Goal: Contribute content: Contribute content

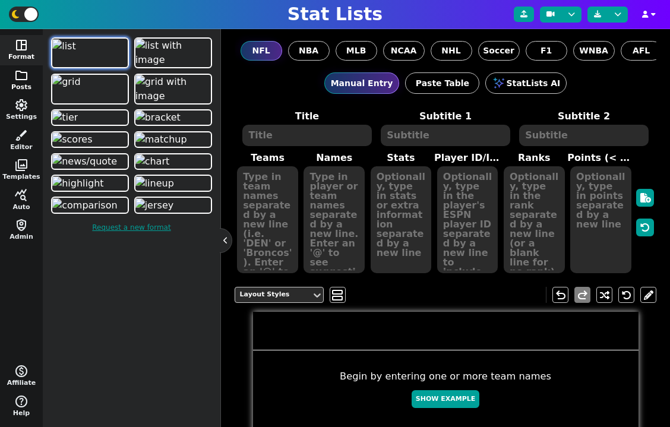
click at [21, 73] on span "folder" at bounding box center [21, 75] width 14 height 14
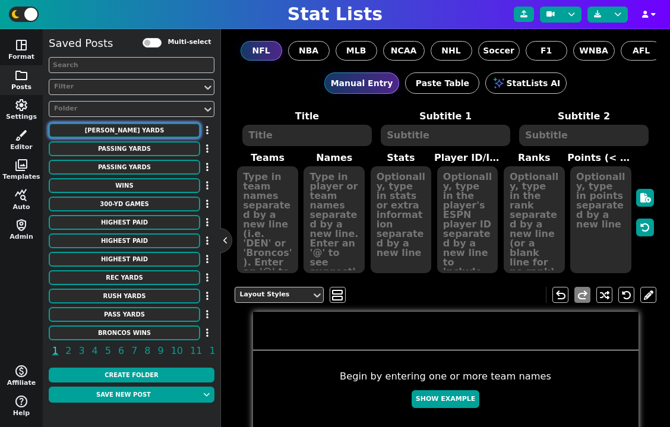
click at [147, 132] on button "[PERSON_NAME] Yards" at bounding box center [125, 130] width 152 height 15
type textarea "[PERSON_NAME] Yards"
type textarea "2023 Season"
type textarea "SF TEN LAR BUF PHI ARI PIT CIN DET MIA"
type textarea "Christian McCaffrey Derrick Henry Kyren Williams James Cook D'Andre Swift James…"
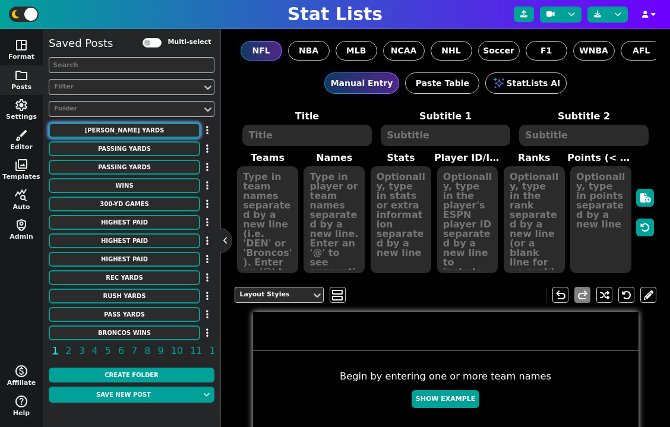
type textarea "1,459 1,167 1,144 1,122 1,049 1,040 1,035 1,034 1,015 1,012"
type textarea "3117251 3043078 4430737 4379399 4259545 3045147 4241457 3116385 4035538 2576414"
type textarea "1 2 3 4 5 6 7 8 9 10"
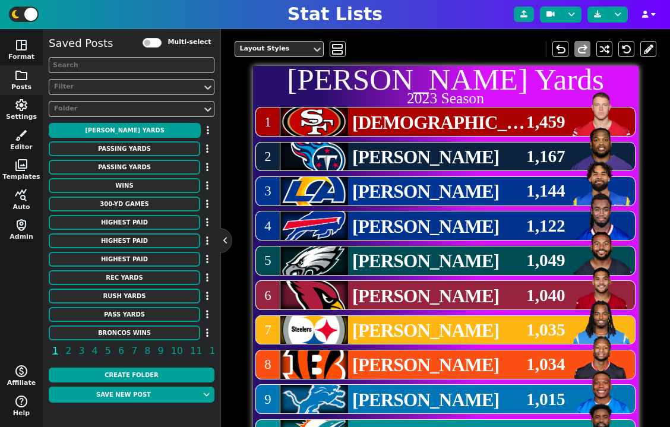
scroll to position [245, 0]
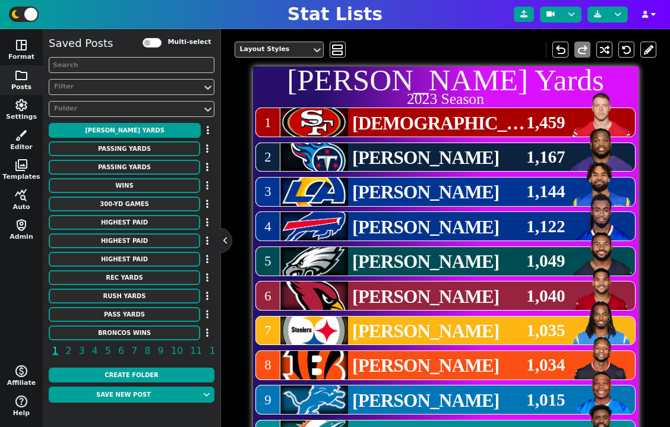
click at [277, 50] on div "Layout Styles" at bounding box center [273, 50] width 67 height 10
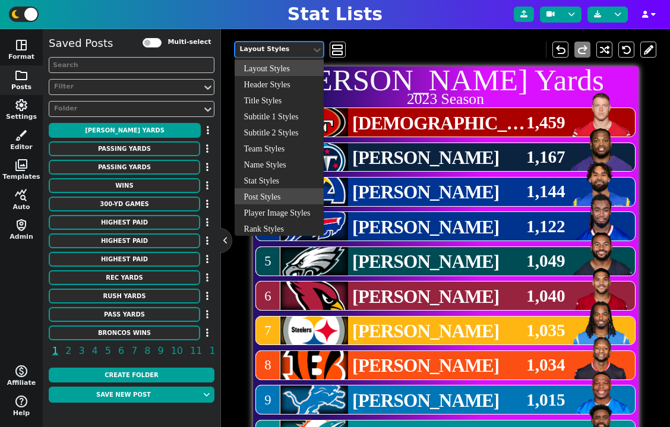
click at [279, 195] on div "Post Styles" at bounding box center [279, 196] width 89 height 16
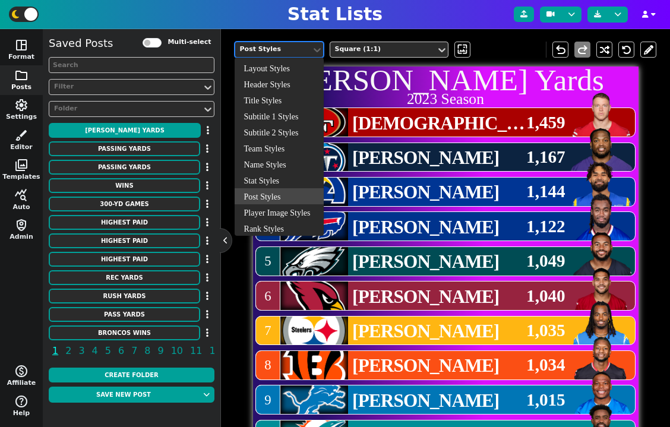
click at [289, 55] on div "Post Styles" at bounding box center [273, 50] width 76 height 16
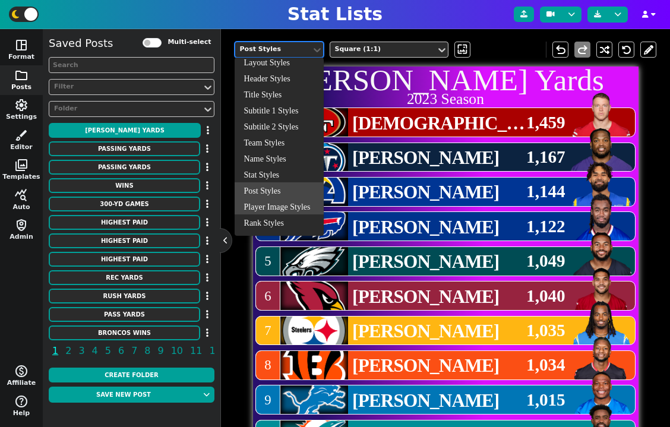
scroll to position [0, 0]
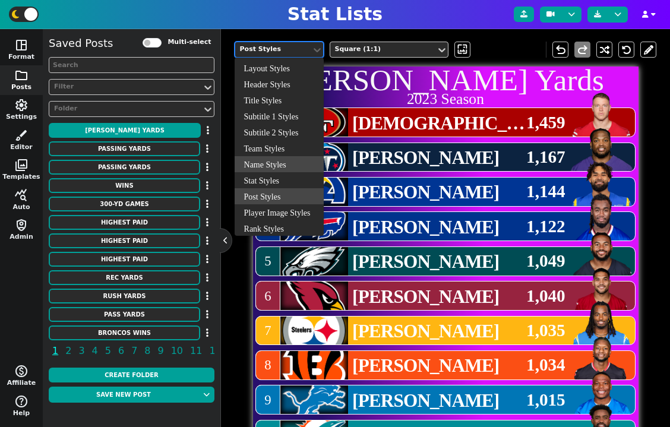
click at [497, 59] on div "option Post Styles, selected. Name Styles, 7 of 12. 12 results available. Use U…" at bounding box center [446, 50] width 422 height 34
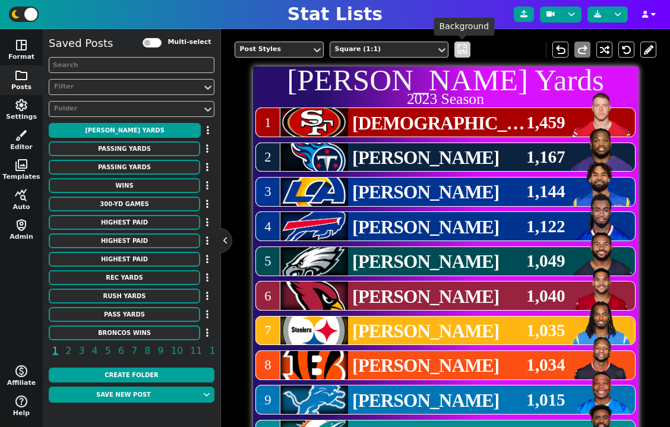
click at [465, 52] on span "wallpaper" at bounding box center [462, 49] width 12 height 12
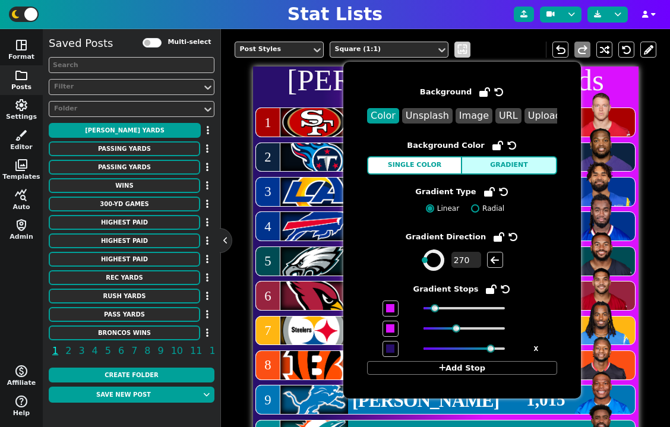
click at [463, 52] on span "wallpaper" at bounding box center [462, 49] width 12 height 12
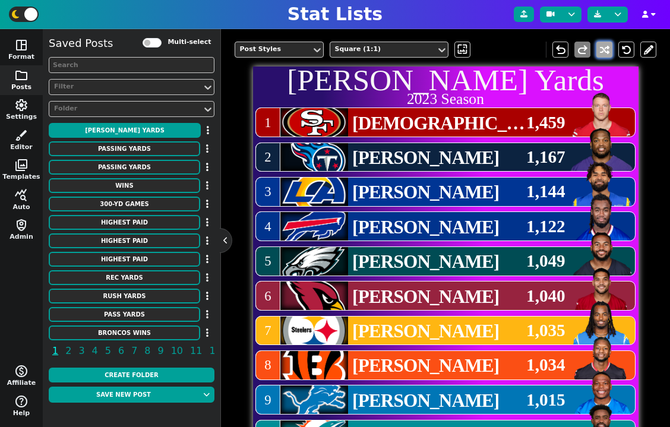
click at [603, 52] on button at bounding box center [605, 50] width 16 height 16
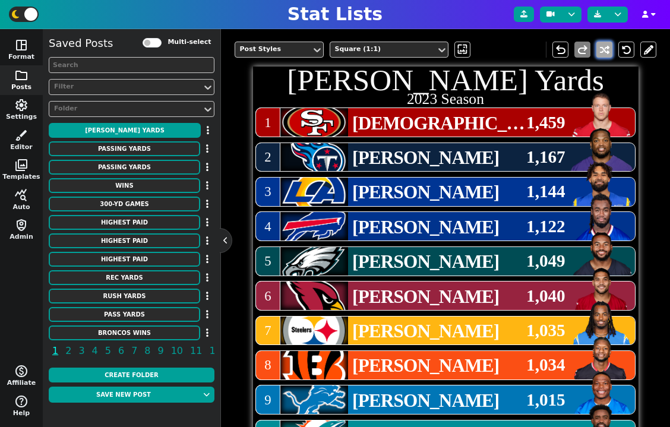
click at [603, 52] on button at bounding box center [605, 50] width 16 height 16
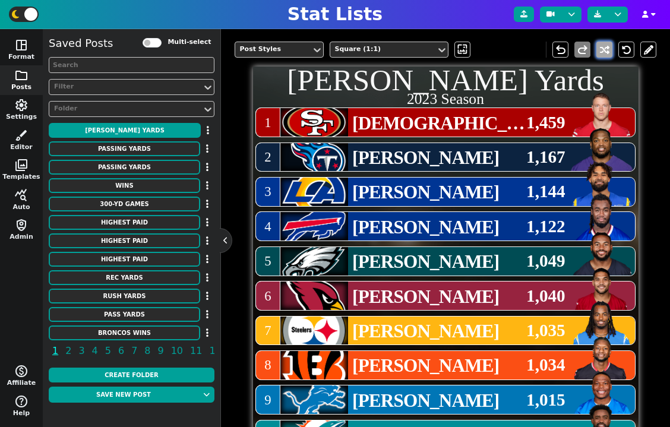
click at [603, 52] on button at bounding box center [605, 50] width 16 height 16
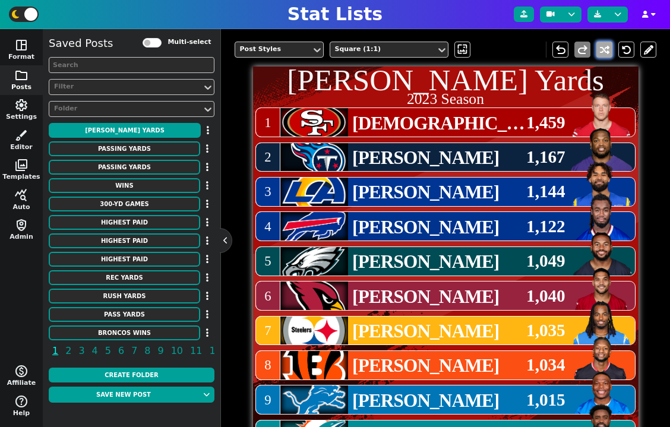
click at [603, 52] on button at bounding box center [605, 50] width 16 height 16
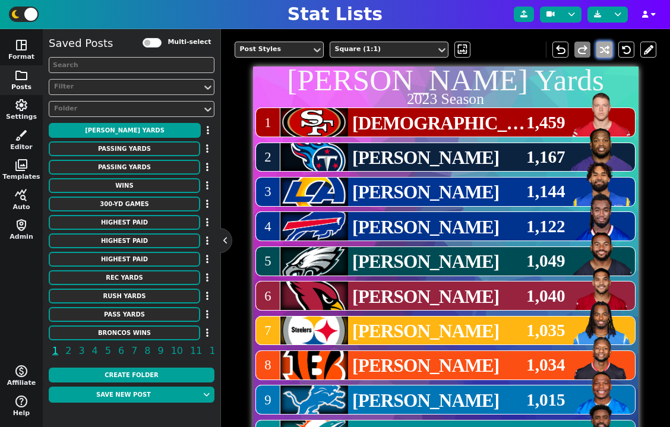
click at [603, 52] on button at bounding box center [605, 50] width 16 height 16
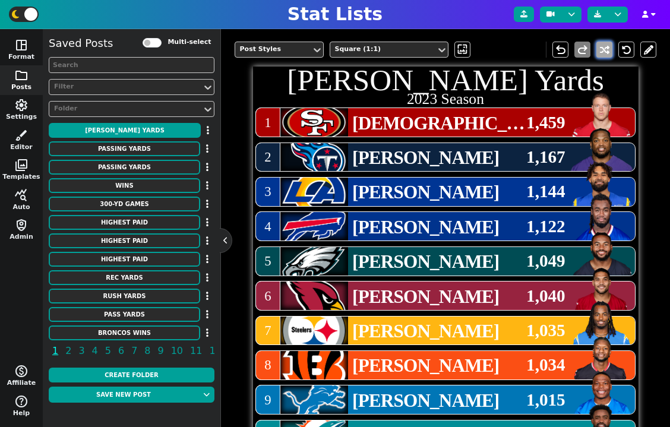
click at [603, 52] on button at bounding box center [605, 50] width 16 height 16
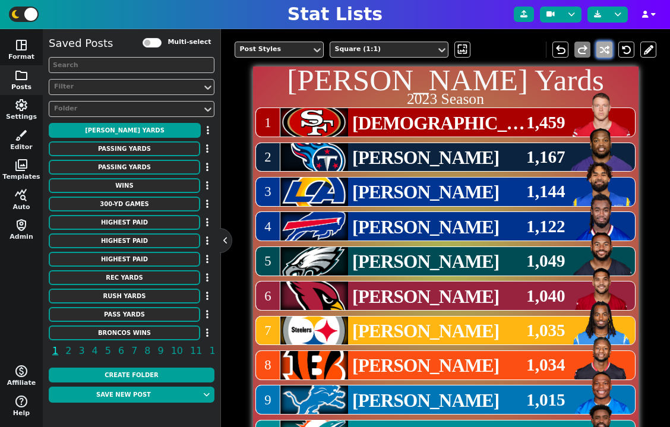
click at [603, 52] on button at bounding box center [605, 50] width 16 height 16
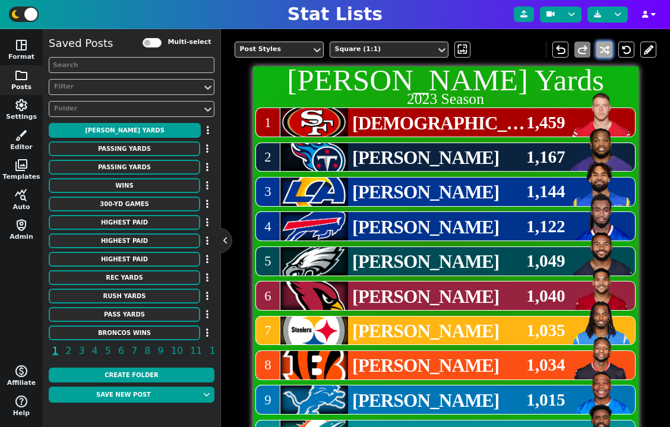
click at [603, 52] on button at bounding box center [605, 50] width 16 height 16
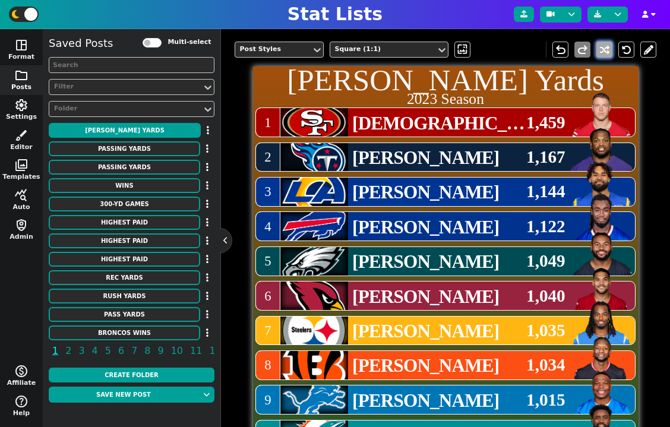
click at [603, 52] on button at bounding box center [605, 50] width 16 height 16
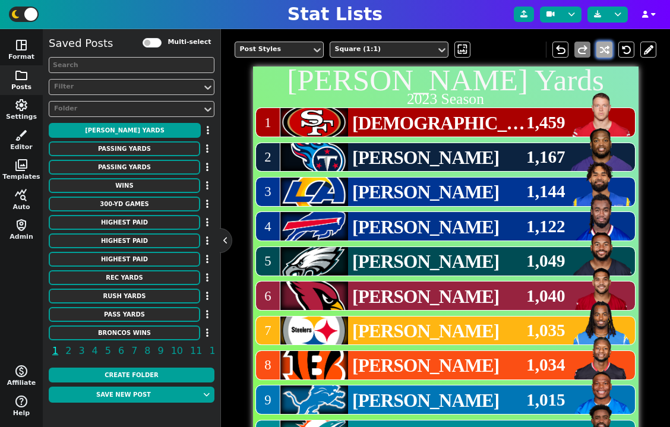
click at [603, 52] on button at bounding box center [605, 50] width 16 height 16
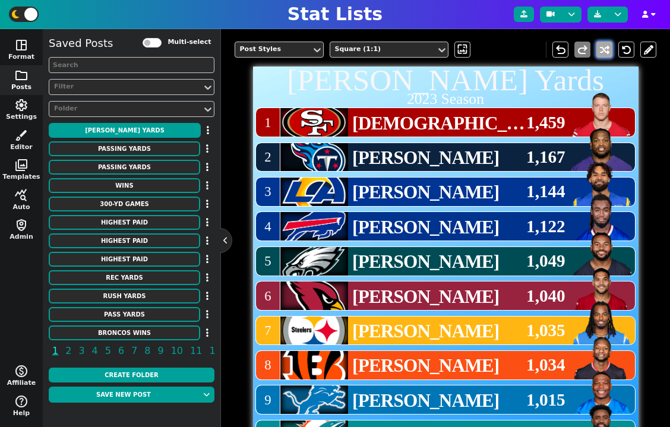
click at [603, 52] on button at bounding box center [605, 50] width 16 height 16
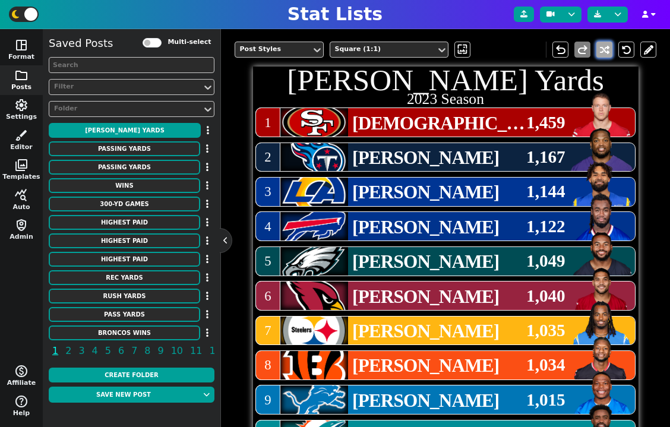
click at [603, 52] on button at bounding box center [605, 50] width 16 height 16
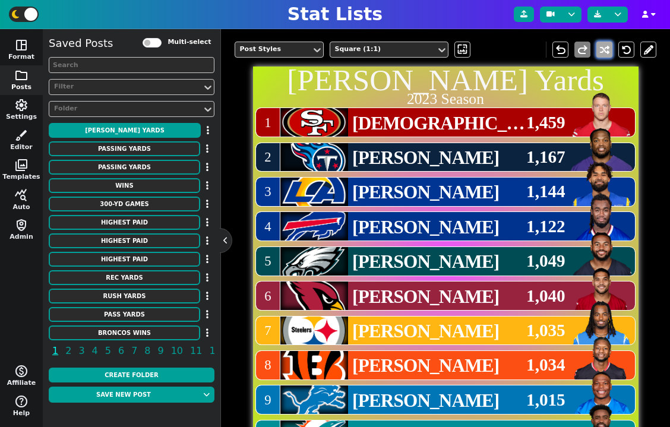
click at [603, 52] on button at bounding box center [605, 50] width 16 height 16
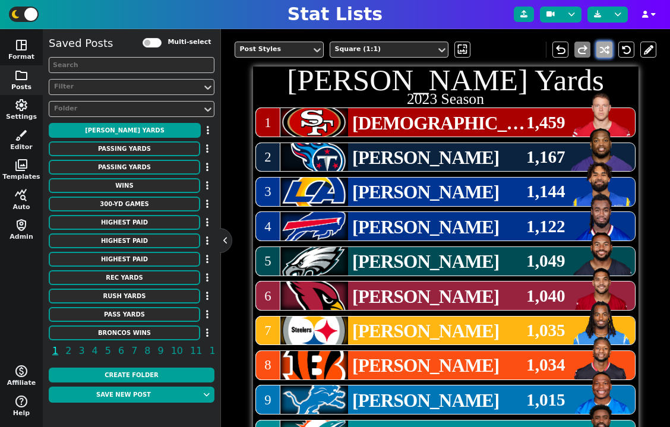
click at [603, 52] on button at bounding box center [605, 50] width 16 height 16
click at [465, 51] on span "wallpaper" at bounding box center [462, 49] width 12 height 12
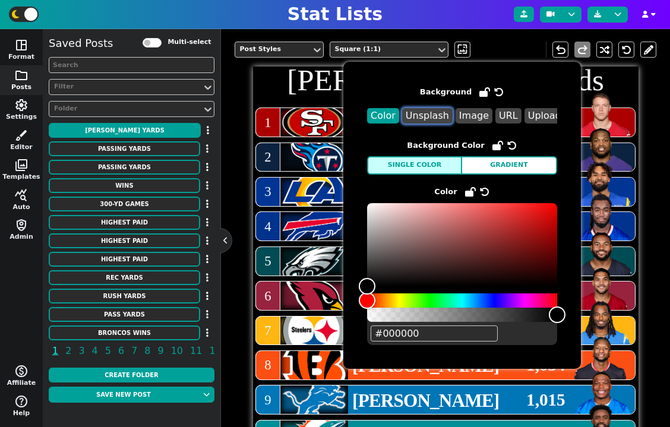
click at [435, 120] on button "Unsplash" at bounding box center [427, 115] width 51 height 15
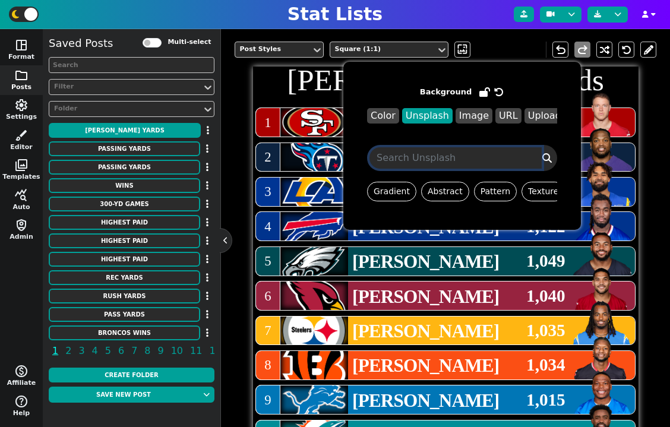
click at [440, 158] on input "search" at bounding box center [456, 157] width 172 height 21
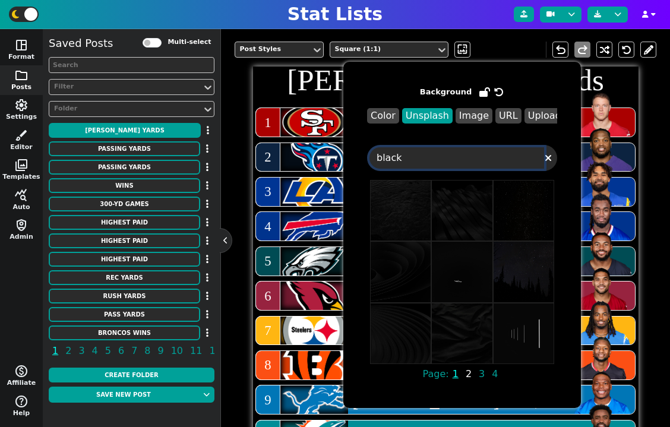
type input "black"
click at [467, 377] on span "2" at bounding box center [469, 374] width 10 height 15
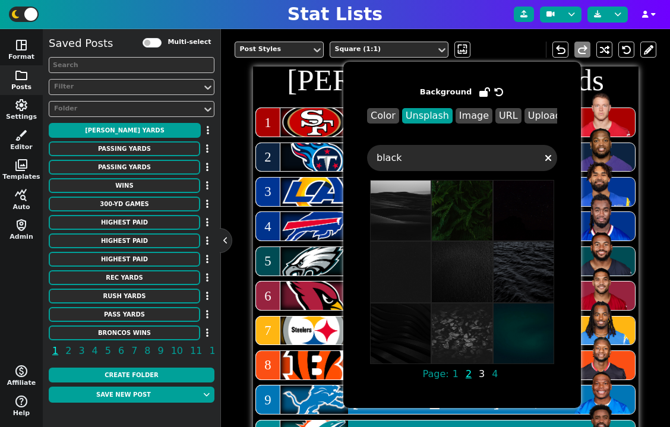
click at [479, 376] on span "3" at bounding box center [482, 374] width 10 height 15
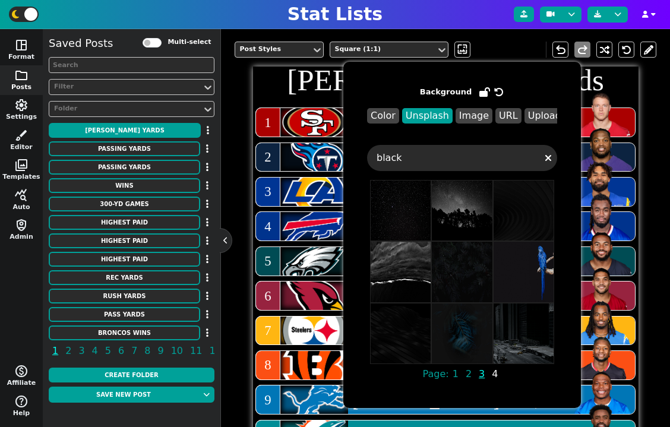
click at [492, 376] on span "4" at bounding box center [495, 374] width 10 height 15
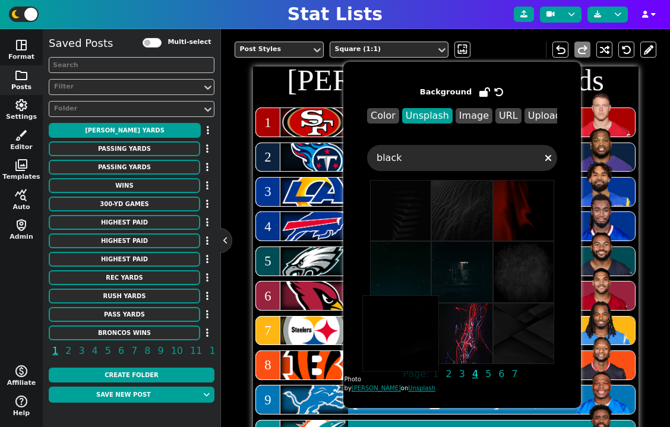
click at [399, 353] on img at bounding box center [400, 333] width 77 height 77
click at [399, 331] on img at bounding box center [400, 333] width 77 height 77
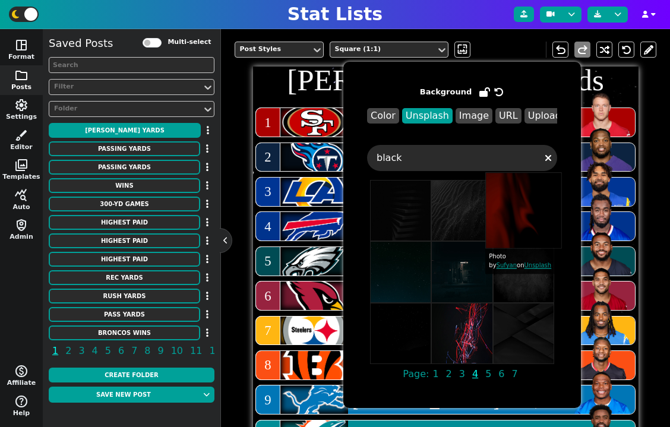
click at [518, 218] on img at bounding box center [523, 210] width 77 height 77
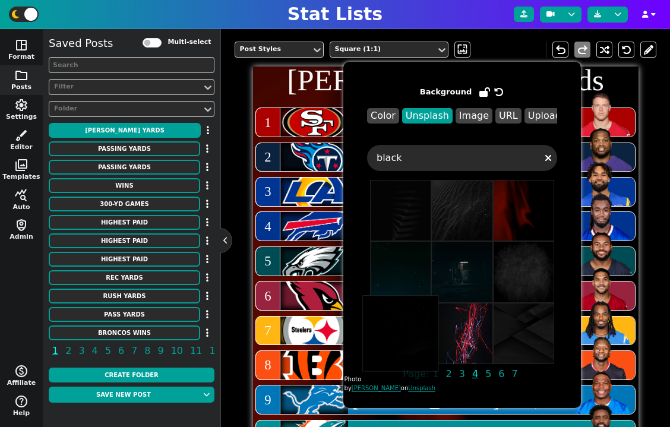
click at [408, 338] on img at bounding box center [400, 333] width 77 height 77
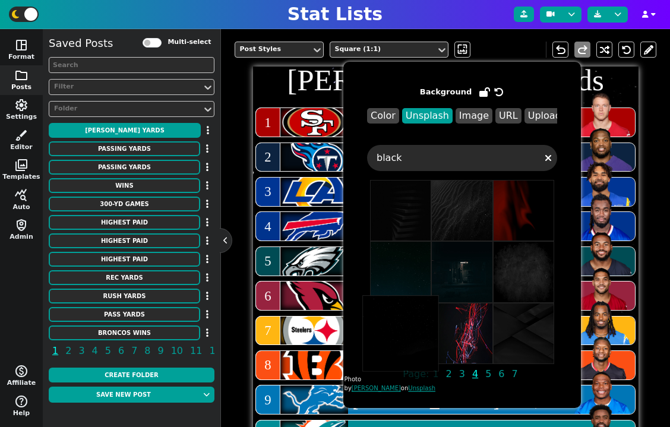
click at [396, 368] on img at bounding box center [400, 333] width 77 height 77
click at [634, 193] on img at bounding box center [602, 181] width 67 height 49
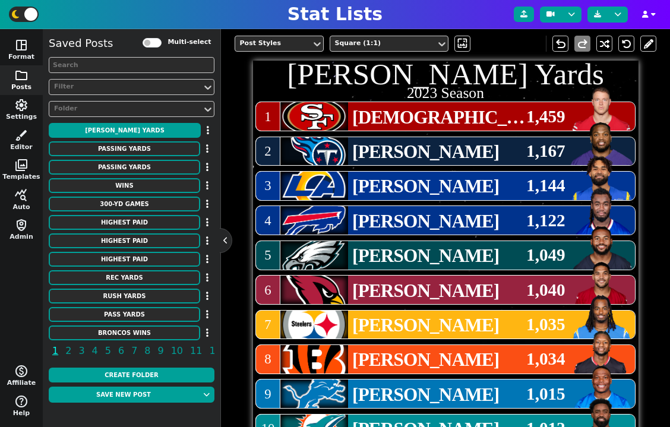
scroll to position [210, 0]
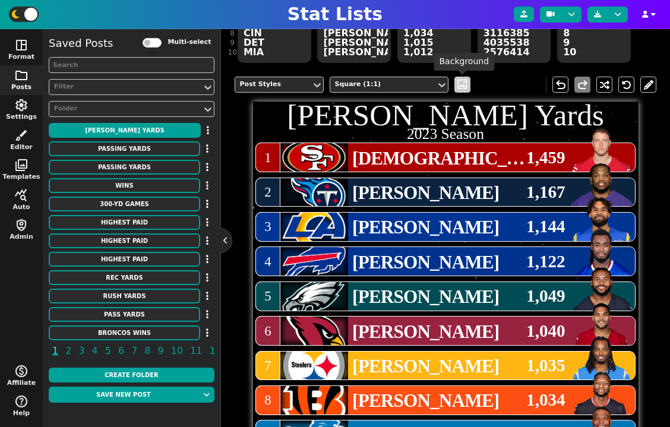
click at [463, 86] on span "wallpaper" at bounding box center [462, 84] width 12 height 12
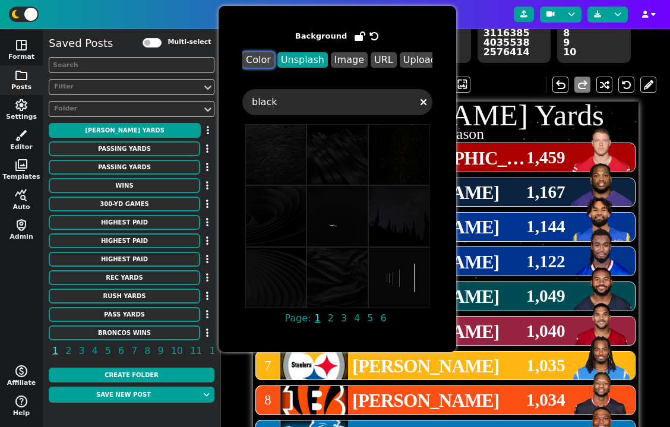
click at [265, 62] on button "Color" at bounding box center [258, 59] width 32 height 15
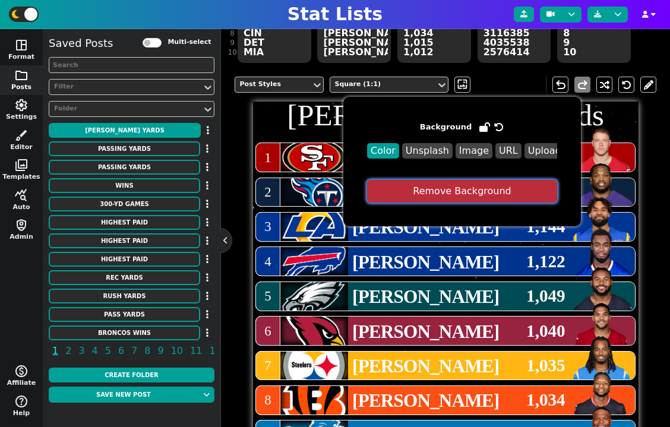
click at [452, 189] on button "Remove Background" at bounding box center [462, 191] width 190 height 23
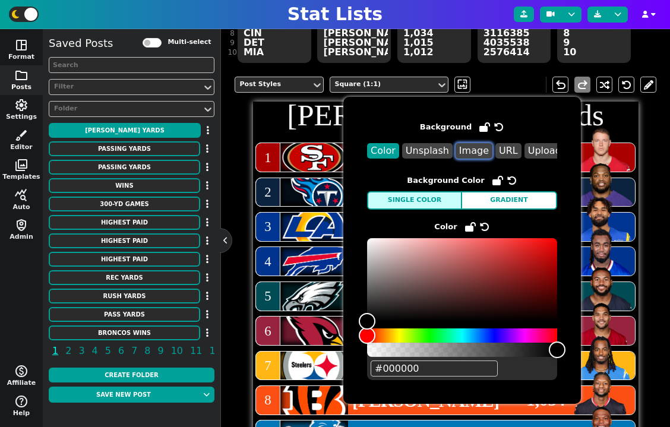
click at [473, 152] on button "Image" at bounding box center [474, 150] width 37 height 15
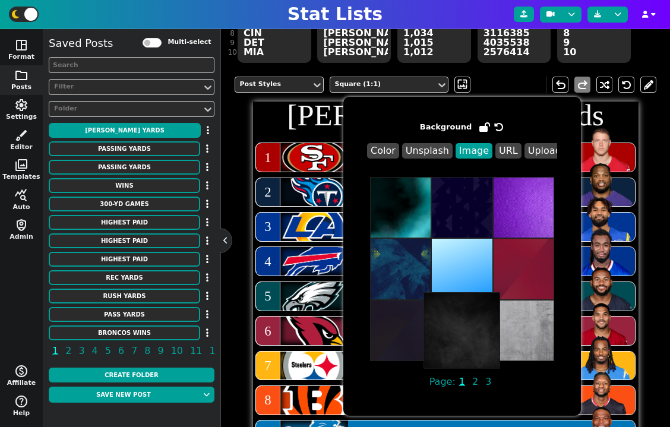
click at [454, 330] on img at bounding box center [462, 330] width 77 height 77
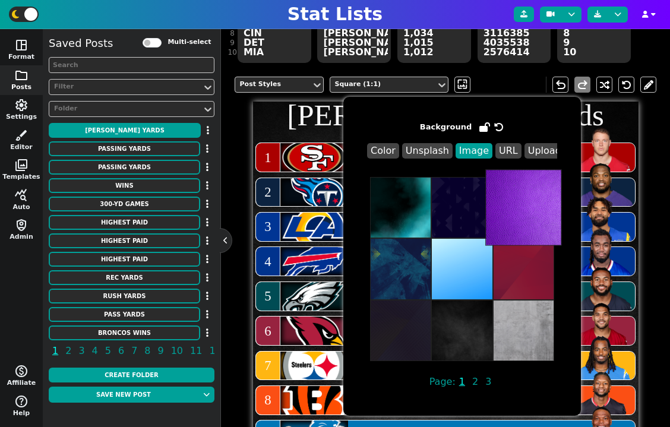
click at [530, 191] on img at bounding box center [523, 207] width 77 height 77
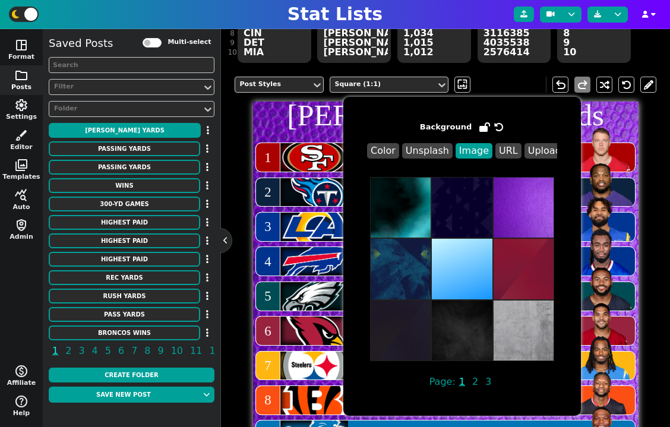
click at [499, 159] on div "Color Unsplash Image URL Upload" at bounding box center [462, 150] width 190 height 25
click at [503, 156] on button "URL" at bounding box center [509, 150] width 26 height 15
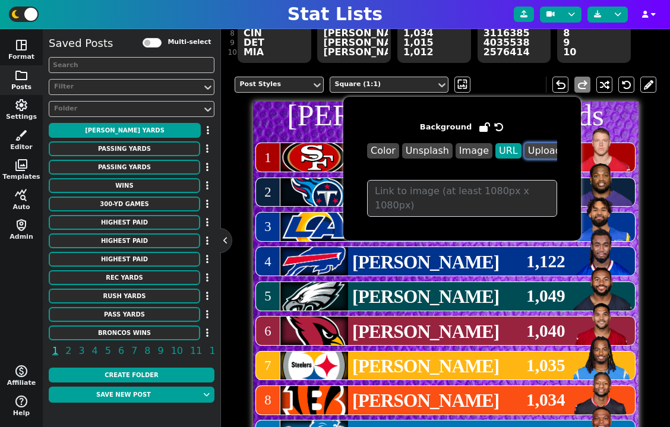
click at [528, 153] on button "Upload" at bounding box center [545, 150] width 40 height 15
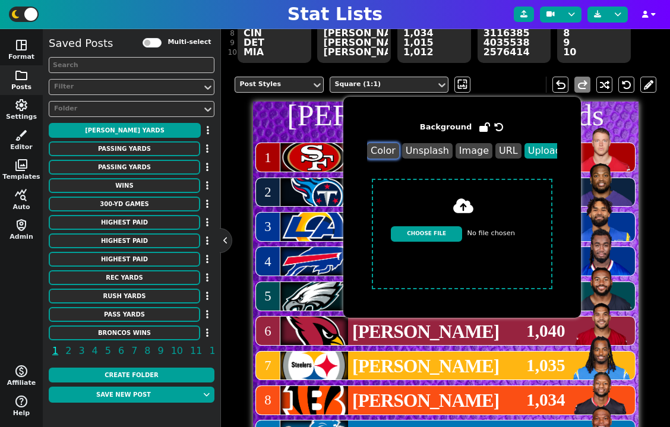
click at [384, 153] on button "Color" at bounding box center [383, 150] width 32 height 15
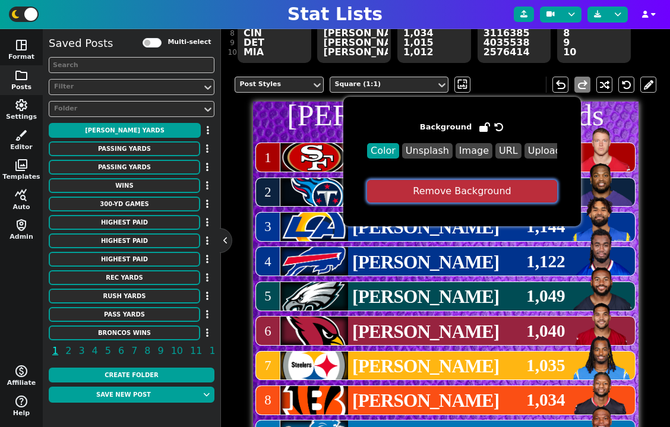
click at [462, 191] on button "Remove Background" at bounding box center [462, 191] width 190 height 23
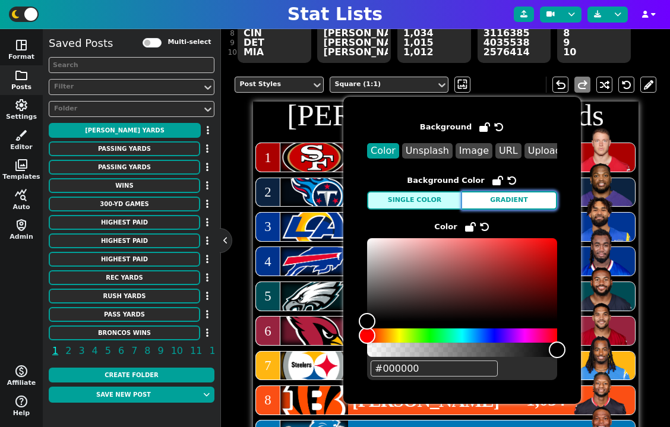
click at [486, 209] on button "Gradient" at bounding box center [509, 200] width 95 height 18
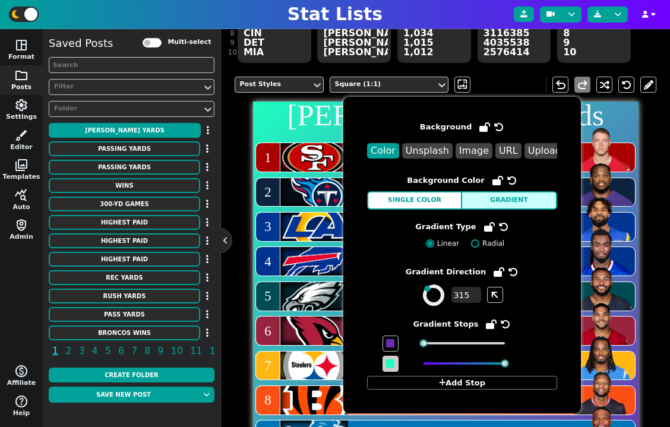
click at [390, 361] on span at bounding box center [390, 363] width 8 height 8
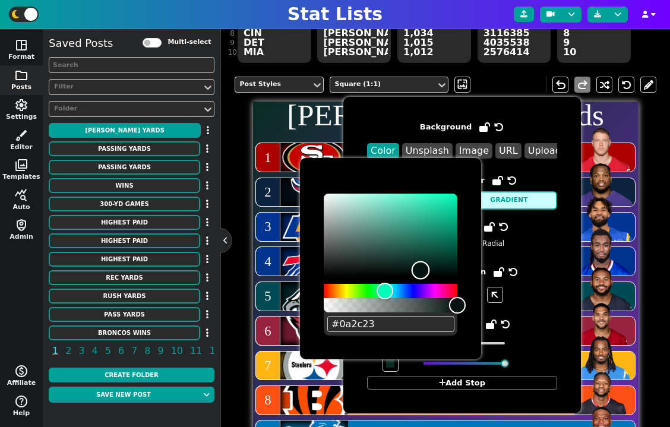
type input "#000000"
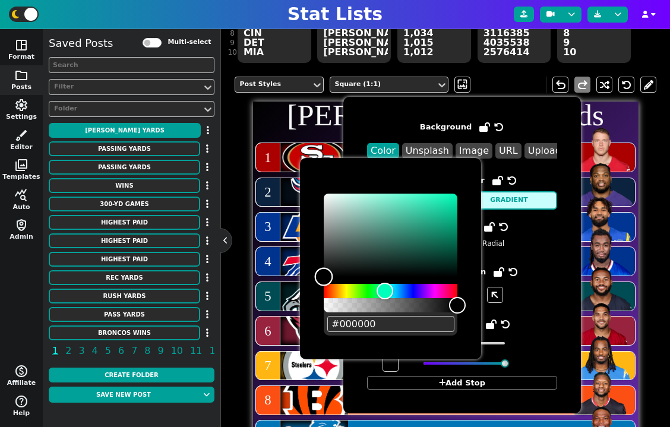
drag, startPoint x: 425, startPoint y: 263, endPoint x: 276, endPoint y: 347, distance: 171.4
click at [276, 347] on body "Stat Lists space_dashboard Format folder Posts settings Settings brush Editor p…" at bounding box center [335, 213] width 670 height 427
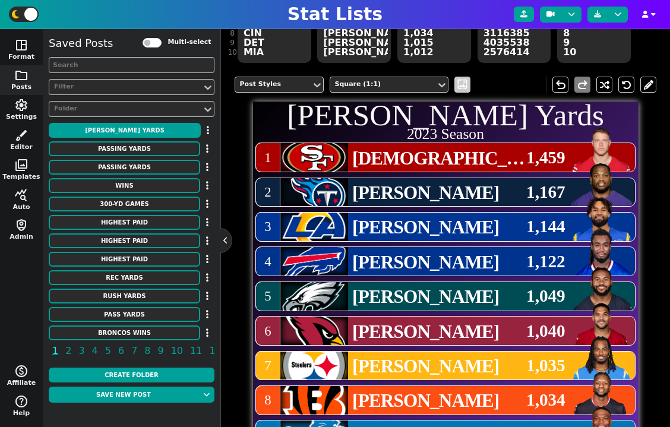
click at [463, 84] on span "wallpaper" at bounding box center [462, 84] width 12 height 12
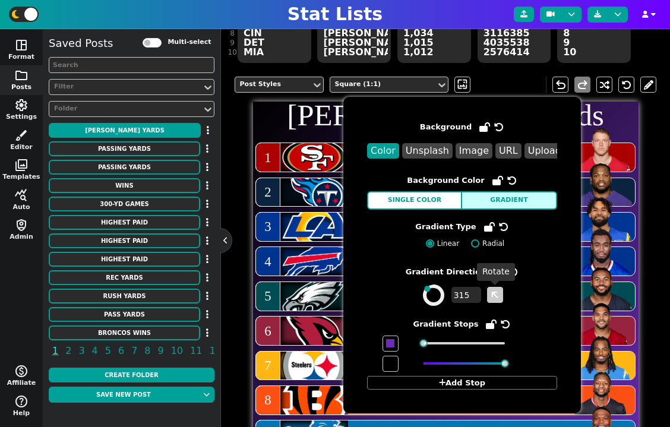
click at [494, 301] on span at bounding box center [495, 295] width 16 height 16
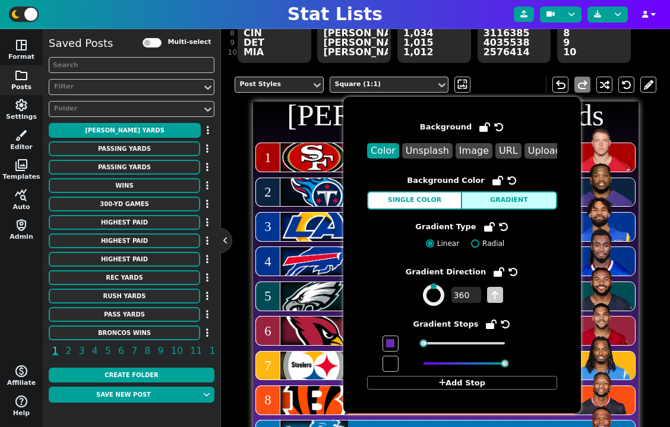
click at [494, 301] on span at bounding box center [495, 295] width 16 height 16
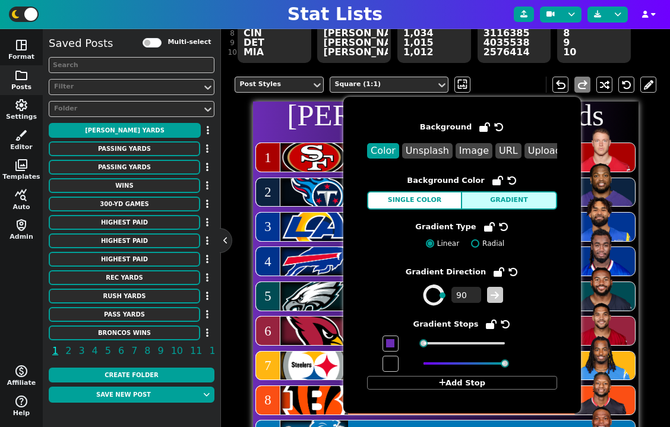
click at [494, 298] on span at bounding box center [495, 295] width 16 height 16
type input "180"
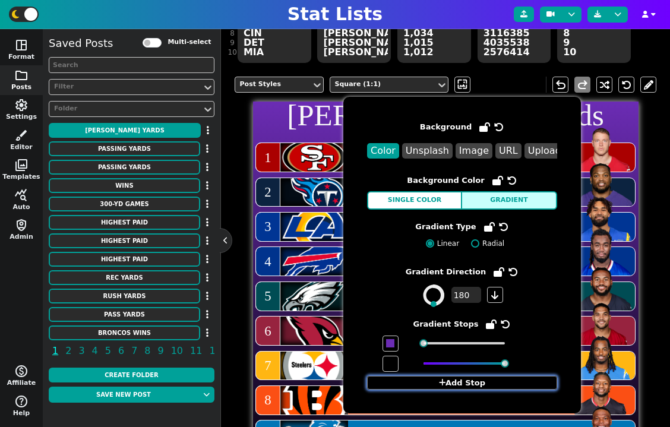
click at [476, 382] on button "Add Stop" at bounding box center [462, 383] width 190 height 14
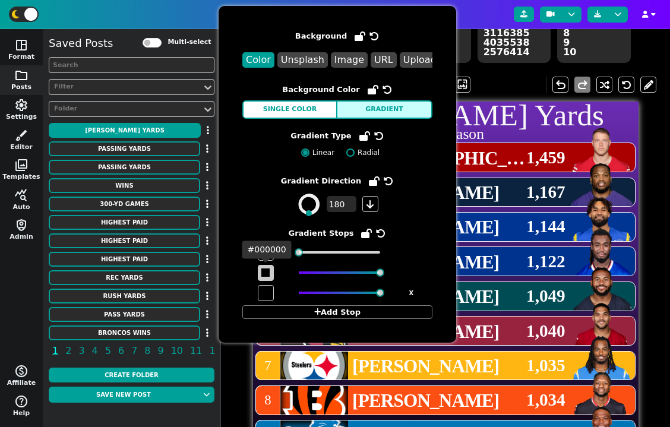
click at [269, 273] on span at bounding box center [265, 273] width 8 height 8
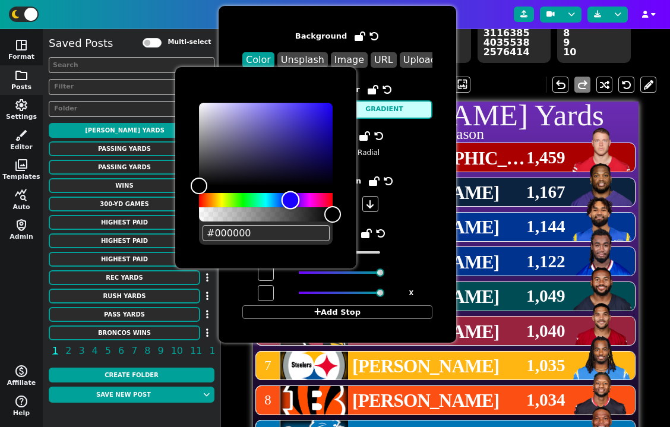
drag, startPoint x: 272, startPoint y: 196, endPoint x: 291, endPoint y: 201, distance: 19.8
click at [291, 201] on div "Hue" at bounding box center [266, 200] width 134 height 14
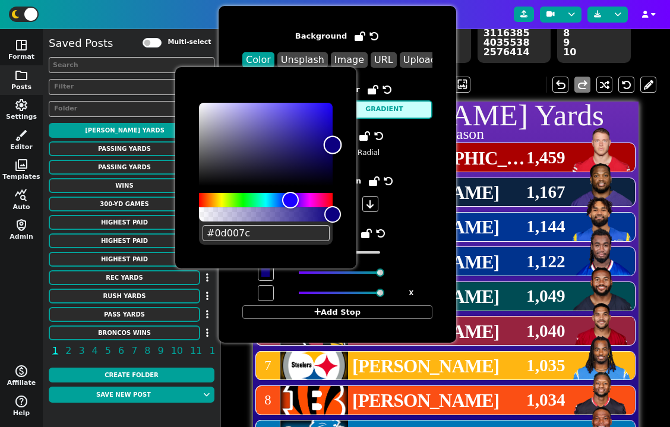
type input "#0e0083"
drag, startPoint x: 308, startPoint y: 160, endPoint x: 361, endPoint y: 143, distance: 54.9
click at [361, 143] on body "Stat Lists space_dashboard Format folder Posts settings Settings brush Editor p…" at bounding box center [335, 213] width 670 height 427
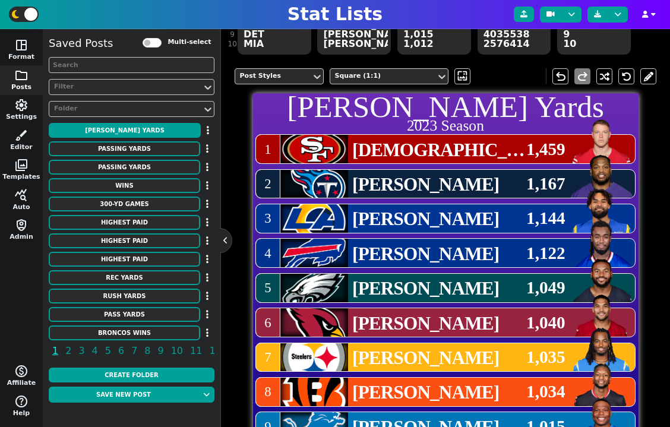
scroll to position [198, 0]
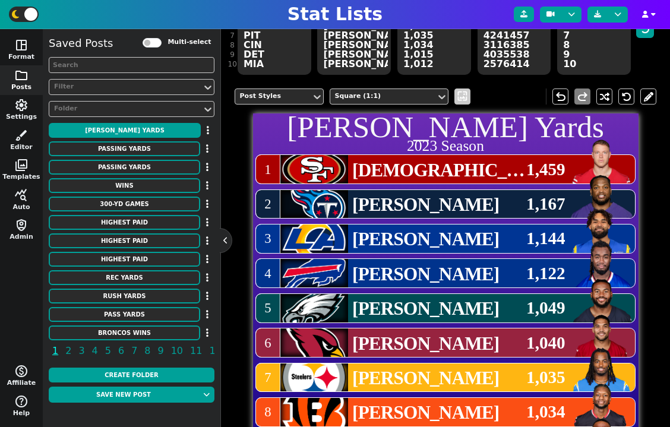
click at [462, 96] on span "wallpaper" at bounding box center [462, 96] width 12 height 12
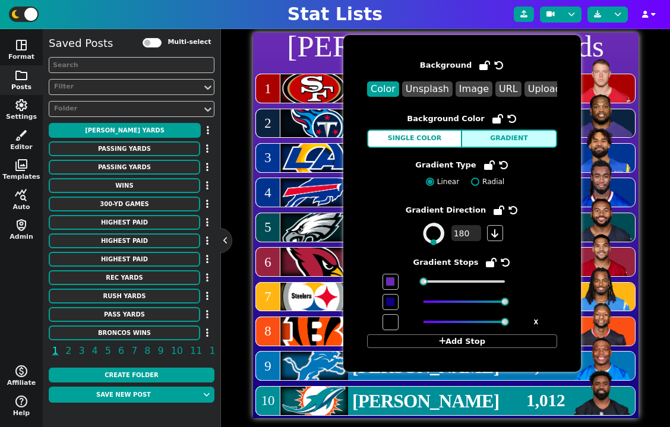
scroll to position [291, 0]
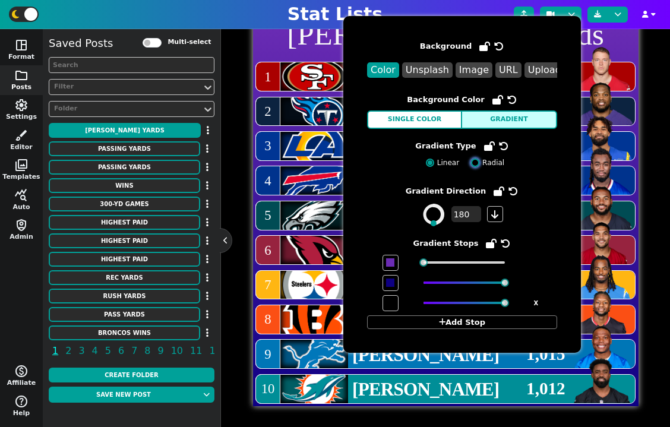
click at [475, 164] on input "Radial" at bounding box center [475, 163] width 8 height 8
radio input "true"
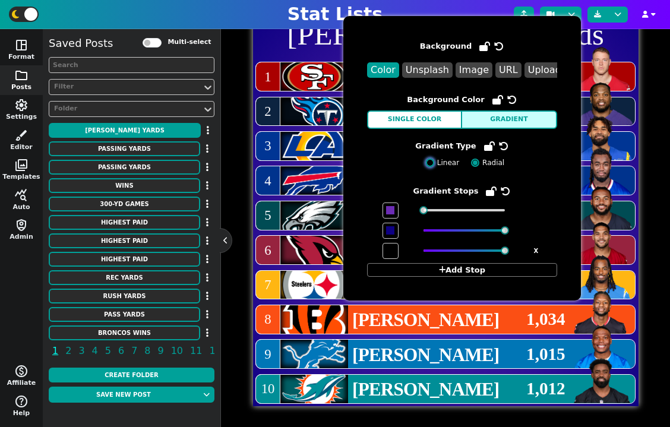
click at [430, 164] on input "Linear" at bounding box center [430, 163] width 8 height 8
radio input "true"
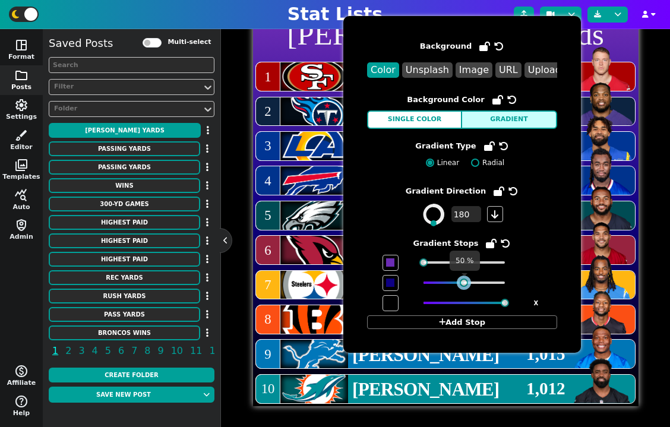
drag, startPoint x: 503, startPoint y: 283, endPoint x: 462, endPoint y: 288, distance: 41.2
click at [462, 288] on span at bounding box center [462, 283] width 182 height 16
drag, startPoint x: 425, startPoint y: 264, endPoint x: 412, endPoint y: 265, distance: 13.7
click at [412, 265] on span at bounding box center [462, 263] width 182 height 16
click at [500, 212] on span at bounding box center [495, 214] width 16 height 16
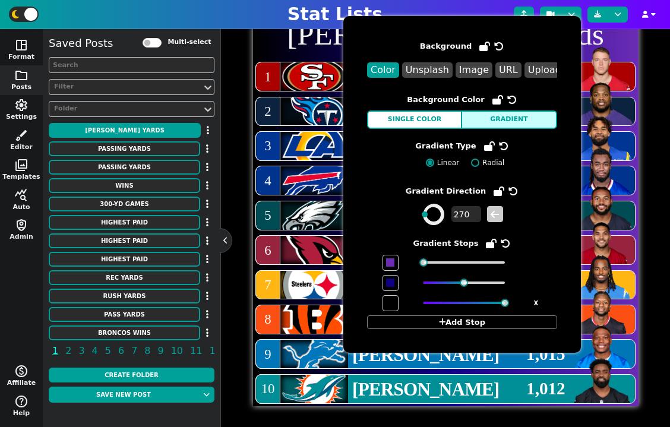
click at [499, 212] on icon at bounding box center [495, 214] width 10 height 7
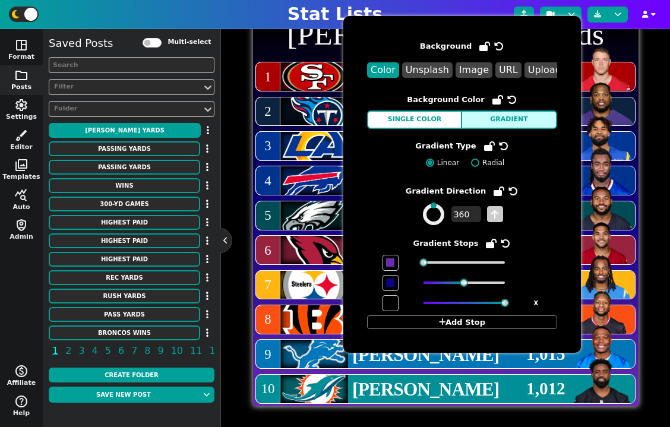
click at [499, 212] on span at bounding box center [495, 214] width 16 height 16
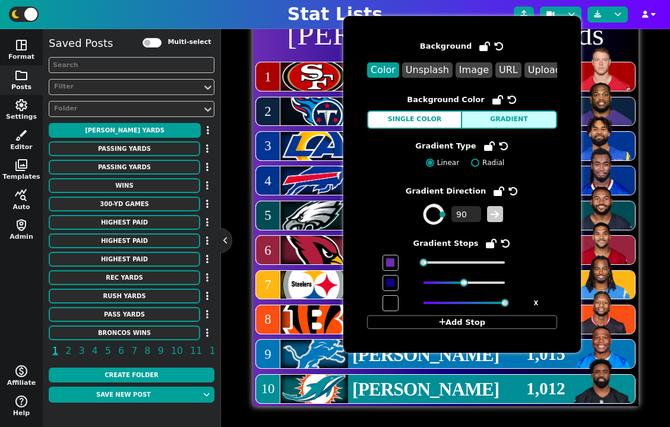
click at [499, 212] on icon at bounding box center [495, 214] width 10 height 7
type input "180"
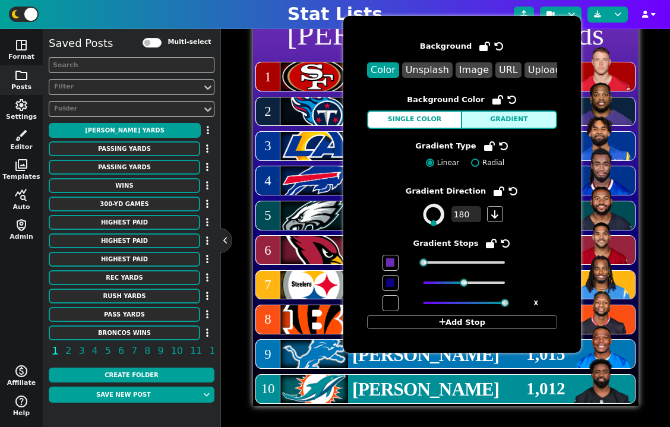
click at [641, 236] on div "Post Styles Square (1:1) wallpaper undo redo Rushing Yards 2023 Season 1 Christ…" at bounding box center [446, 197] width 422 height 420
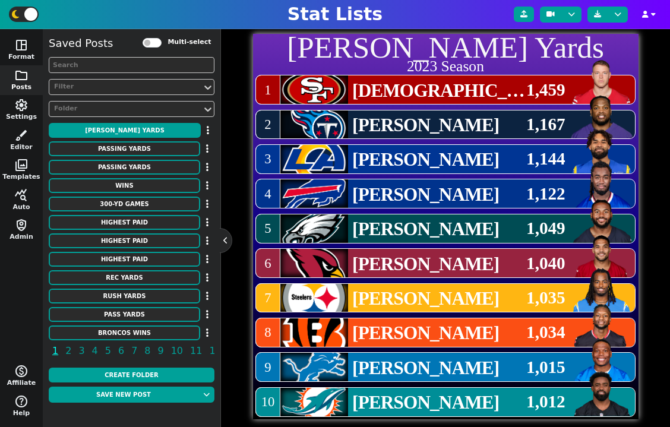
scroll to position [283, 0]
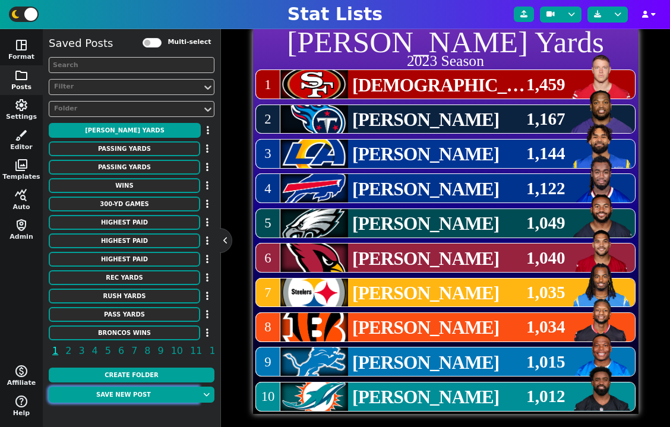
click at [142, 394] on button "Save new post" at bounding box center [124, 395] width 150 height 16
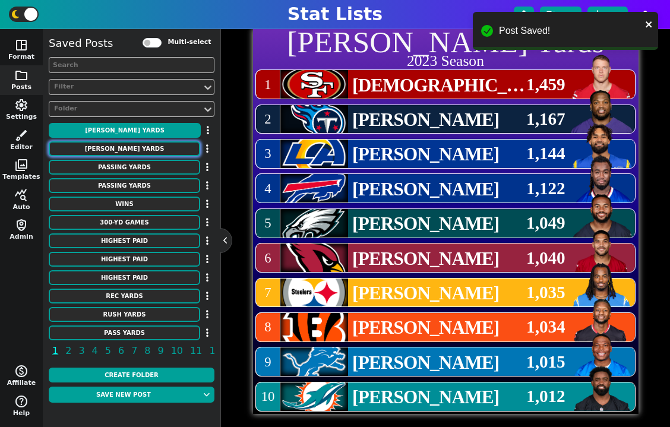
click at [124, 147] on button "[PERSON_NAME] Yards" at bounding box center [125, 148] width 152 height 15
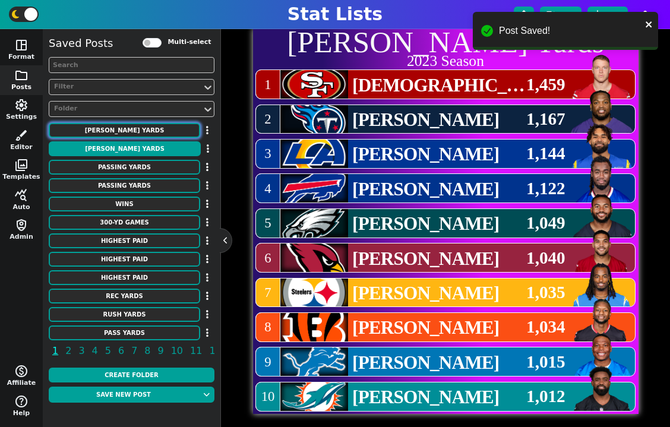
click at [134, 131] on button "[PERSON_NAME] Yards" at bounding box center [125, 130] width 152 height 15
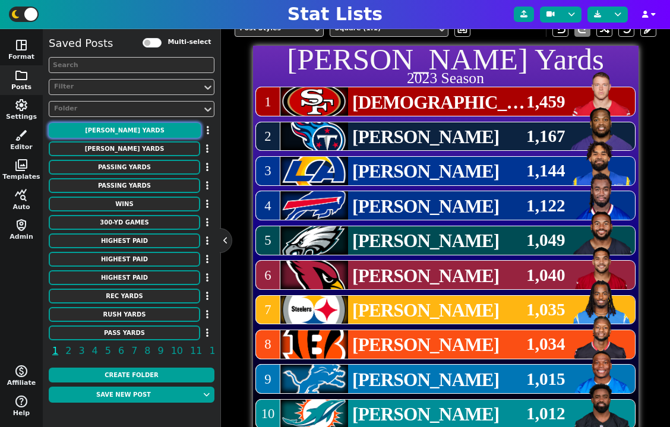
scroll to position [273, 0]
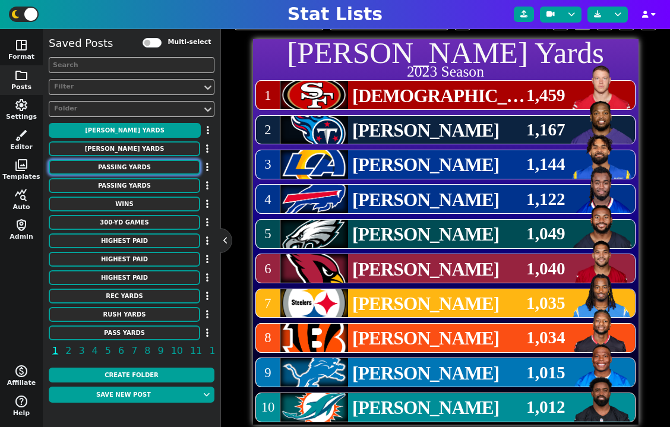
click at [142, 163] on button "Passing Yards" at bounding box center [125, 167] width 152 height 15
type textarea "Passing Yards"
type textarea "2024 Season"
type textarea "CIN DET TB SEA MIN BAL KC NYJ LAC SF"
type textarea "Joe Burrow Jared Goff Baker Mayfield Geno Smith Sam Darnold Lamar Jackson Patri…"
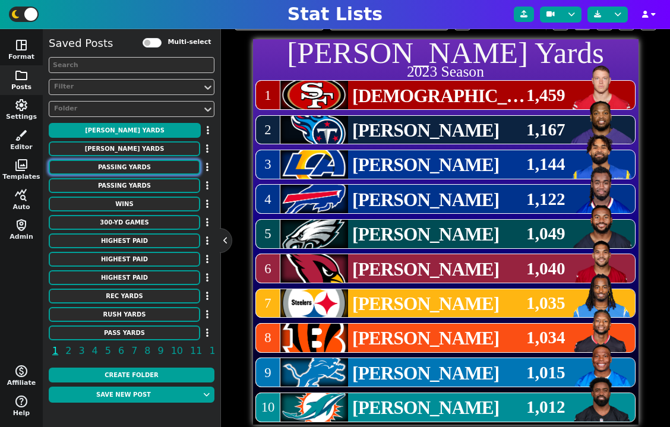
type textarea "4,918 4,629 4,500 4,320 4,319 4,172 3,928 3,897 3,870 3,864"
type textarea "3915511 3046779 3052587 15864 3912547 3916387 3139477 8439 4038941 4361741"
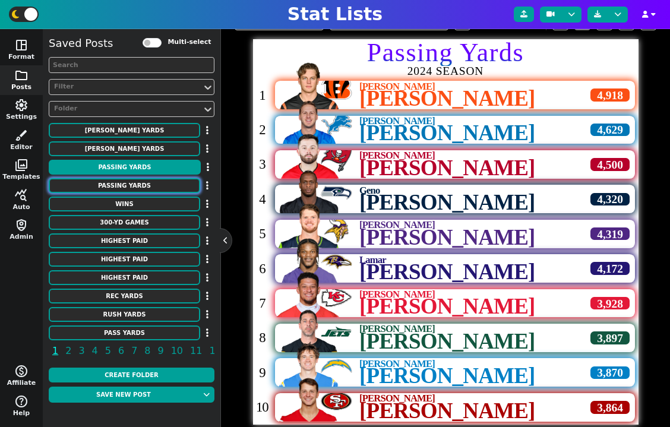
click at [131, 187] on button "Passing Yards" at bounding box center [125, 185] width 152 height 15
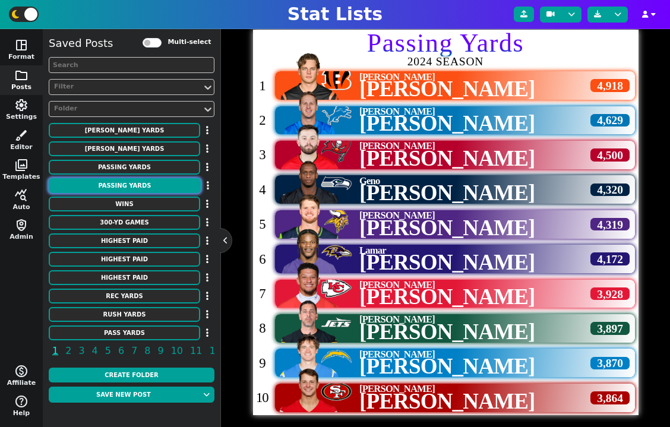
scroll to position [279, 0]
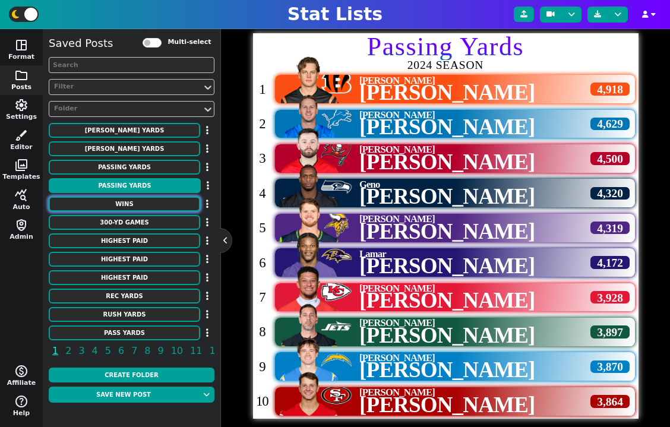
click at [134, 197] on button "WINS" at bounding box center [125, 204] width 152 height 15
type textarea "WINS"
type textarea "By a Head Coach"
type textarea "mia chi ne kc dal gb cle kc pit den sea pit gb ten bal nyg sea nyg no den sea m…"
type textarea "Don Shula George Halas Bill Belichick Andy Reid* Tom Landry Curly Lambeau Paul …"
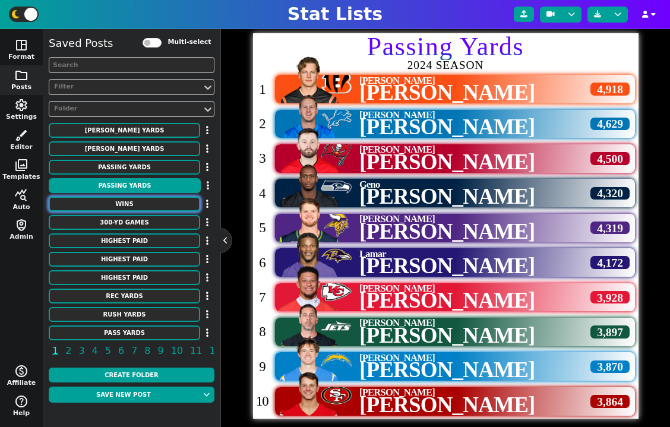
type textarea "328 318 302 273 250 226 213 200 193 190 186 183 174 173 172 172 170 170 170 170…"
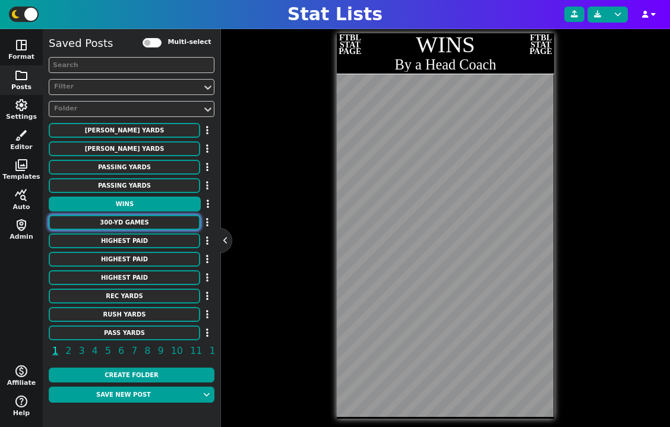
click at [141, 227] on button "300-YD GAMES" at bounding box center [125, 222] width 152 height 15
type textarea "300-YD GAMES"
type textarea "Most All-Time"
type textarea "no ne ind atl lac gb pit det mia gb min cin stl nyg lac oti kc dal lar bal oak …"
type textarea "Drew Brees Tom Brady Peyton Manning Matt Ryan Philip Rivers Aaron Rodgers Ben R…"
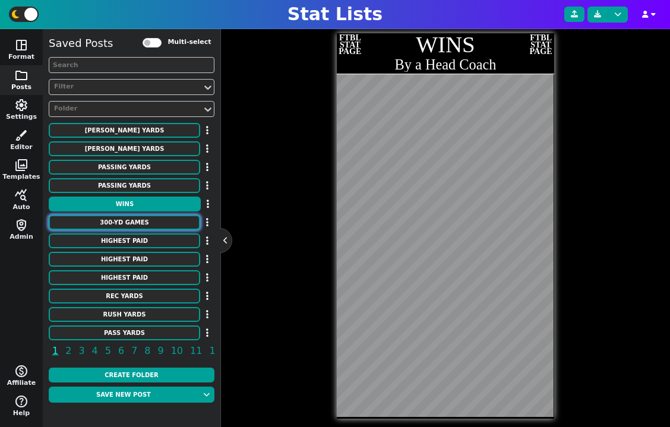
type textarea "123 113 93 76 73 70 68 64 63 62 53 52 52 51 51 49 48 46 42 41 39 39 37 36 34"
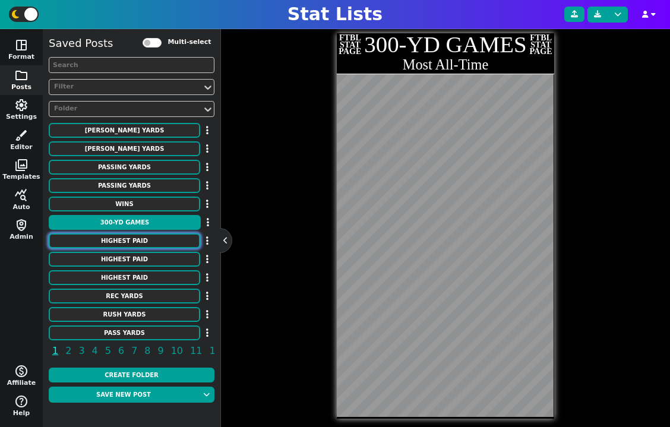
click at [141, 236] on button "HIGHEST PAID" at bounding box center [125, 241] width 152 height 15
type textarea "HIGHEST PAID"
type textarea "Punters"
type textarea "Seahawks Jaguars Raiders Lions Cowboys Texans Buccaneers Giants Chargers Falcon…"
type textarea "Michael Dickson Logan Cooke A.J. Cole Jack Fox Bryan Anger Tommy Townsend Riley…"
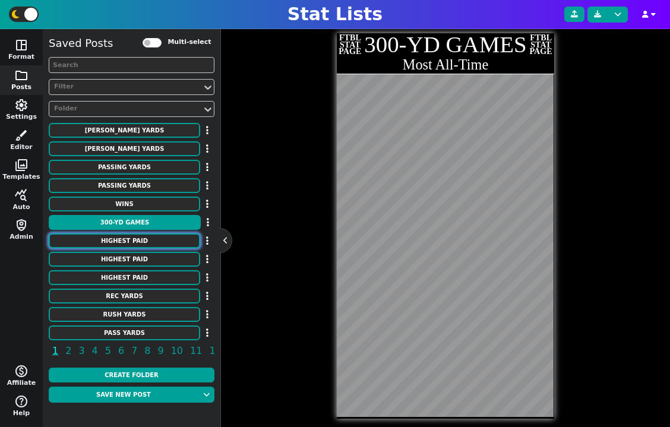
type textarea "4050000 4000000 3950000 3491250 3200000 3000000 3000000 3000000 3000000 2883333…"
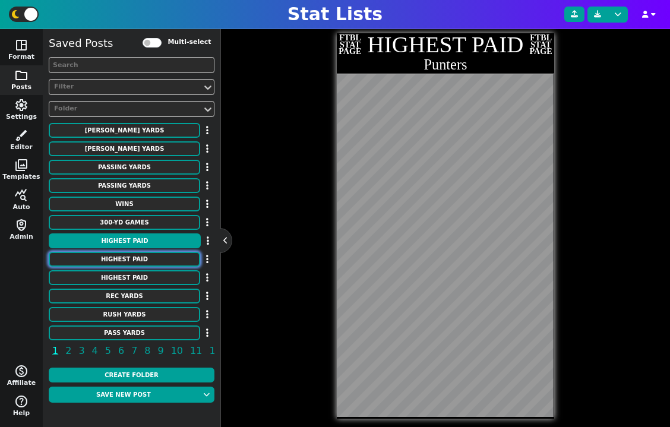
click at [141, 256] on button "HIGHEST PAID" at bounding box center [125, 259] width 152 height 15
type textarea "Kickers"
type textarea "Chiefs Eagles Chargers Giants Bengals Texans Seahawks Packers Bills Steelers Fa…"
type textarea "Harrison Butker Jake Elliott Cameron Dicker Graham Gano Evan McPherson Ka'imi F…"
type textarea "6400000 6000000 5501000 5500000 5500000 5300000 5275000 5100000 5100000 5000000…"
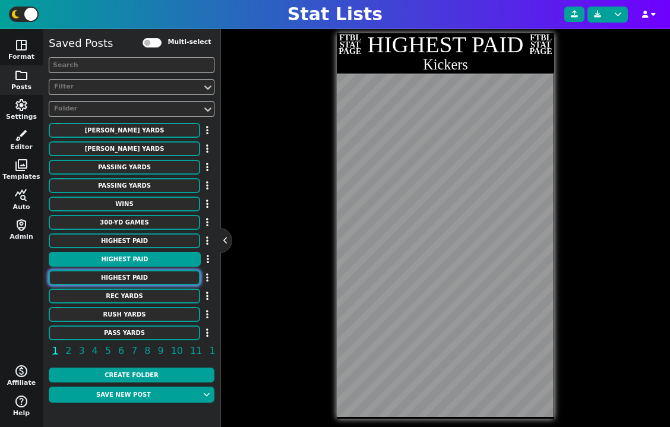
click at [140, 273] on button "HIGHEST PAID" at bounding box center [125, 277] width 152 height 15
type textarea "Edge Rusher"
type textarea "Packers Steelers Browns Texans Raiders 49ers Bengals Jaguars Giants Bears Packe…"
type textarea "Micah Parsons T.J. Watt Myles Garrett Danielle Hunter Maxx Crosby Nick Bosa Tre…"
type textarea "46500000 41000000 40000000 35600000 35500000 34000000 29000000 28250000 2820000…"
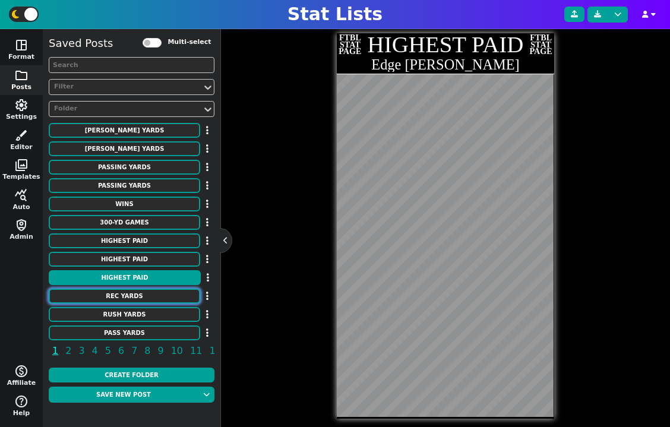
click at [138, 291] on button "REC YARDS" at bounding box center [125, 296] width 152 height 15
type textarea "REC YARDS"
type textarea "Single Game"
type textarea "RAM DET KAN RAM DET ATL JAX SFO SFO PIT SFO HOU HOU KAN NYG CIN CLE BUF CIN CLE…"
type textarea "Flipper Anderson Calvin Johnson Stephone Paige Jim Benton Cloyce Box Julio Jone…"
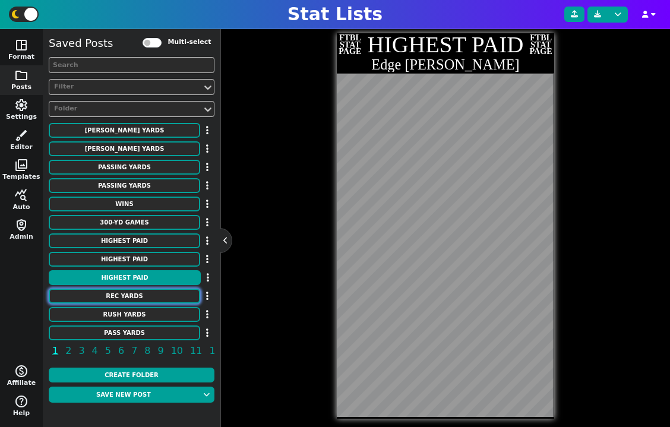
type textarea "336 329 309 303 302 300 291 289 286 284 283 273 272 269 269 266 265 265 264 261…"
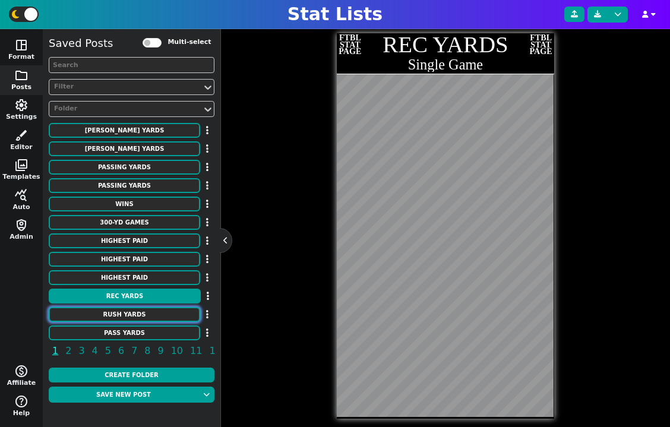
click at [136, 313] on button "RUSH YARDS" at bounding box center [125, 314] width 152 height 15
type textarea "RUSH YARDS"
type textarea "MIN BAL CLE CIN CHI BUF SEA KAN PHI IND DAL TAM DEN TEN BUF NFL RAM CIN SDG BUF…"
type textarea "Adrian Peterson Jamal Lewis Jerome Harrison Corey Dillon Walter Payton O.J. Sim…"
type textarea "296 295 286 278 275 273 266 259 255 253 253 251 251 250 250 250 247 246 243 243…"
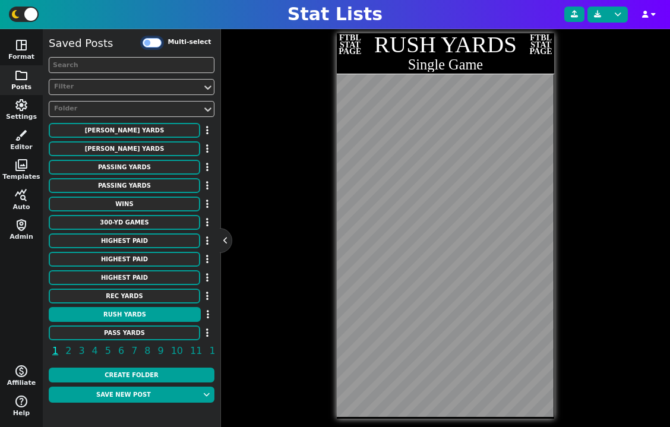
click at [147, 44] on input "Multi-select" at bounding box center [152, 43] width 19 height 10
checkbox input "true"
click at [210, 239] on input "checkbox" at bounding box center [210, 242] width 8 height 8
checkbox input "true"
click at [209, 256] on input "checkbox" at bounding box center [210, 260] width 8 height 8
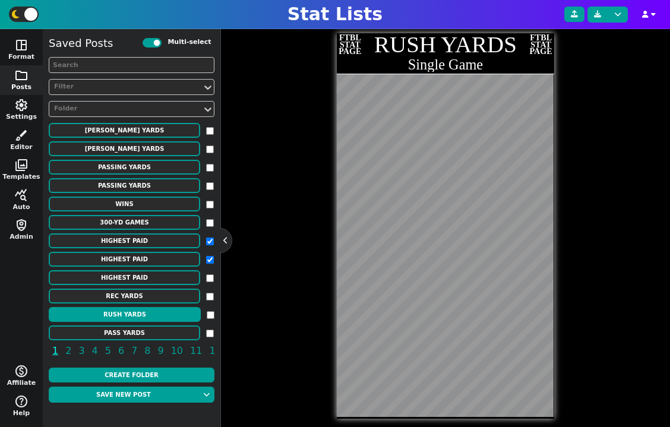
checkbox input "true"
click at [209, 276] on input "checkbox" at bounding box center [210, 279] width 8 height 8
checkbox input "true"
click at [220, 40] on icon "button" at bounding box center [221, 42] width 2 height 10
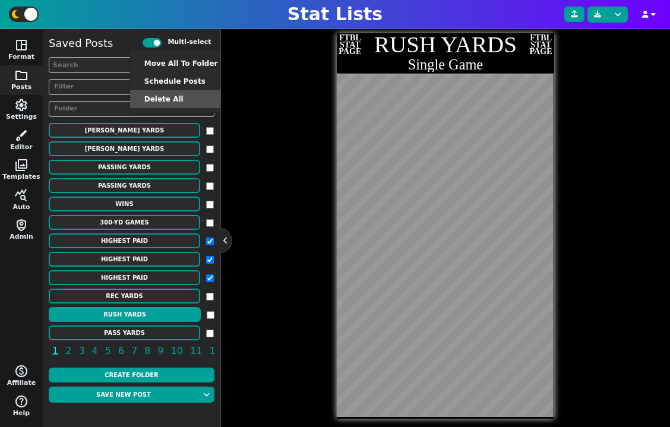
click at [180, 97] on li "Delete All" at bounding box center [181, 99] width 102 height 18
checkbox input "false"
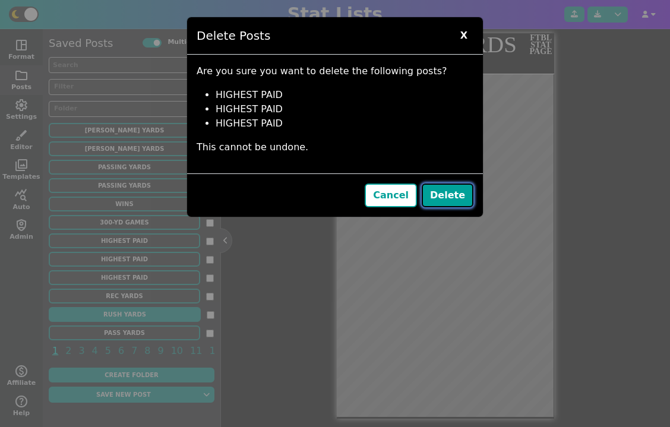
click at [452, 197] on button "Delete" at bounding box center [448, 196] width 52 height 24
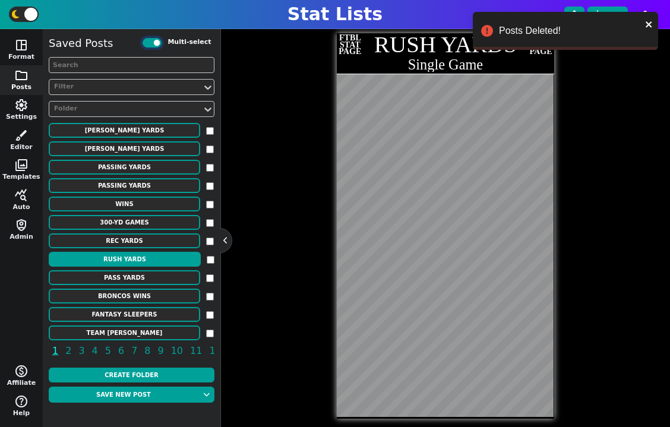
click at [153, 45] on input "Multi-select" at bounding box center [152, 43] width 19 height 10
checkbox input "false"
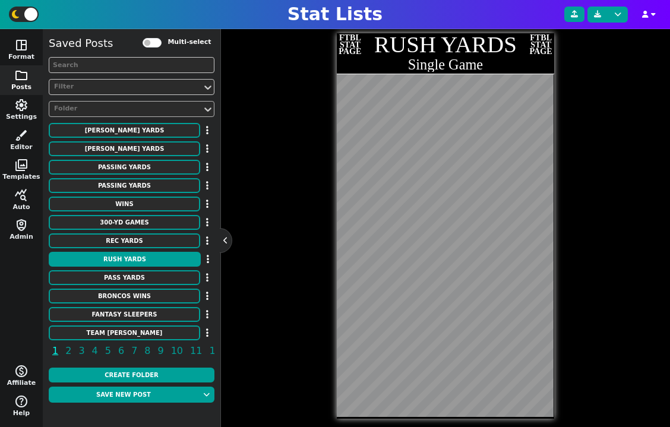
click at [107, 112] on div "Folder" at bounding box center [125, 109] width 143 height 10
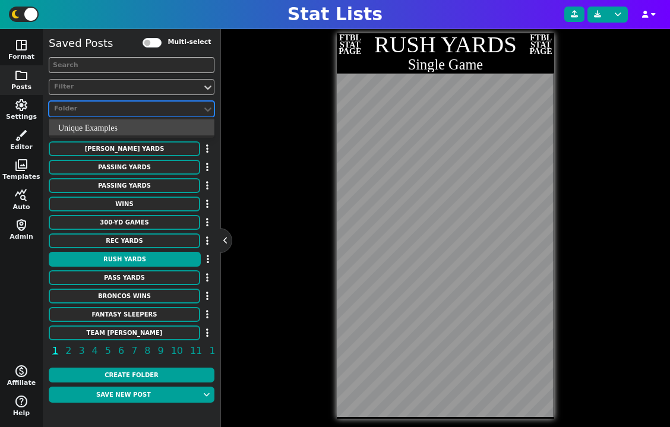
click at [102, 87] on div "Filter" at bounding box center [125, 87] width 143 height 10
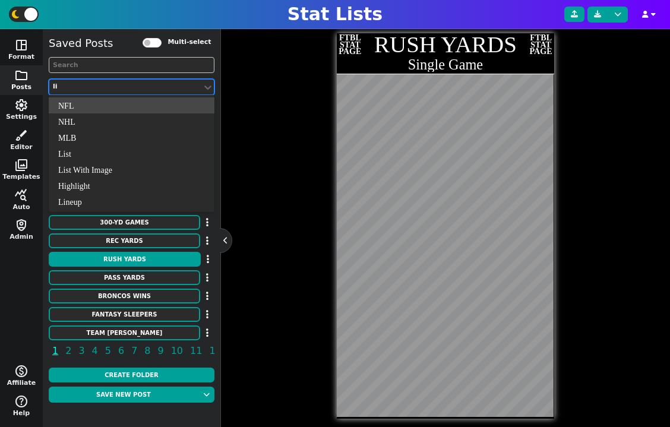
type input "lis"
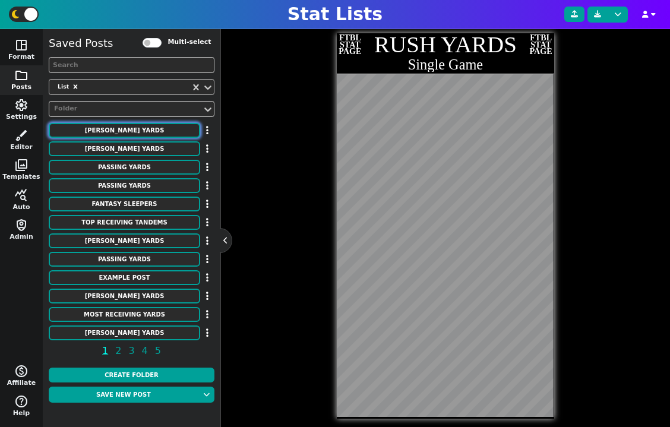
click at [112, 133] on button "[PERSON_NAME] Yards" at bounding box center [125, 130] width 152 height 15
type textarea "[PERSON_NAME] Yards"
type textarea "2023 Season"
type textarea "SF TEN LAR BUF PHI ARI PIT CIN DET MIA"
type textarea "Christian McCaffrey Derrick Henry Kyren Williams James Cook D'Andre Swift James…"
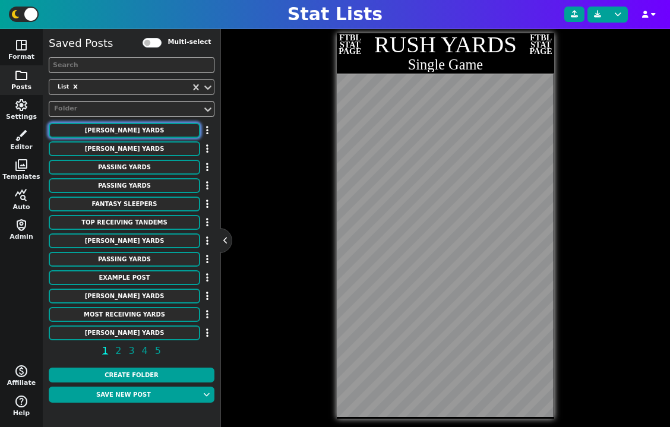
type textarea "1,459 1,167 1,144 1,122 1,049 1,040 1,035 1,034 1,015 1,012"
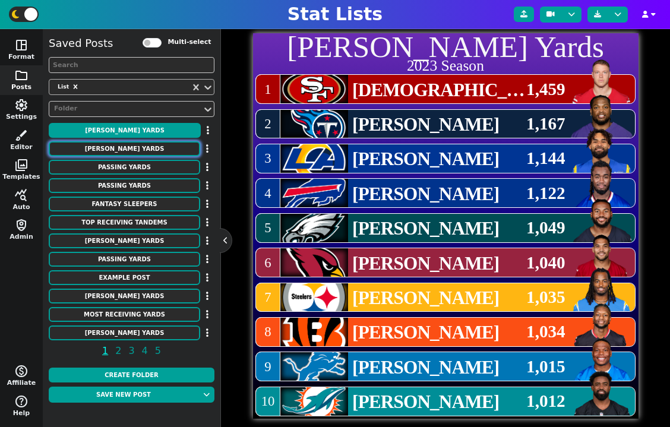
click at [115, 150] on button "[PERSON_NAME] Yards" at bounding box center [125, 148] width 152 height 15
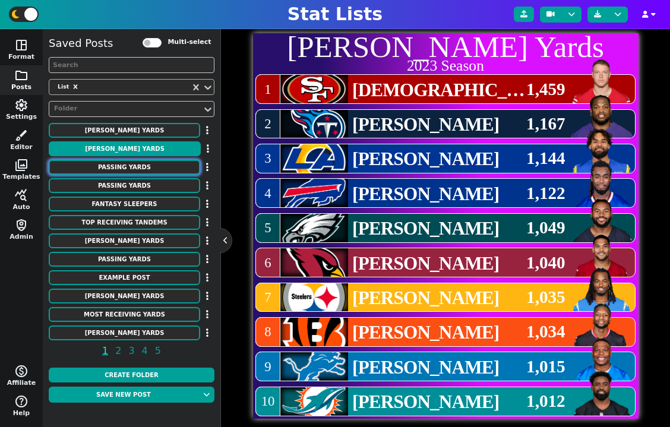
click at [119, 171] on button "Passing Yards" at bounding box center [125, 167] width 152 height 15
type textarea "Passing Yards"
type textarea "2024 Season"
type textarea "CIN DET TB SEA MIN BAL KC NYJ LAC SF"
type textarea "Joe Burrow Jared Goff Baker Mayfield Geno Smith Sam Darnold Lamar Jackson Patri…"
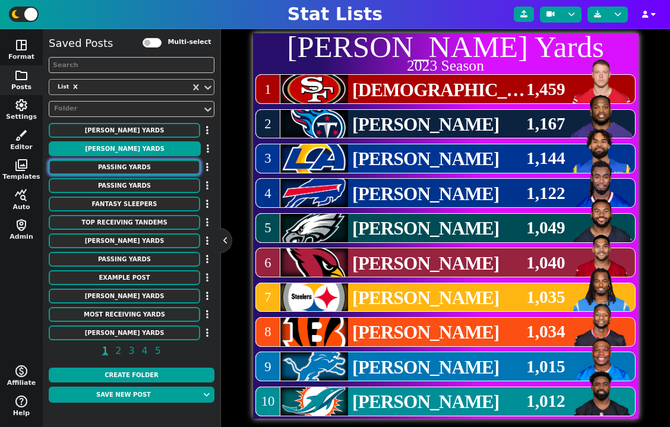
type textarea "4,918 4,629 4,500 4,320 4,319 4,172 3,928 3,897 3,870 3,864"
type textarea "3915511 3046779 3052587 15864 3912547 3916387 3139477 8439 4038941 4361741"
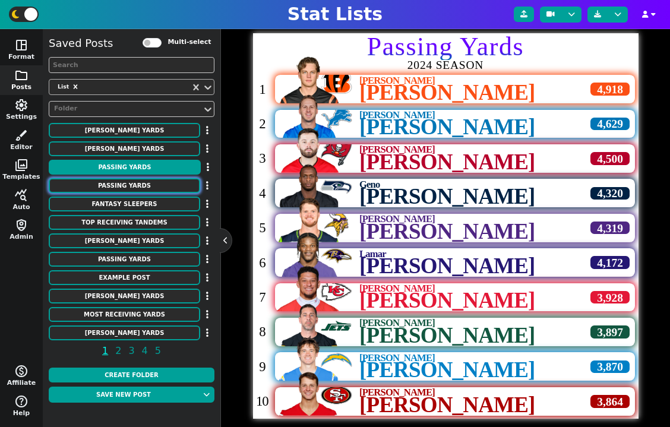
click at [122, 185] on button "Passing Yards" at bounding box center [125, 185] width 152 height 15
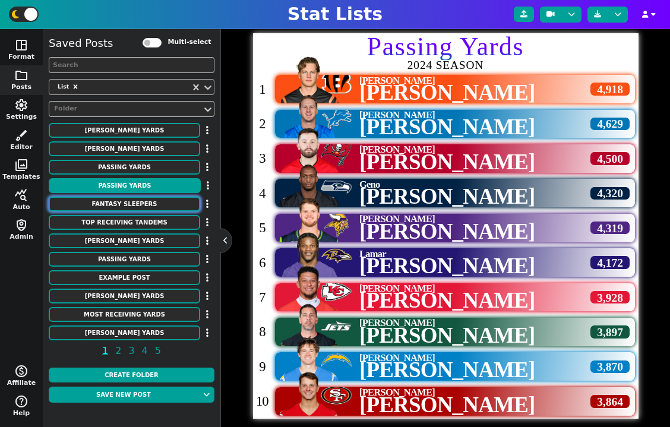
click at [124, 203] on button "Fantasy Sleepers" at bounding box center [125, 204] width 152 height 15
type textarea "Fantasy Sleepers"
type textarea "Each team according to Sporting News"
type textarea "cardinals falcons ravens bills panthers bears bengals browns cowboys broncos li…"
type textarea "Trey Benson Kyle Pitts Rashod Bateman Keon Coleman Bryce Young Rome Odunze Tahj…"
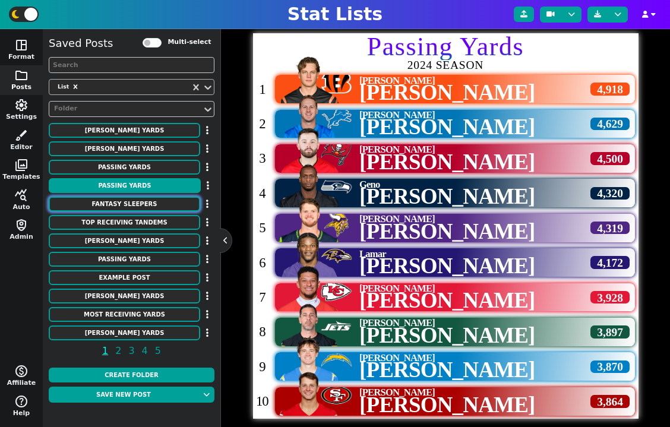
type textarea "RB TE WR WR QB WR RB RB TE TE QB WR RB TE WR RB WR QB QB RB QB QB WR RB TE RB Q…"
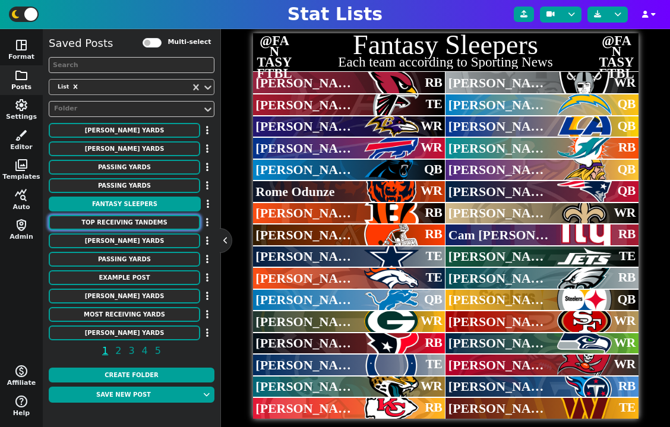
click at [128, 227] on button "Top Receiving Tandems" at bounding box center [125, 222] width 152 height 15
type textarea "Top Receiving Tandems"
type textarea "According to CBS Sports"
type textarea "phi cin min dal det lar mia jax was sea"
type textarea "AJ Brown##Devonta Smith Ja'Marr Chase##Tee Higgins Justin Jefferson##Jordan Add…"
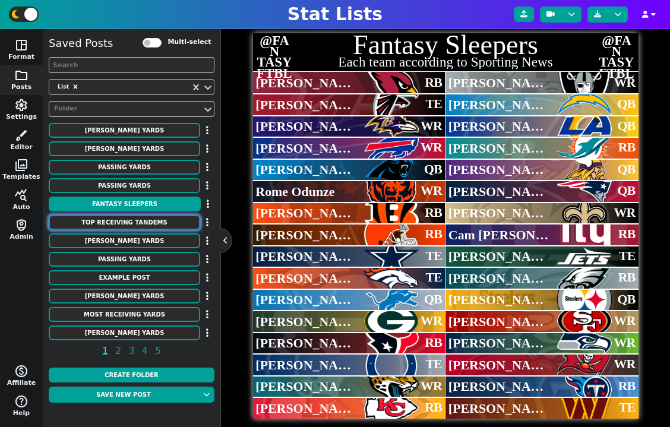
type textarea "4047646/4241478 4362628/4239993 4262921/4429205 4241389/4426354 4374302/4426388…"
type textarea "1 2 3 4 5 6 7 8 9 10"
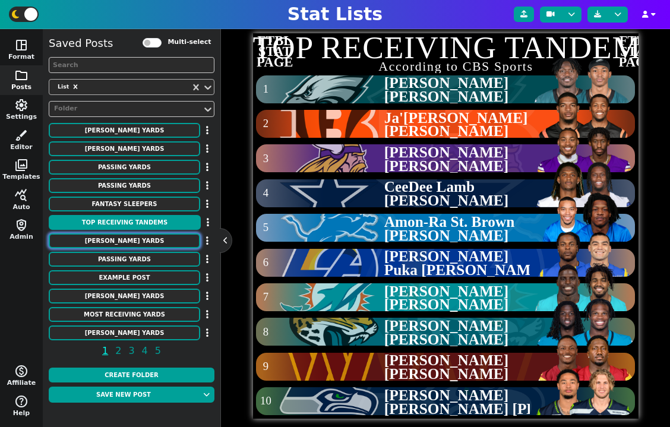
click at [129, 243] on button "RUSHING YARDS" at bounding box center [125, 241] width 152 height 15
type textarea "RUSHING YARDS"
type textarea "Season"
type textarea "PHI LAR MIN BAL DET TEN DEN TEN BUF LAC"
type textarea "Saquon Barkley Eric Dickerson Adrian Peterson Jamal Lewis Barry Sanders Derrick…"
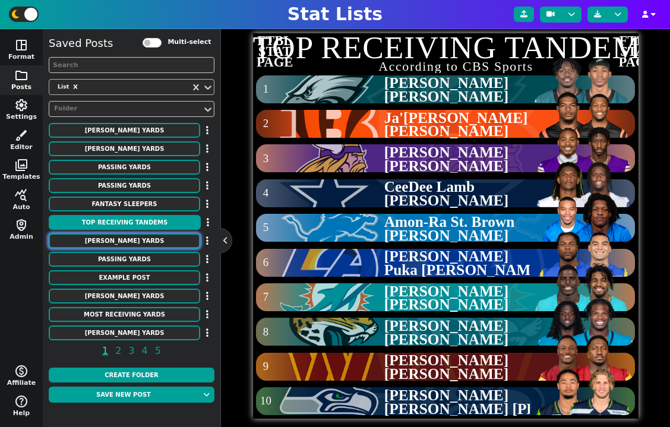
type textarea "2106 2105 2097 2066 2053 2027 2008 2006 2003 1934"
type textarea "'24 '84 '12 '03 '97 '20 '98 '09 '73 '80"
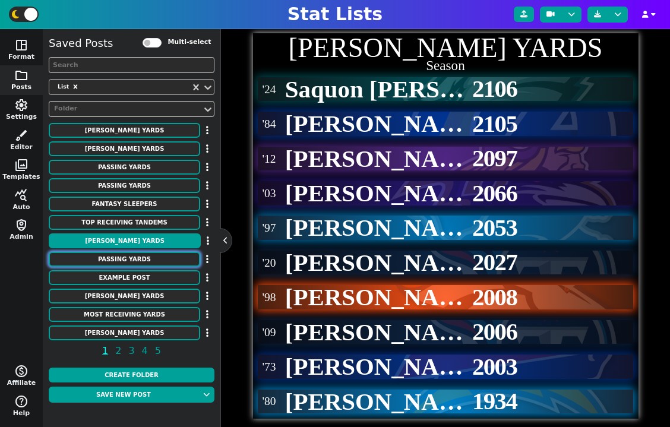
click at [131, 263] on button "Passing Yards" at bounding box center [125, 259] width 152 height 15
type textarea "Passing Yards"
type textarea "2021 Season"
type textarea "TAM LAC LAR KAN LVR CIN DAL BUF MIN GNB"
type textarea "Tom Brady Justin Herbert Matthew Stafford Patrick Mahomes Derek Carr Joe Burrow…"
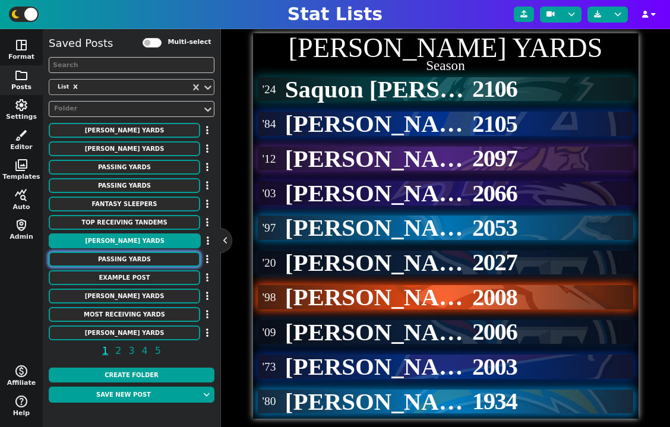
type textarea "5316 5014 4886 4839 4804 4611 4449 4407 4221 4115"
type textarea "2330 4038941 12483 3139477 16757 3915511 2577417 3918298 14880 8439"
type textarea "1 2 3 4 5 6 7 8 9 10"
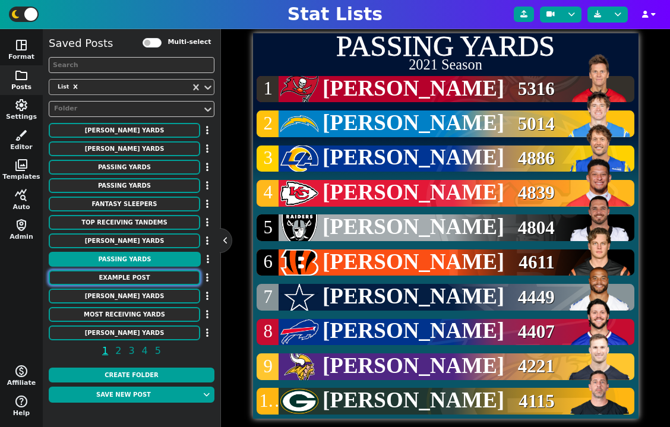
click at [134, 280] on button "Example Post" at bounding box center [125, 277] width 152 height 15
type textarea "Example Post"
type textarea "Random"
type textarea "cin JAX DET BUF GB HOU KC SF DAL TB"
type textarea "Tua Tagovailoa##QB | CINCINATI BENGALS Tua Tagovailoa##QB | CINCINATI BENGALS T…"
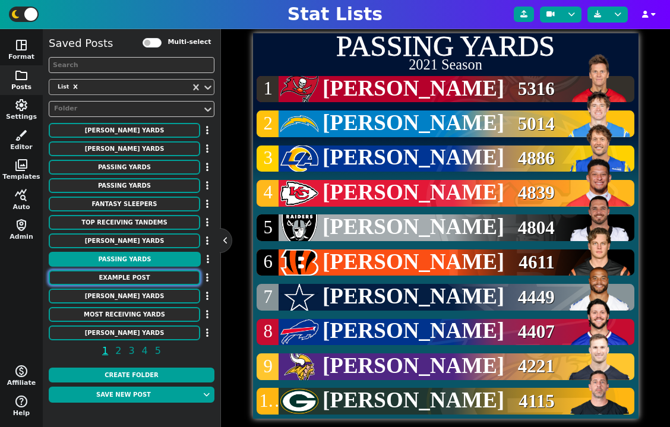
type textarea "4241479 4360310 3046779 3918298 4036378 4432577 3139477 4361741 2577417 3052587"
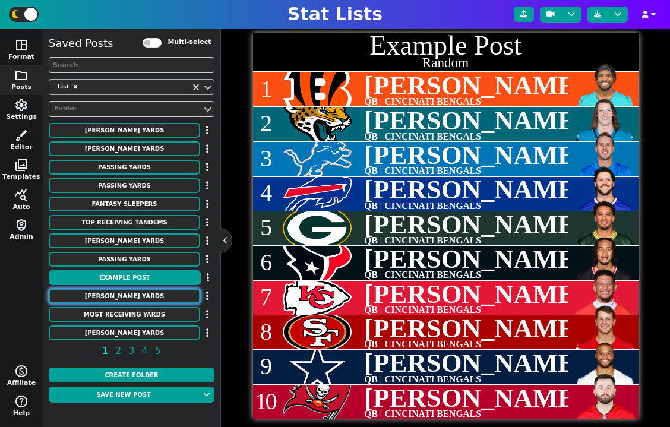
click at [138, 294] on button "RUSHING YARDS" at bounding box center [125, 296] width 152 height 15
type textarea "RUSHING YARDS"
type textarea "Season"
type textarea "PHI LAR MIN BAL DET TEN DEN TEN BUF LAC"
type textarea "Saquon Barkley Eric Dickerson Adrian Peterson Jamal Lewis Barry Sanders Derrick…"
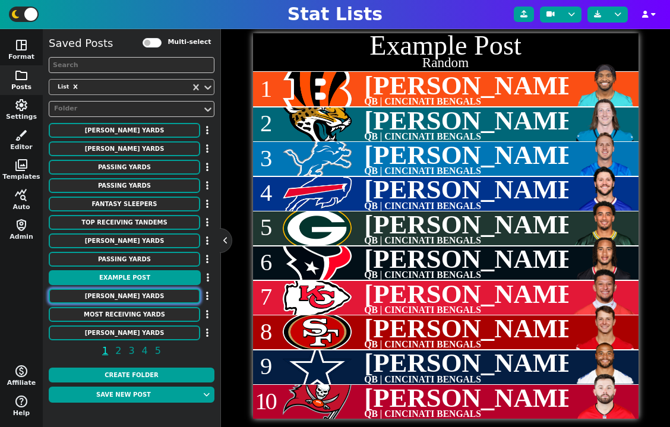
type textarea "2106 2105 2097 2066 2053 2027 2008 2006 2003 1934"
type textarea "'24 '84 '12 '03 '97 '20 '98 '09 '73 '80"
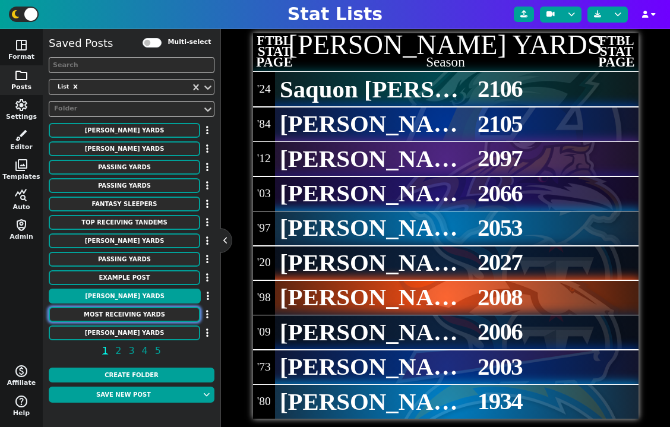
click at [138, 317] on button "MOST RECEIVING YARDS" at bounding box center [125, 314] width 152 height 15
type textarea "MOST RECEIVING YARDS"
type textarea "Random"
type textarea "MIA SF TB JAX HOU BUF KC GB DET DAL"
type textarea "Tua Tagovailoa Brock Purdy Baker Mayfield Trevor Lawrence C.J. Stroud Josh Alle…"
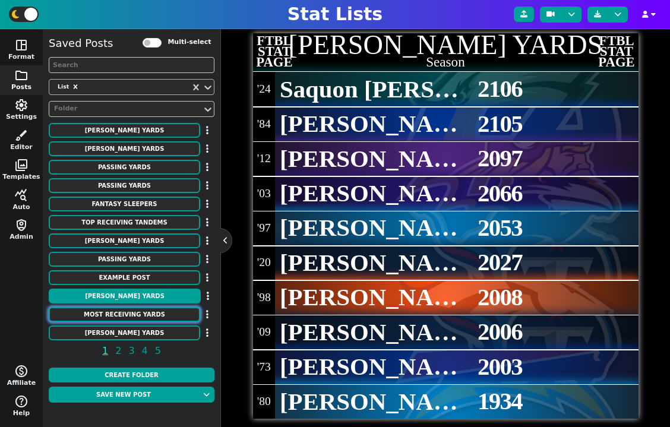
type textarea "695 629 609 495 469 291 238 224 162 107"
type textarea "4241479 4361741 3052587 4360310 4432577 3918298 3139477 4036378 3046779 2577417"
type textarea "1 2 3 4 5 6 7 8 9 10"
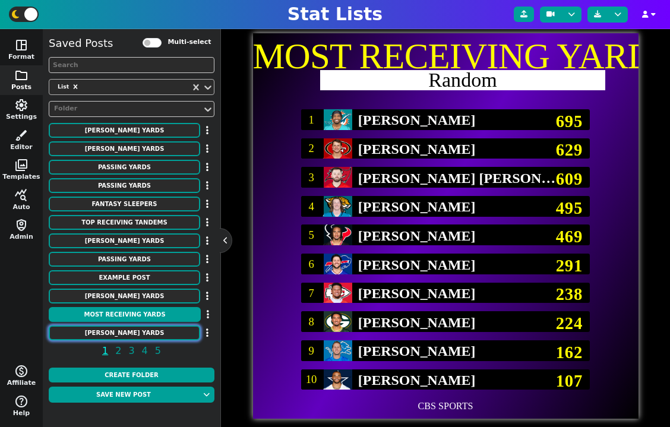
click at [140, 335] on button "[PERSON_NAME] Yards" at bounding box center [125, 333] width 152 height 15
type textarea "[PERSON_NAME] Yards"
type textarea "2023 Season"
type textarea "SF TEN LAR BUF PHI ARI PIT CIN DET MIA"
type textarea "Christian McCaffrey Derrick Henry Kyren Williams James Cook D'Andre Swift James…"
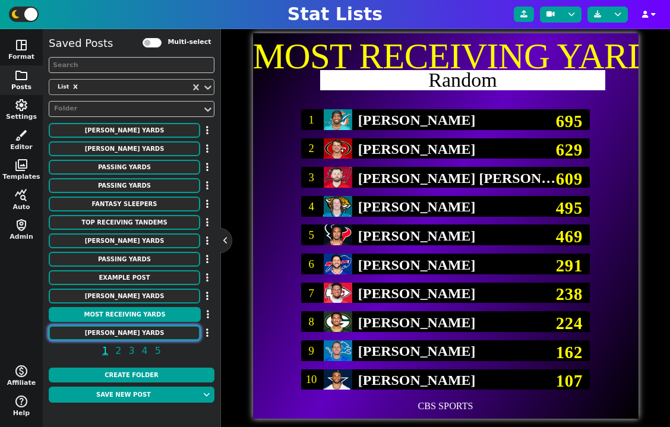
type textarea "1,459 1,167 1,144 1,122 1,049 1,040 1,035 1,034 1,015 1,012"
type textarea "3117251 3043078 4430737 4379399 4259545 3045147 4241457 3116385 4035538 2576414"
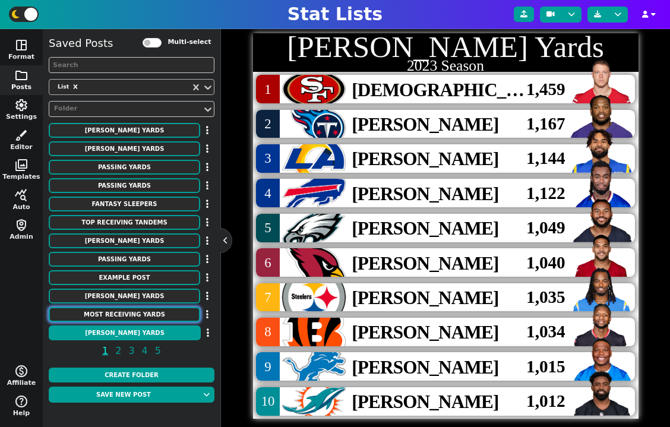
click at [146, 315] on button "MOST RECEIVING YARDS" at bounding box center [125, 314] width 152 height 15
type textarea "MOST RECEIVING YARDS"
type textarea "Random"
type textarea "MIA SF TB JAX HOU BUF KC GB DET DAL"
type textarea "Tua Tagovailoa Brock Purdy Baker Mayfield Trevor Lawrence C.J. Stroud Josh Alle…"
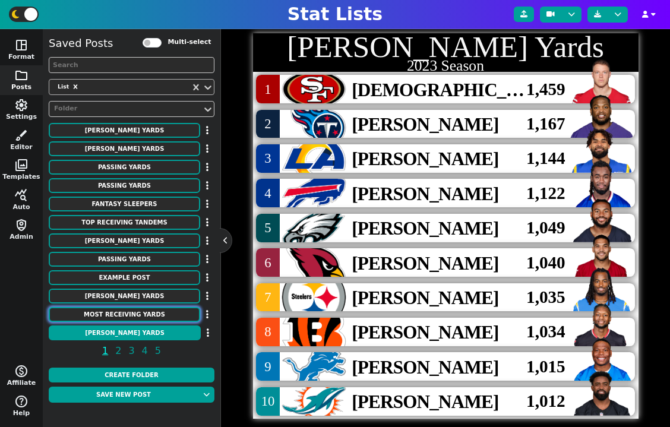
type textarea "695 629 609 495 469 291 238 224 162 107"
type textarea "4241479 4361741 3052587 4360310 4432577 3918298 3139477 4036378 3046779 2577417"
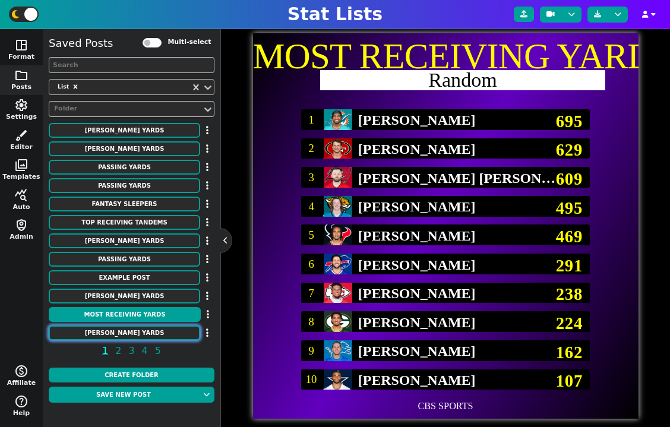
click at [145, 326] on button "[PERSON_NAME] Yards" at bounding box center [125, 333] width 152 height 15
type textarea "[PERSON_NAME] Yards"
type textarea "2023 Season"
type textarea "SF TEN LAR BUF PHI ARI PIT CIN DET MIA"
type textarea "Christian McCaffrey Derrick Henry Kyren Williams James Cook D'Andre Swift James…"
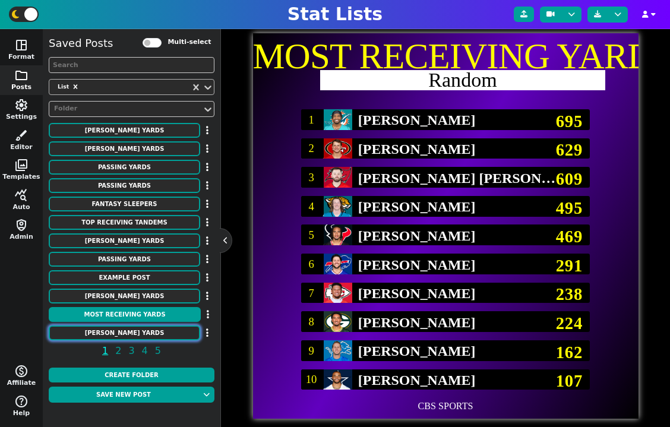
type textarea "1,459 1,167 1,144 1,122 1,049 1,040 1,035 1,034 1,015 1,012"
type textarea "3117251 3043078 4430737 4379399 4259545 3045147 4241457 3116385 4035538 2576414"
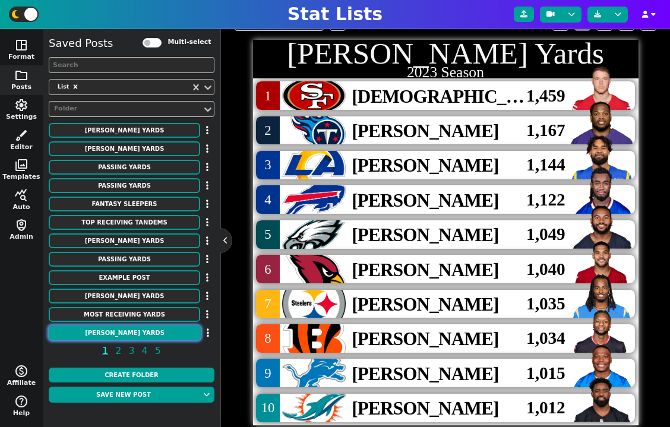
scroll to position [278, 0]
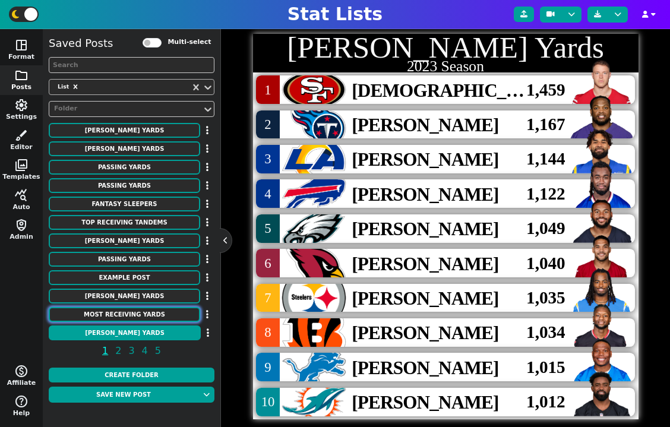
click at [157, 316] on button "MOST RECEIVING YARDS" at bounding box center [125, 314] width 152 height 15
type textarea "MOST RECEIVING YARDS"
type textarea "Random"
type textarea "MIA SF TB JAX HOU BUF KC GB DET DAL"
type textarea "Tua Tagovailoa Brock Purdy Baker Mayfield Trevor Lawrence C.J. Stroud Josh Alle…"
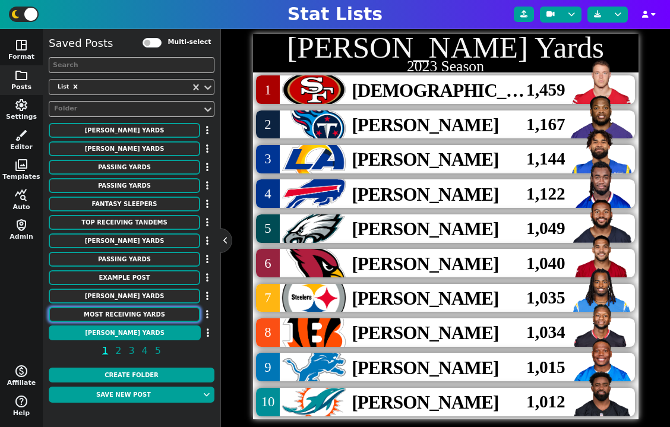
type textarea "695 629 609 495 469 291 238 224 162 107"
type textarea "4241479 4361741 3052587 4360310 4432577 3918298 3139477 4036378 3046779 2577417"
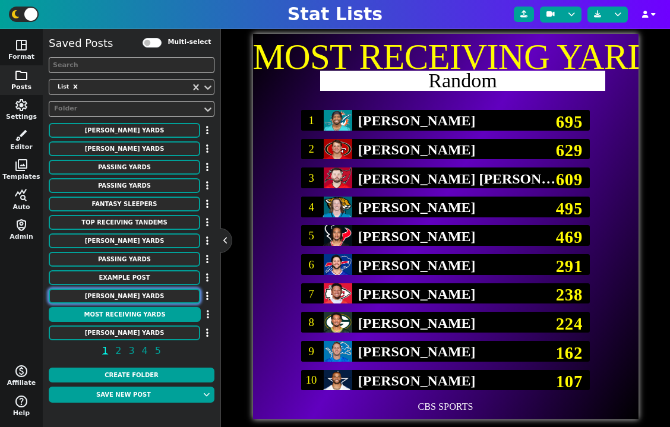
click at [149, 297] on button "RUSHING YARDS" at bounding box center [125, 296] width 152 height 15
type textarea "RUSHING YARDS"
type textarea "Season"
type textarea "PHI LAR MIN BAL DET TEN DEN TEN BUF LAC"
type textarea "Saquon Barkley Eric Dickerson Adrian Peterson Jamal Lewis Barry Sanders Derrick…"
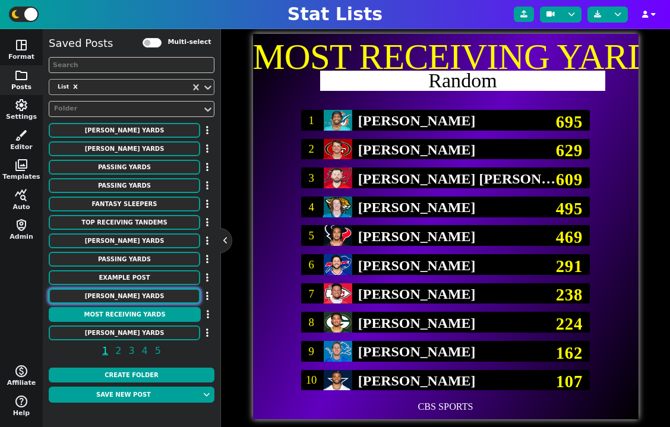
type textarea "2106 2105 2097 2066 2053 2027 2008 2006 2003 1934"
type textarea "'24 '84 '12 '03 '97 '20 '98 '09 '73 '80"
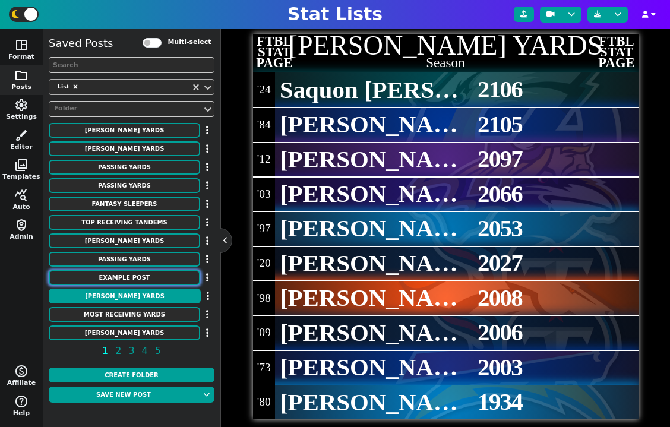
click at [146, 283] on button "Example Post" at bounding box center [125, 277] width 152 height 15
type textarea "Example Post"
type textarea "Random"
type textarea "cin JAX DET BUF GB HOU KC SF DAL TB"
type textarea "Tua Tagovailoa##QB | CINCINATI BENGALS Tua Tagovailoa##QB | CINCINATI BENGALS T…"
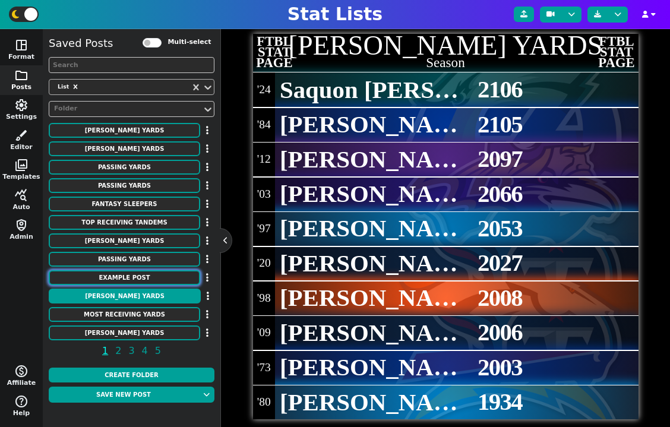
type textarea "4241479 4360310 3046779 3918298 4036378 4432577 3139477 4361741 2577417 3052587"
type textarea "1 2 3 4 5 6 7 8 9 10"
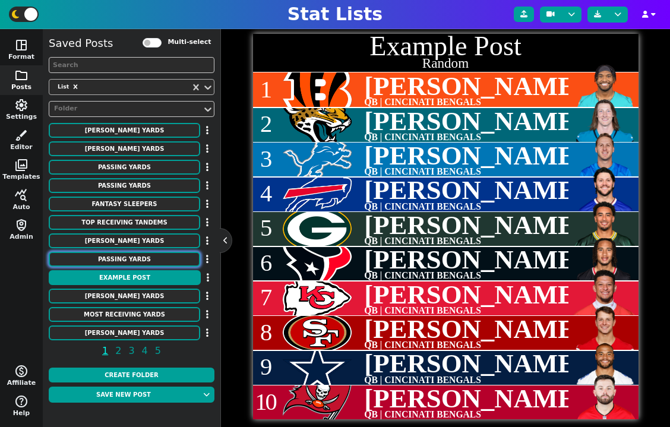
click at [137, 265] on button "Passing Yards" at bounding box center [125, 259] width 152 height 15
type textarea "Passing Yards"
type textarea "2021 Season"
type textarea "TAM LAC LAR KAN LVR CIN DAL BUF MIN GNB"
type textarea "Tom Brady Justin Herbert Matthew Stafford Patrick Mahomes Derek Carr Joe Burrow…"
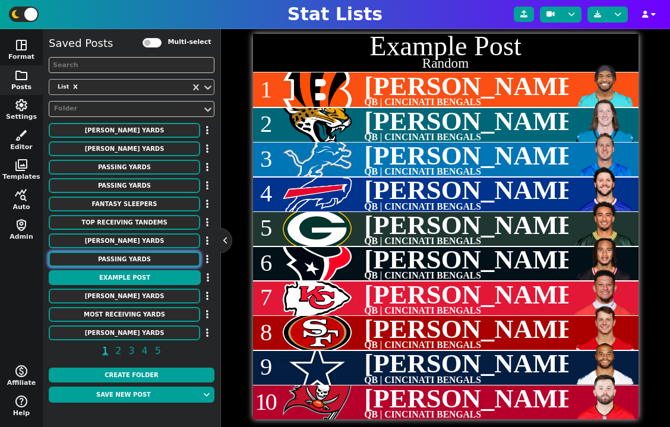
type textarea "5316 5014 4886 4839 4804 4611 4449 4407 4221 4115"
type textarea "2330 4038941 12483 3139477 16757 3915511 2577417 3918298 14880 8439"
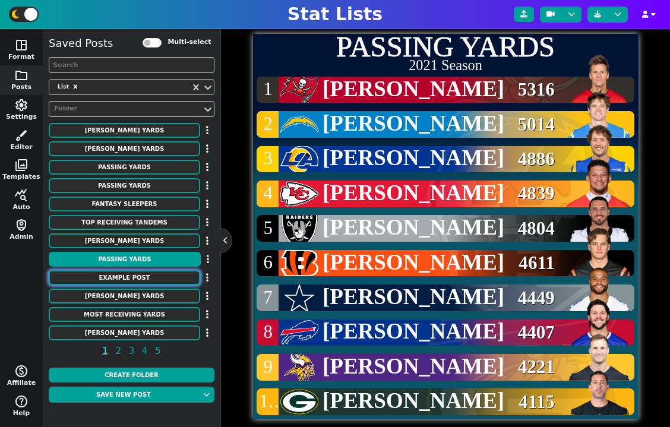
click at [139, 278] on button "Example Post" at bounding box center [125, 277] width 152 height 15
type textarea "Example Post"
type textarea "Random"
type textarea "cin JAX DET BUF GB HOU KC SF DAL TB"
type textarea "Tua Tagovailoa##QB | CINCINATI BENGALS Tua Tagovailoa##QB | CINCINATI BENGALS T…"
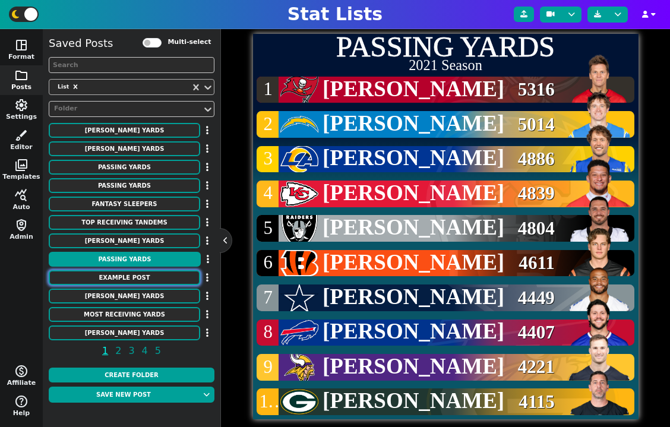
type textarea "4241479 4360310 3046779 3918298 4036378 4432577 3139477 4361741 2577417 3052587"
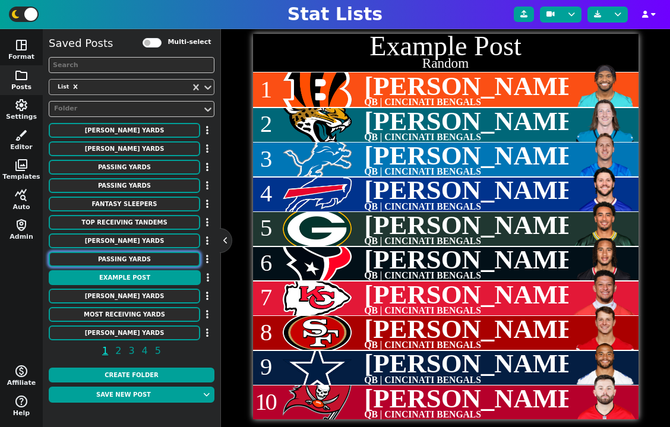
click at [144, 260] on button "Passing Yards" at bounding box center [125, 259] width 152 height 15
type textarea "Passing Yards"
type textarea "2021 Season"
type textarea "TAM LAC LAR KAN LVR CIN DAL BUF MIN GNB"
type textarea "Tom Brady Justin Herbert Matthew Stafford Patrick Mahomes Derek Carr Joe Burrow…"
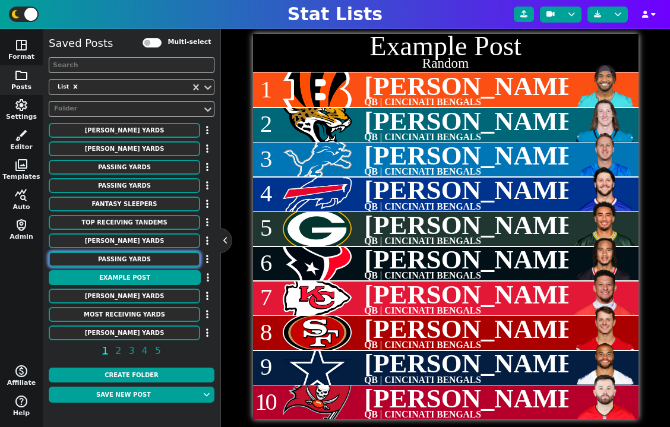
type textarea "5316 5014 4886 4839 4804 4611 4449 4407 4221 4115"
type textarea "2330 4038941 12483 3139477 16757 3915511 2577417 3918298 14880 8439"
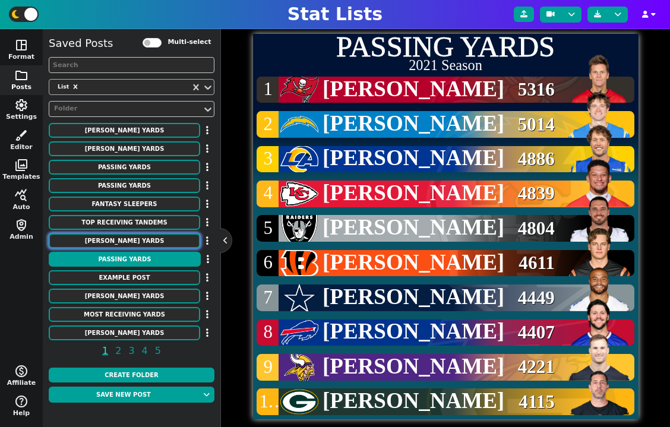
click at [146, 242] on button "RUSHING YARDS" at bounding box center [125, 241] width 152 height 15
type textarea "RUSHING YARDS"
type textarea "Season"
type textarea "PHI LAR MIN BAL DET TEN DEN TEN BUF LAC"
type textarea "Saquon Barkley Eric Dickerson Adrian Peterson Jamal Lewis Barry Sanders Derrick…"
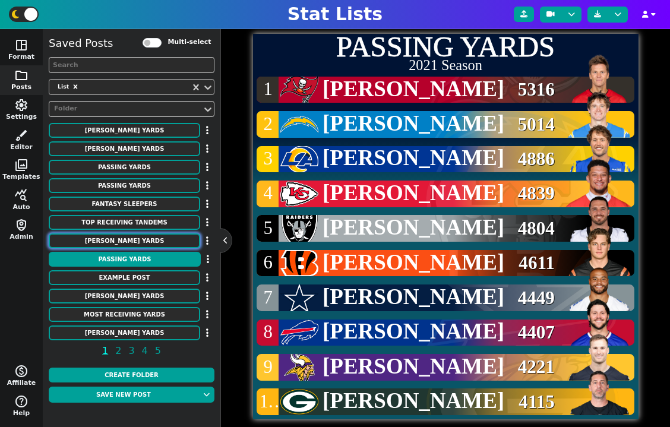
type textarea "2106 2105 2097 2066 2053 2027 2008 2006 2003 1934"
type textarea "'24 '84 '12 '03 '97 '20 '98 '09 '73 '80"
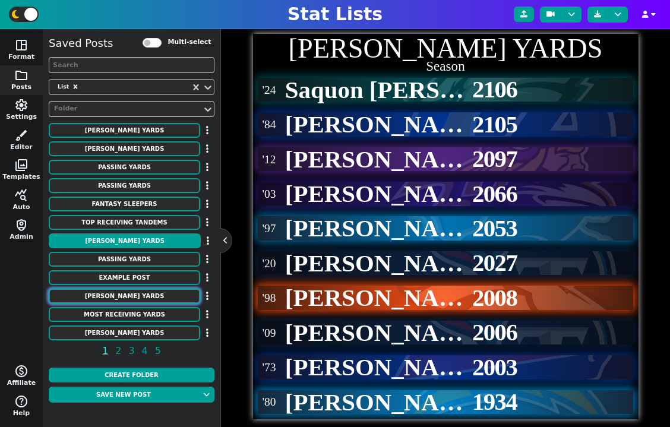
click at [132, 294] on button "RUSHING YARDS" at bounding box center [125, 296] width 152 height 15
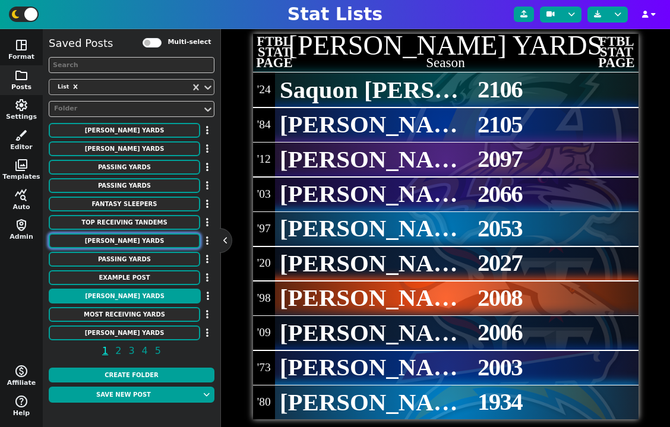
click at [137, 238] on button "RUSHING YARDS" at bounding box center [125, 241] width 152 height 15
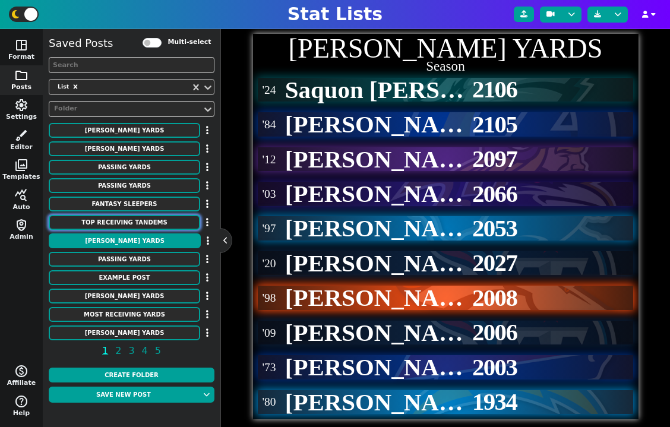
click at [137, 216] on button "Top Receiving Tandems" at bounding box center [125, 222] width 152 height 15
type textarea "Top Receiving Tandems"
type textarea "According to CBS Sports"
type textarea "phi cin min dal det lar mia jax was sea"
type textarea "AJ Brown##Devonta Smith Ja'Marr Chase##Tee Higgins Justin Jefferson##Jordan Add…"
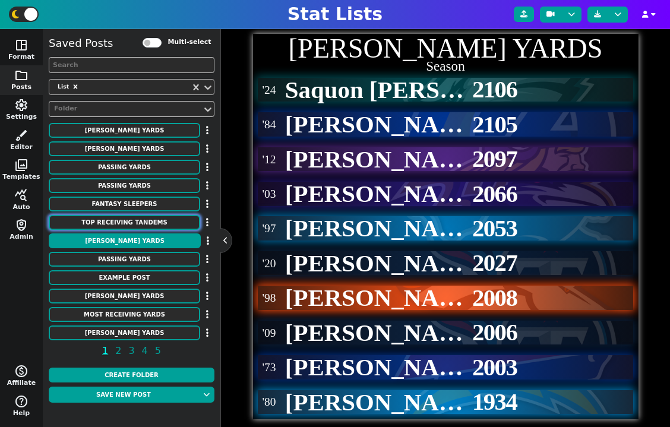
type textarea "4047646/4241478 4362628/4239993 4262921/4429205 4241389/4426354 4374302/4426388…"
type textarea "1 2 3 4 5 6 7 8 9 10"
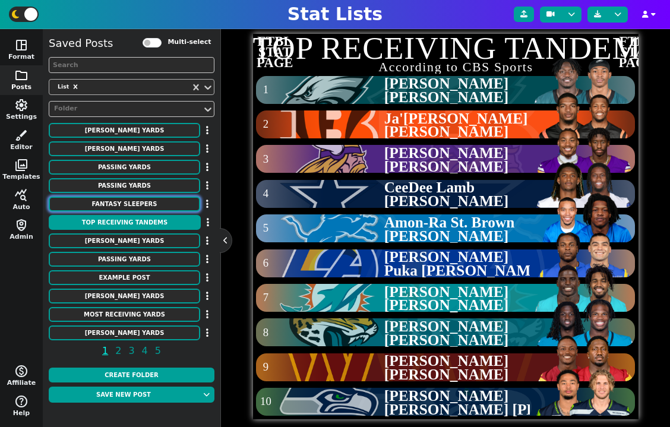
click at [131, 202] on button "Fantasy Sleepers" at bounding box center [125, 204] width 152 height 15
type textarea "Fantasy Sleepers"
type textarea "Each team according to Sporting News"
type textarea "cardinals falcons ravens bills panthers bears bengals browns cowboys broncos li…"
type textarea "Trey Benson Kyle Pitts Rashod Bateman Keon Coleman Bryce Young Rome Odunze Tahj…"
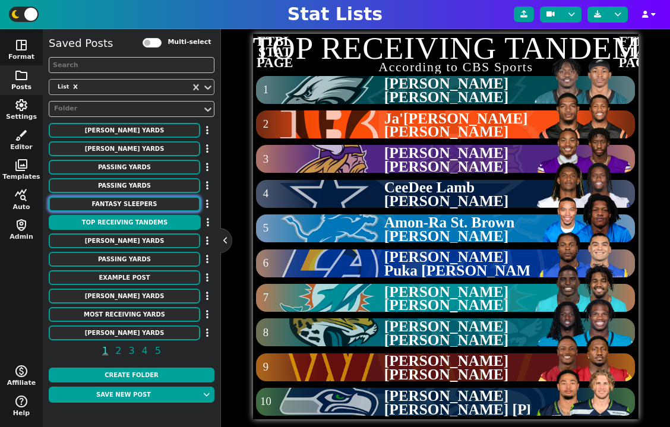
type textarea "RB TE WR WR QB WR RB RB TE TE QB WR RB TE WR RB WR QB QB RB QB QB WR RB TE RB Q…"
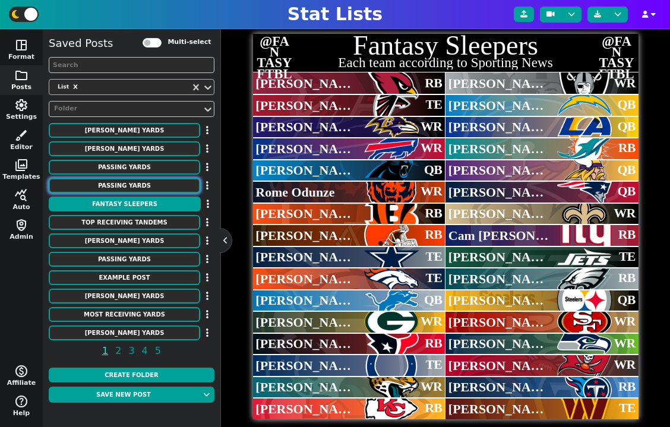
click at [127, 182] on button "Passing Yards" at bounding box center [125, 185] width 152 height 15
type textarea "Passing Yards"
type textarea "2024 Season"
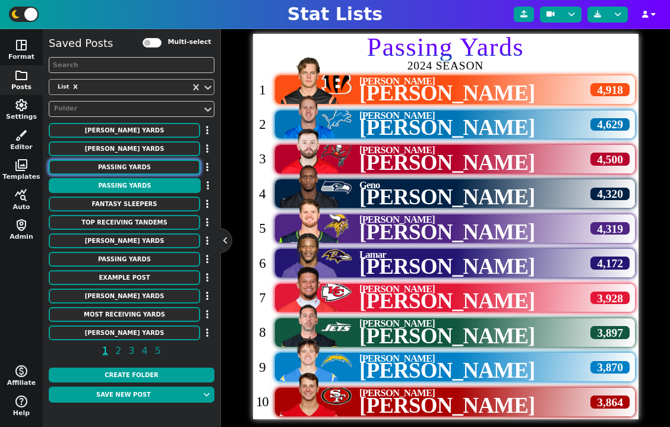
click at [128, 163] on button "Passing Yards" at bounding box center [125, 167] width 152 height 15
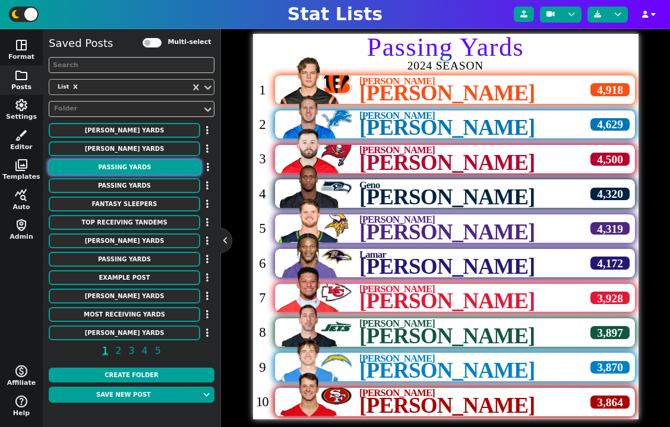
click at [125, 174] on button "Passing Yards" at bounding box center [125, 167] width 152 height 15
click at [124, 182] on button "Passing Yards" at bounding box center [125, 185] width 152 height 15
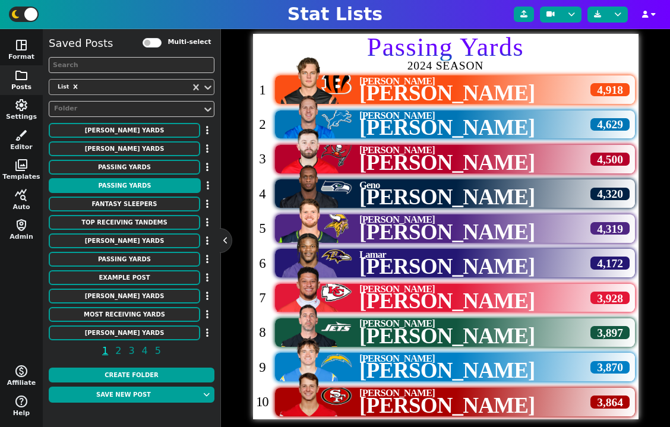
click at [134, 138] on div "[PERSON_NAME] Yards" at bounding box center [132, 131] width 166 height 16
click at [134, 143] on button "[PERSON_NAME] Yards" at bounding box center [125, 148] width 152 height 15
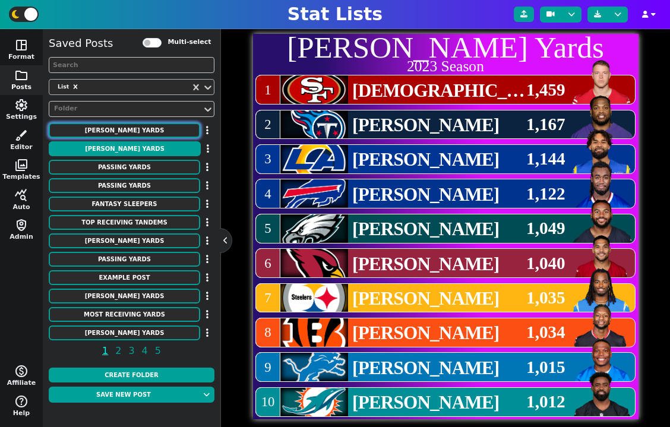
click at [140, 127] on button "[PERSON_NAME] Yards" at bounding box center [125, 130] width 152 height 15
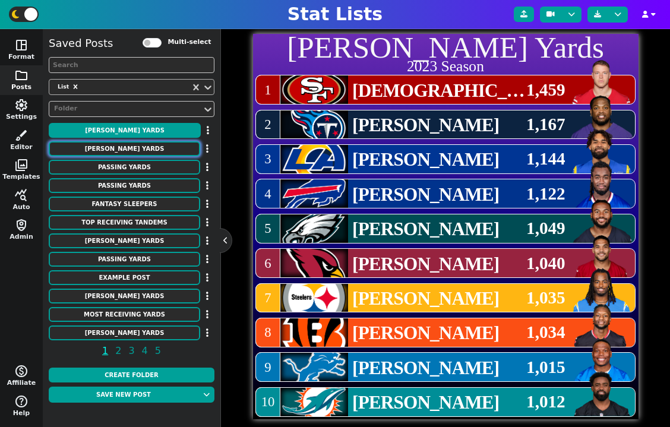
click at [141, 142] on button "[PERSON_NAME] Yards" at bounding box center [125, 148] width 152 height 15
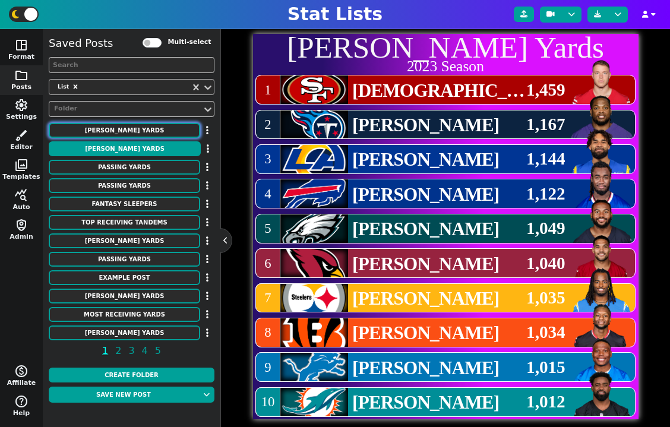
click at [145, 131] on button "[PERSON_NAME] Yards" at bounding box center [125, 130] width 152 height 15
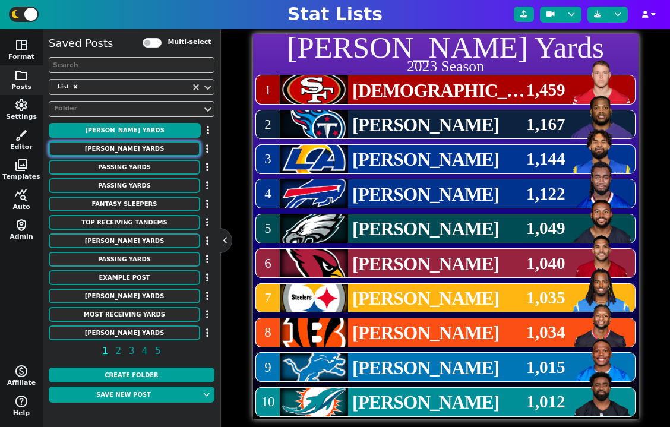
click at [147, 145] on button "[PERSON_NAME] Yards" at bounding box center [125, 148] width 152 height 15
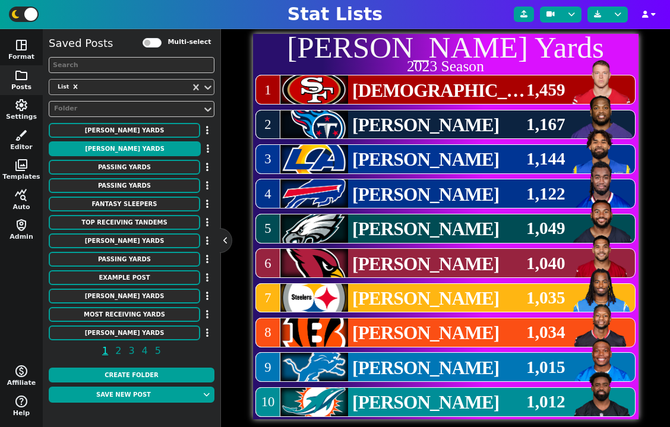
click at [142, 138] on div "[PERSON_NAME] Yards" at bounding box center [132, 131] width 166 height 16
click at [209, 149] on button "button" at bounding box center [208, 148] width 14 height 15
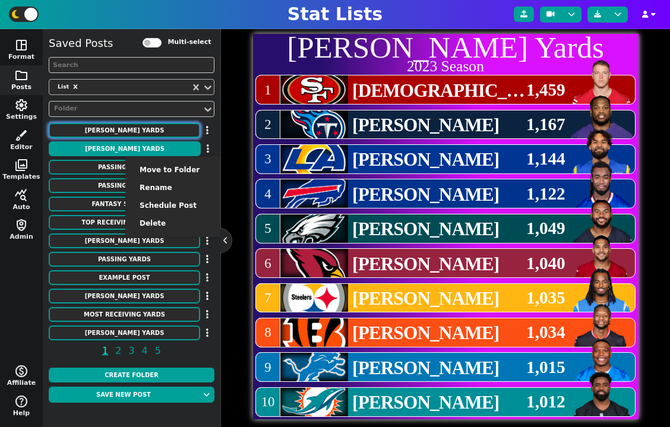
drag, startPoint x: 185, startPoint y: 225, endPoint x: 169, endPoint y: 127, distance: 99.4
click at [169, 127] on div "Saved Posts Multi-select List Folder Rushing Yards Rushing Yards Move to Folder…" at bounding box center [132, 199] width 166 height 328
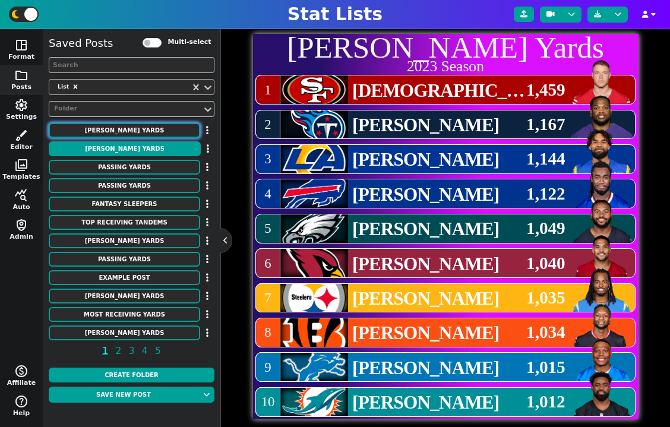
click at [169, 127] on button "[PERSON_NAME] Yards" at bounding box center [125, 130] width 152 height 15
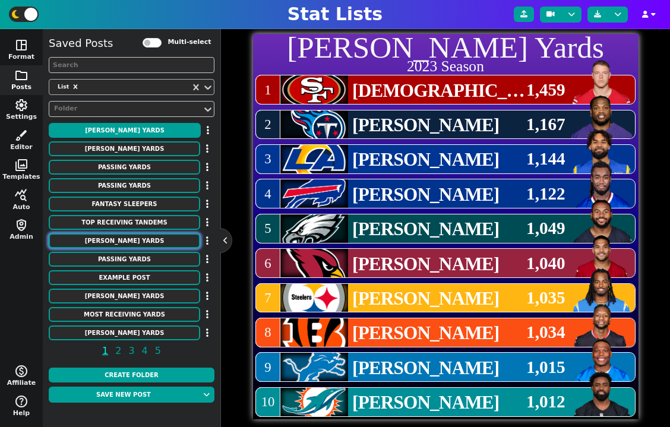
click at [127, 244] on button "RUSHING YARDS" at bounding box center [125, 241] width 152 height 15
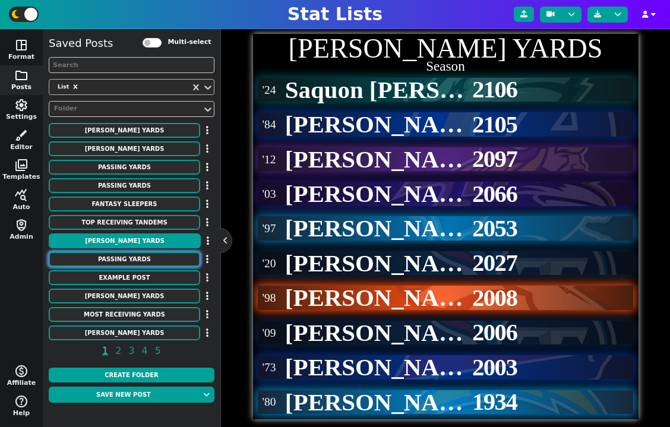
click at [131, 261] on button "Passing Yards" at bounding box center [125, 259] width 152 height 15
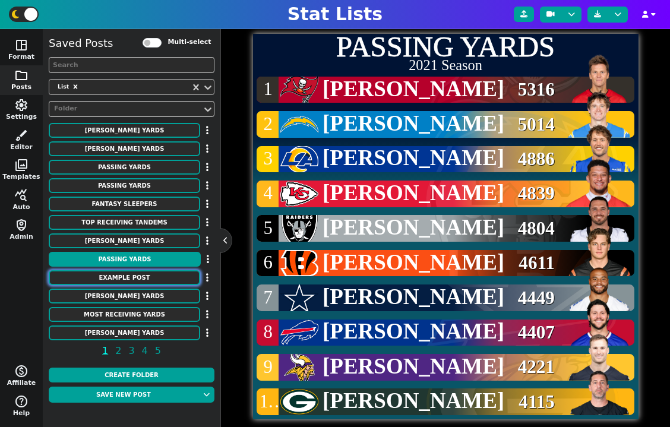
click at [131, 270] on button "Example Post" at bounding box center [125, 277] width 152 height 15
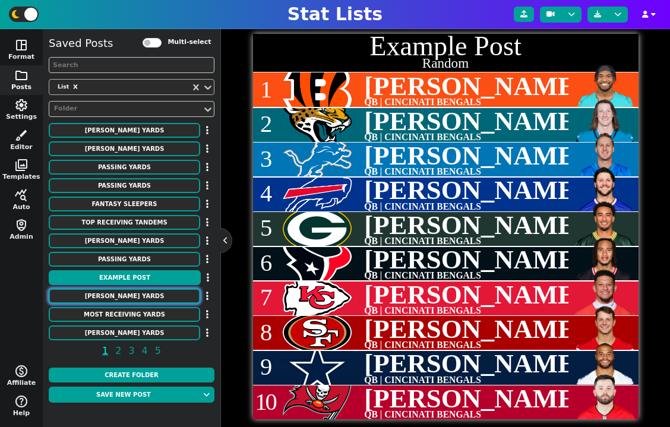
click at [132, 290] on button "RUSHING YARDS" at bounding box center [125, 296] width 152 height 15
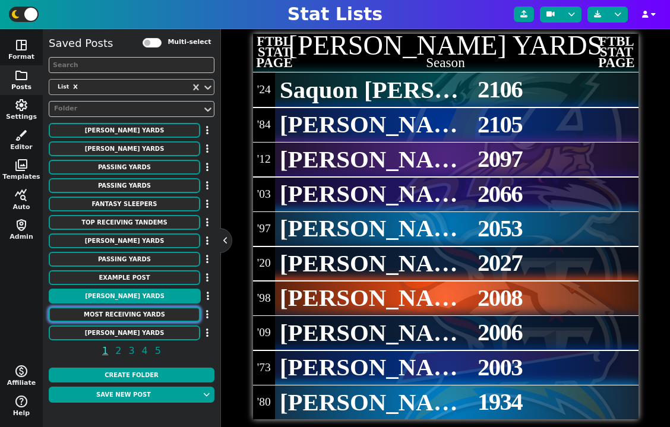
click at [138, 312] on button "MOST RECEIVING YARDS" at bounding box center [125, 314] width 152 height 15
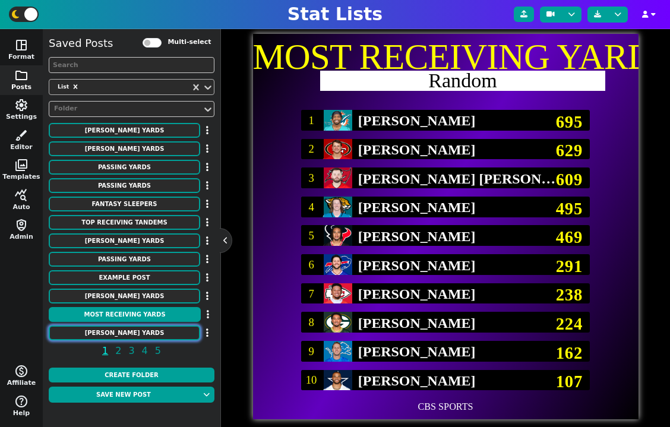
click at [141, 330] on button "[PERSON_NAME] Yards" at bounding box center [125, 333] width 152 height 15
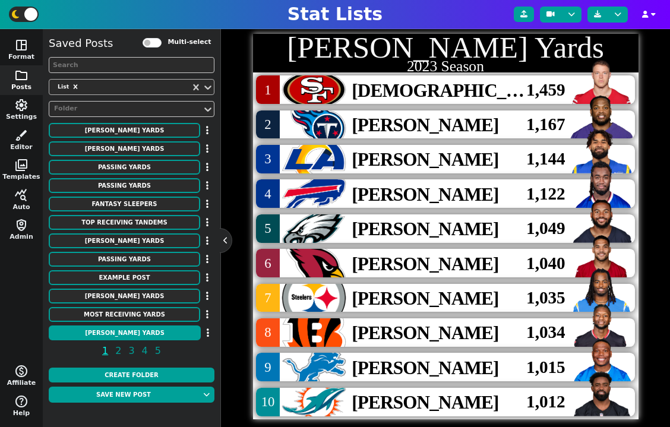
click at [266, 92] on span "1" at bounding box center [267, 90] width 11 height 18
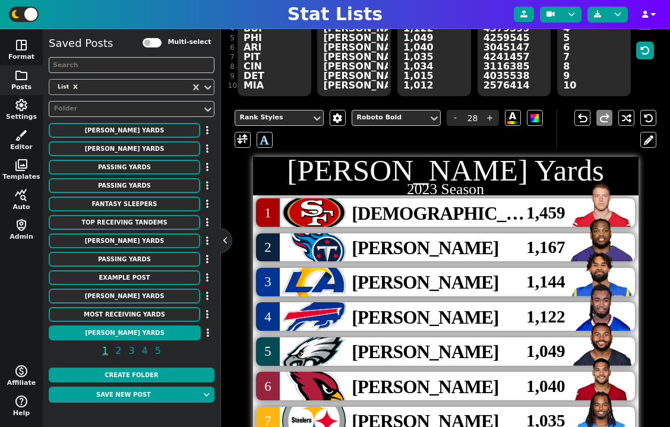
scroll to position [147, 0]
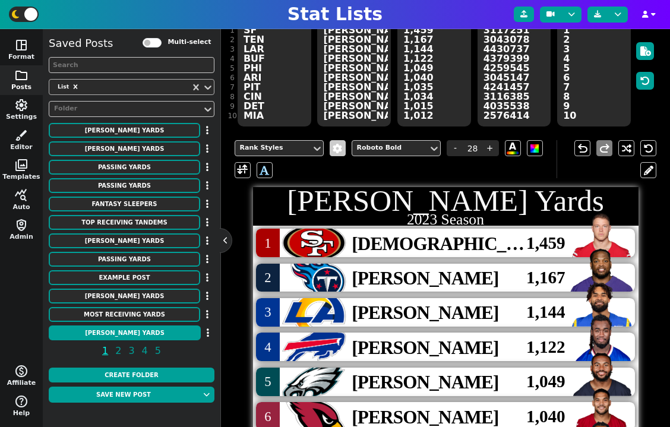
click at [336, 152] on span at bounding box center [338, 149] width 12 height 10
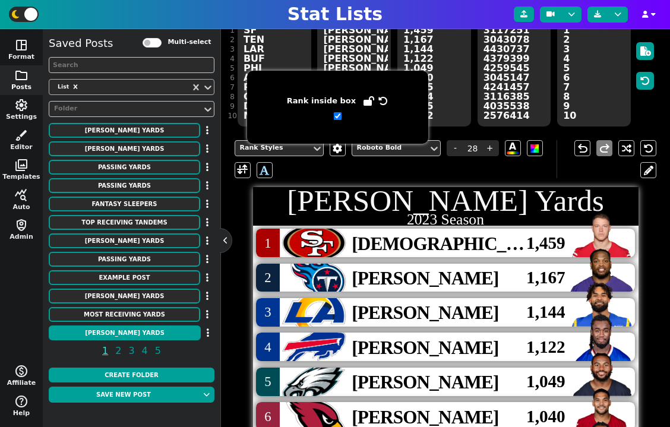
click at [338, 116] on input "checkbox" at bounding box center [338, 116] width 8 height 8
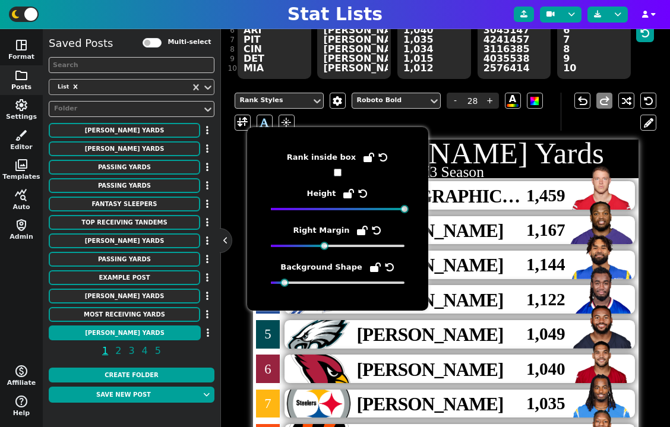
scroll to position [212, 0]
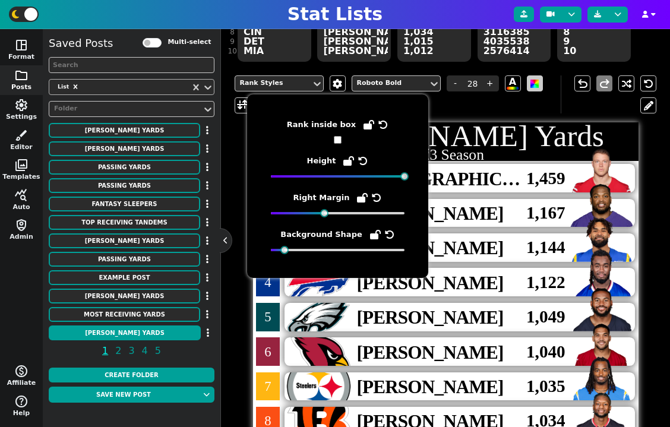
click at [534, 83] on span at bounding box center [535, 84] width 8 height 8
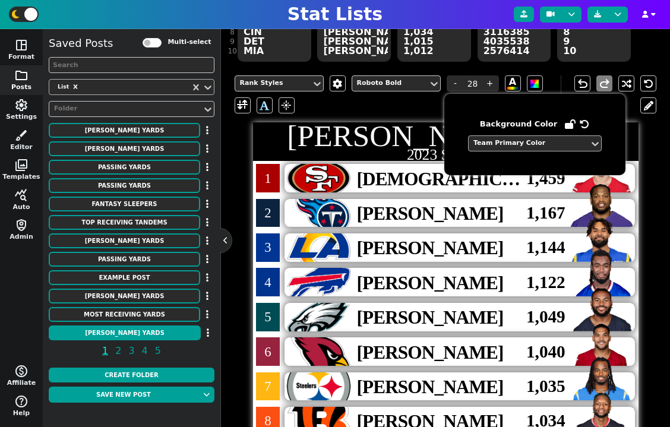
click at [510, 145] on div "Team Primary Color" at bounding box center [529, 143] width 111 height 10
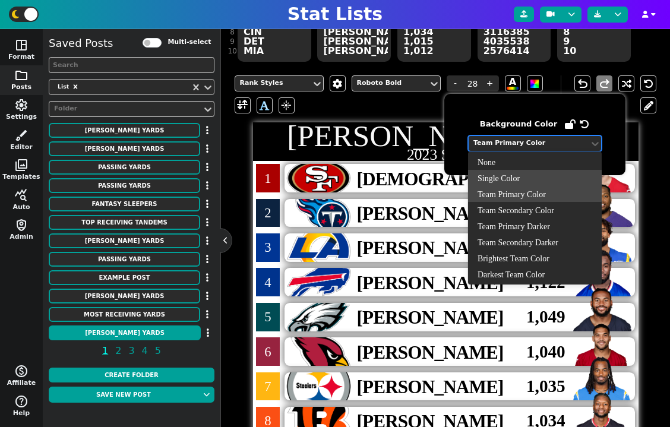
click at [513, 174] on div "Single Color" at bounding box center [535, 178] width 134 height 16
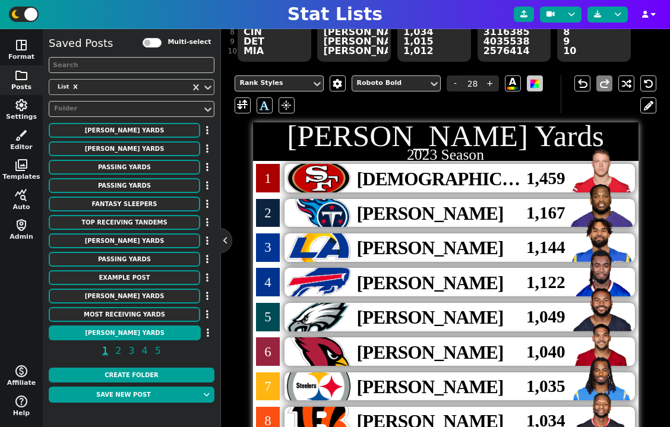
click at [532, 88] on span at bounding box center [535, 84] width 8 height 8
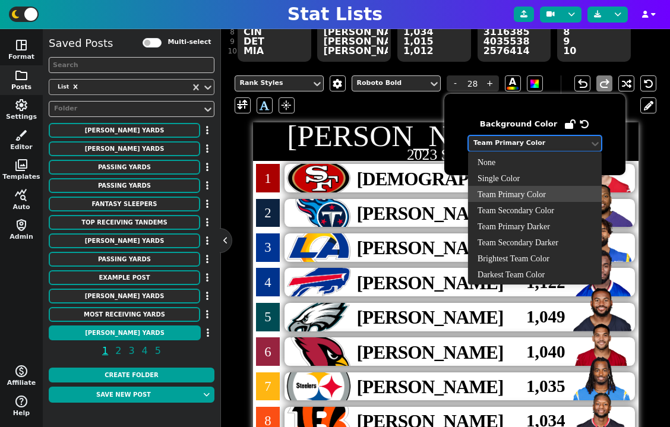
click at [517, 143] on div "Team Primary Color" at bounding box center [529, 143] width 111 height 10
click at [513, 163] on div "None" at bounding box center [535, 162] width 134 height 16
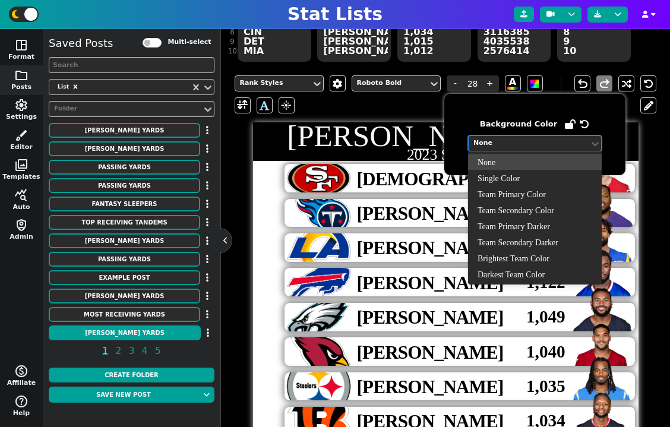
click at [528, 143] on div "None" at bounding box center [529, 143] width 111 height 10
click at [518, 175] on div "Single Color" at bounding box center [535, 178] width 134 height 16
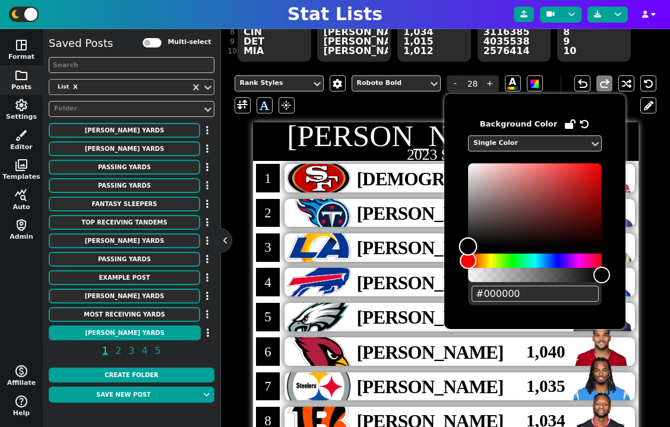
drag, startPoint x: 519, startPoint y: 185, endPoint x: 443, endPoint y: 267, distance: 111.8
click at [443, 267] on body "Stat Lists space_dashboard Format folder Posts settings Settings brush Editor p…" at bounding box center [335, 213] width 670 height 427
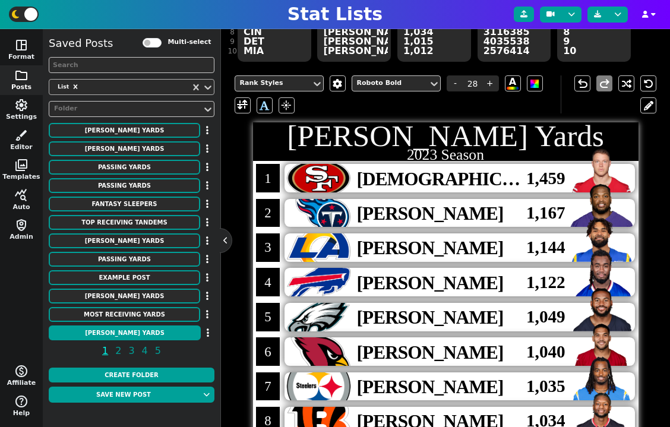
click at [583, 106] on div "undo redo" at bounding box center [609, 94] width 96 height 38
click at [242, 108] on span at bounding box center [242, 105] width 11 height 15
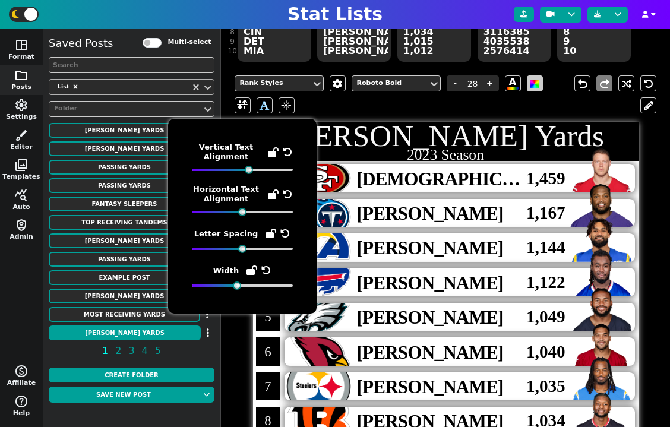
click at [534, 85] on span at bounding box center [535, 84] width 8 height 8
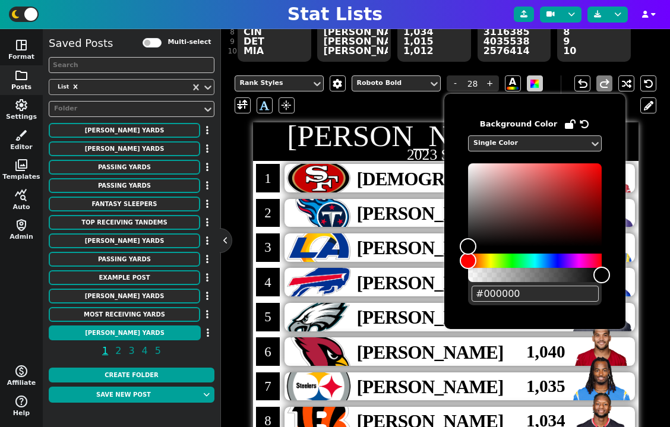
click at [534, 85] on span at bounding box center [535, 84] width 8 height 8
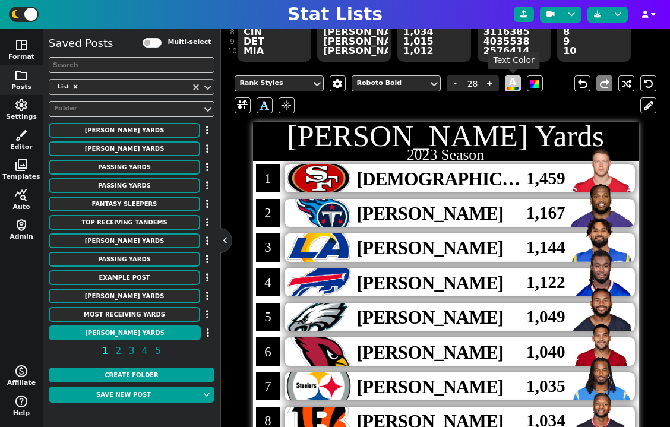
click at [512, 82] on span "A" at bounding box center [513, 83] width 12 height 12
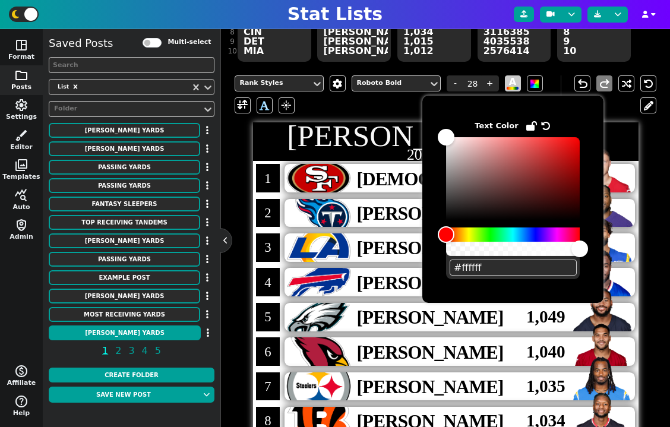
click at [512, 82] on span "A" at bounding box center [513, 83] width 12 height 12
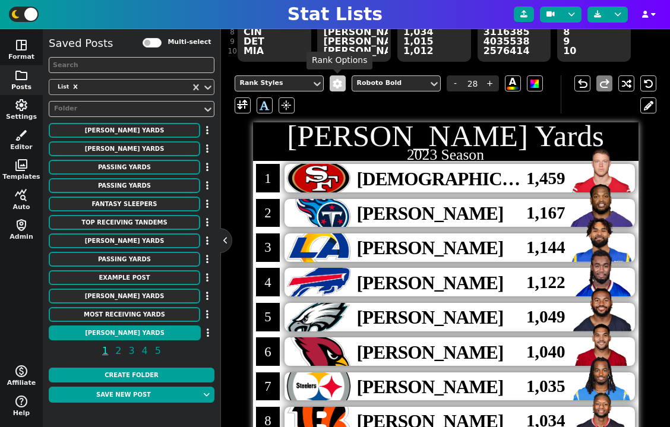
click at [332, 84] on span at bounding box center [338, 84] width 12 height 10
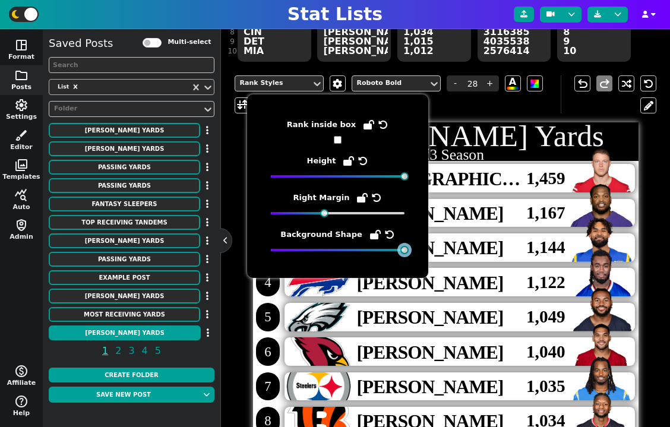
drag, startPoint x: 284, startPoint y: 253, endPoint x: 403, endPoint y: 256, distance: 119.5
click at [403, 256] on div "Rank inside box Height Right Margin Background Shape" at bounding box center [337, 186] width 181 height 184
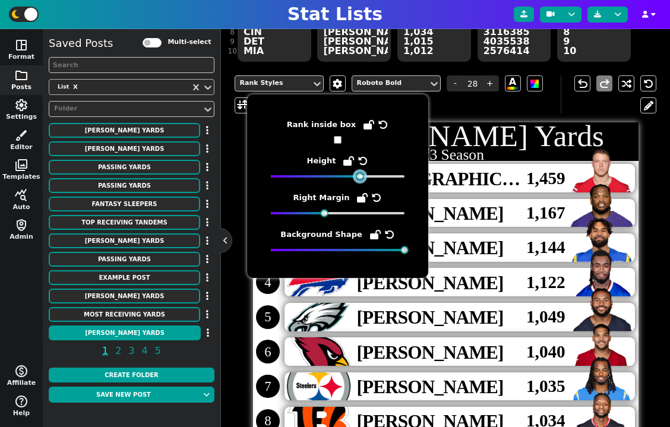
drag, startPoint x: 402, startPoint y: 178, endPoint x: 358, endPoint y: 179, distance: 44.0
click at [358, 179] on div at bounding box center [360, 176] width 8 height 8
click at [501, 232] on span "3 Kyren Williams 1,144" at bounding box center [446, 248] width 386 height 34
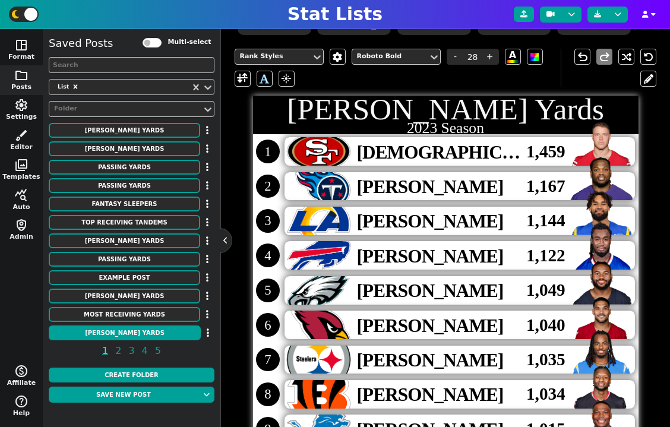
scroll to position [241, 0]
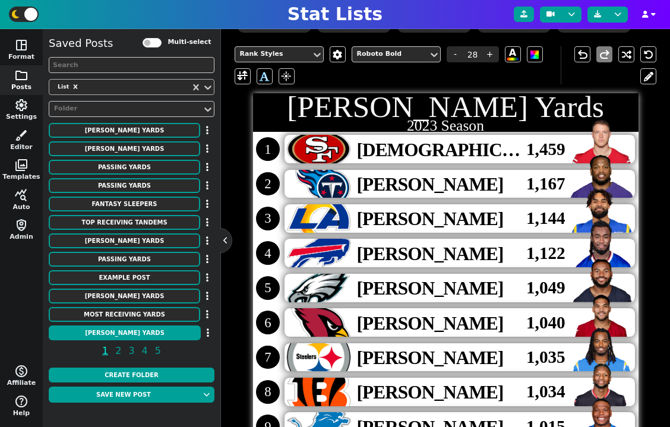
click at [315, 158] on div at bounding box center [319, 149] width 68 height 29
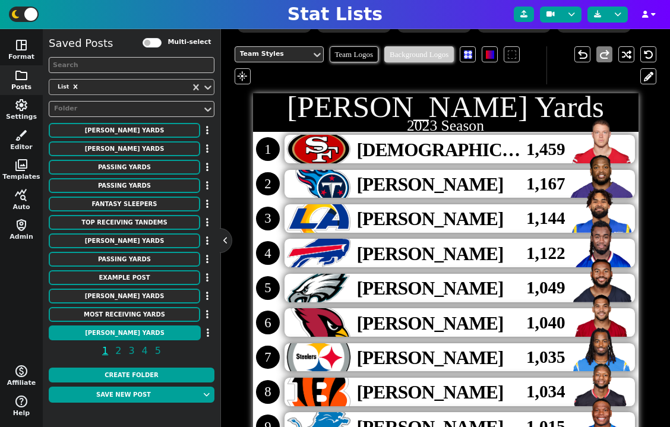
click at [393, 55] on span "Background Logos" at bounding box center [419, 54] width 70 height 16
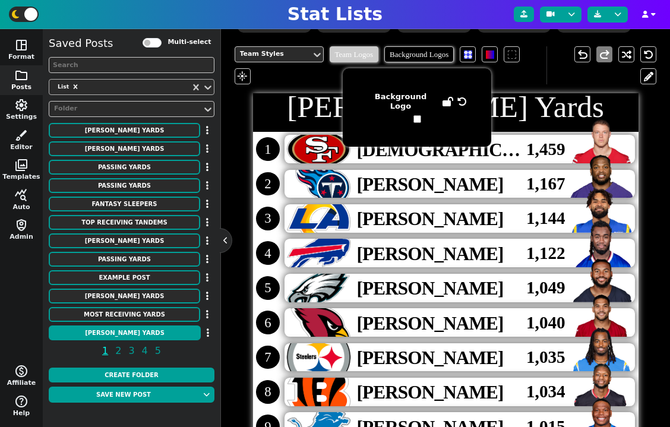
click at [365, 55] on span "Team Logos" at bounding box center [354, 54] width 49 height 16
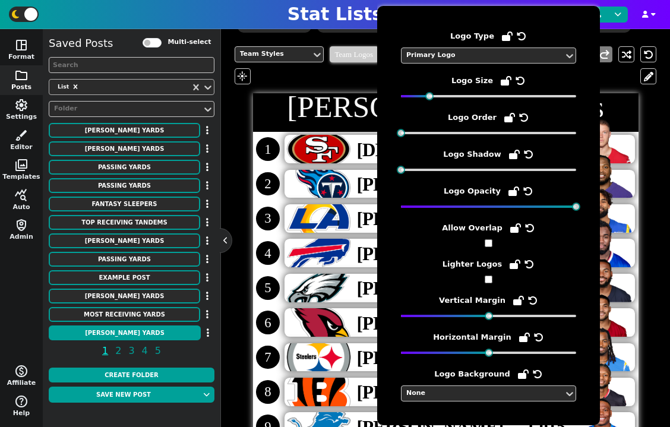
click at [347, 47] on span "Team Logos" at bounding box center [354, 54] width 49 height 16
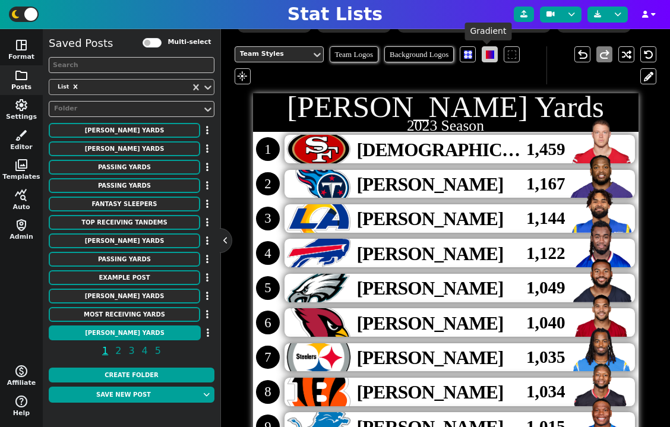
click at [486, 55] on span at bounding box center [490, 55] width 8 height 8
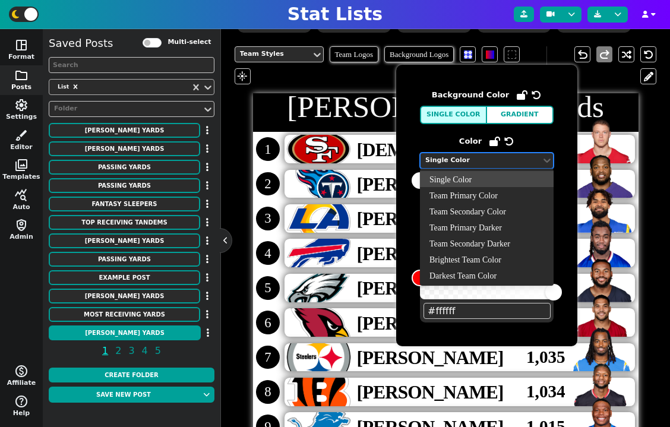
click at [482, 160] on div "Single Color" at bounding box center [480, 161] width 111 height 10
click at [481, 190] on div "Team Primary Color" at bounding box center [487, 195] width 134 height 16
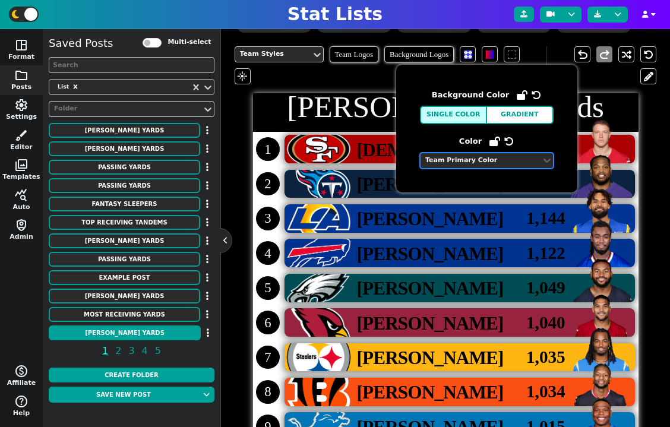
click at [490, 163] on div "Team Primary Color" at bounding box center [480, 161] width 111 height 10
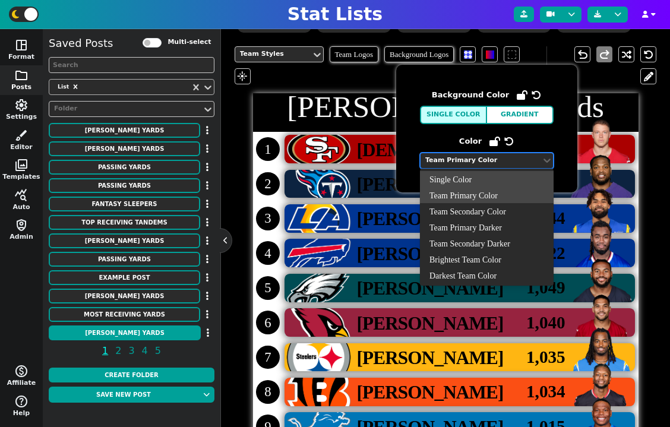
click at [484, 178] on div "Single Color" at bounding box center [487, 179] width 134 height 16
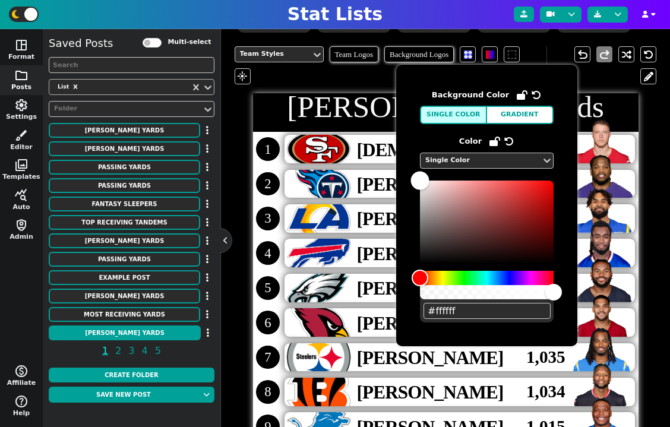
drag, startPoint x: 468, startPoint y: 198, endPoint x: 406, endPoint y: 160, distance: 72.9
click at [406, 160] on div "Background Color Single Color Gradient Color Single Color #ffffff" at bounding box center [486, 206] width 181 height 282
click at [362, 56] on span "Team Logos" at bounding box center [354, 54] width 49 height 16
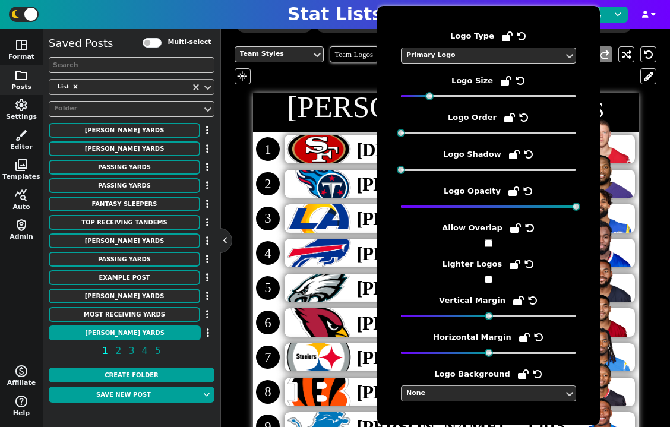
click at [485, 395] on div "None" at bounding box center [482, 394] width 153 height 10
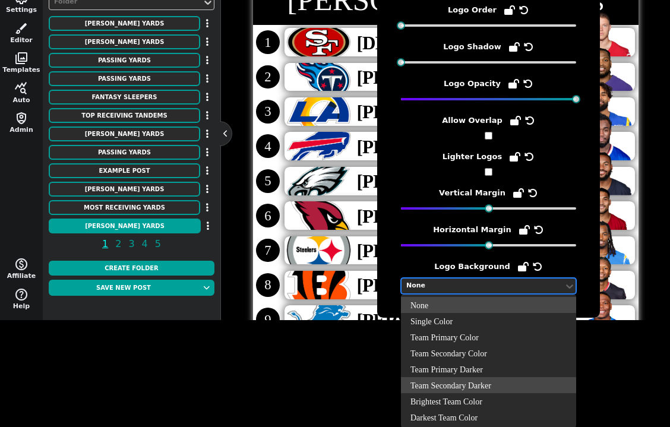
scroll to position [108, 0]
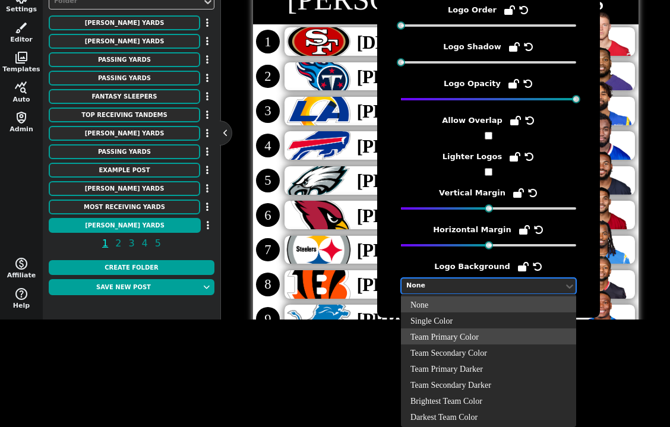
click at [482, 340] on div "Team Primary Color" at bounding box center [488, 337] width 175 height 16
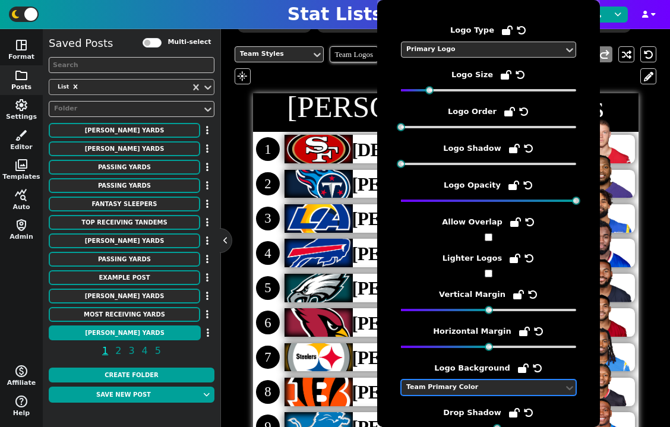
scroll to position [29, 0]
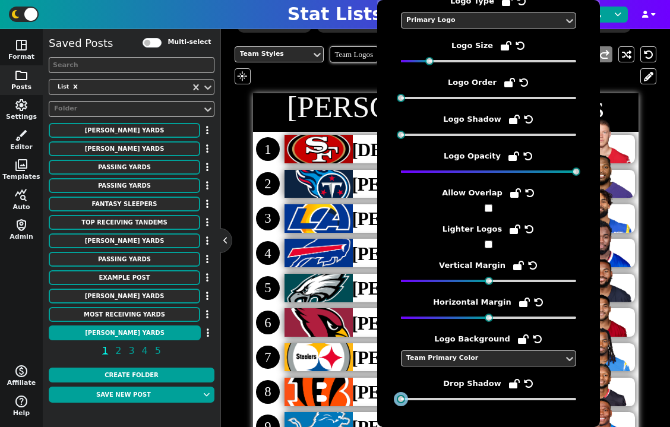
drag, startPoint x: 496, startPoint y: 398, endPoint x: 393, endPoint y: 398, distance: 102.8
click at [393, 398] on div "Logo Type Primary Logo Logo Size Logo Order Logo Shadow Logo Opacity Allow Over…" at bounding box center [488, 213] width 223 height 427
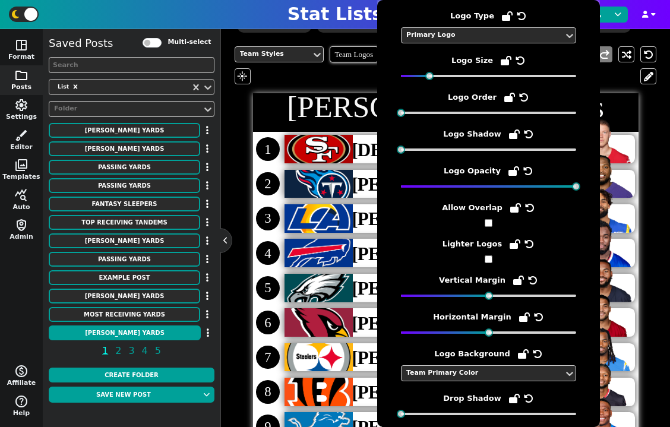
scroll to position [1, 0]
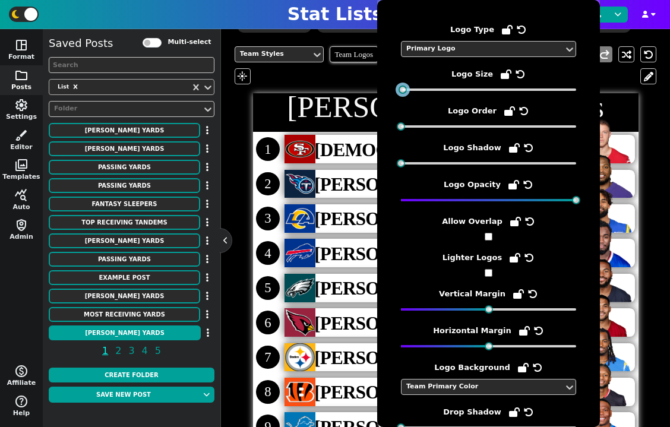
drag, startPoint x: 429, startPoint y: 91, endPoint x: 402, endPoint y: 91, distance: 26.7
click at [402, 91] on div at bounding box center [403, 90] width 8 height 8
click at [366, 140] on span "Christian McCaffrey" at bounding box center [420, 150] width 213 height 20
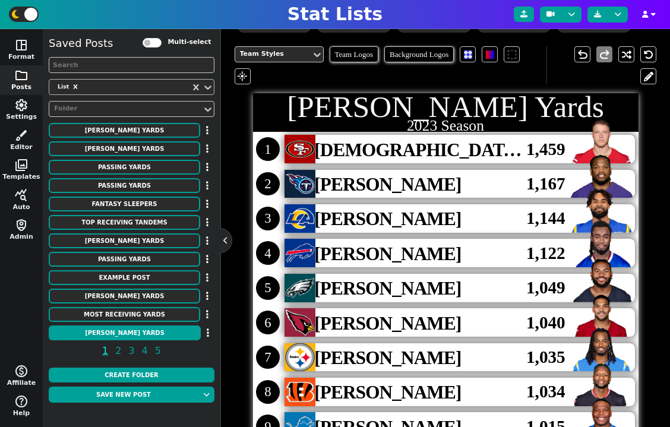
click at [366, 140] on span "Christian McCaffrey" at bounding box center [420, 150] width 213 height 20
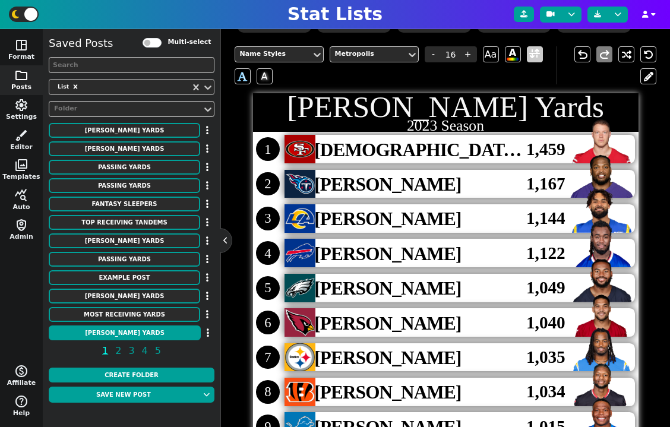
click at [534, 58] on span at bounding box center [534, 54] width 11 height 15
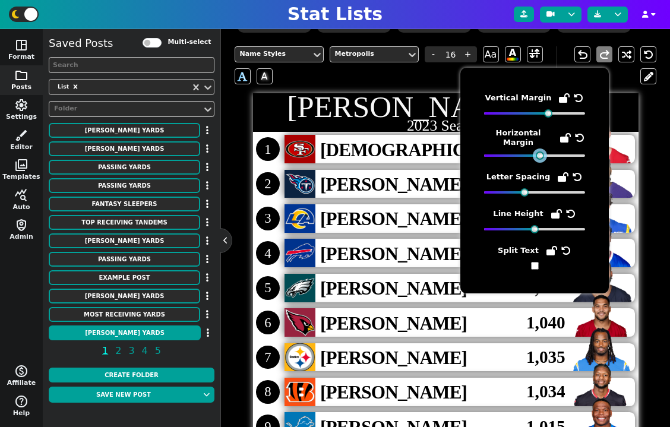
click at [540, 157] on div at bounding box center [540, 156] width 8 height 8
click at [548, 115] on div at bounding box center [548, 113] width 8 height 8
click at [541, 325] on span "1,040" at bounding box center [545, 323] width 39 height 26
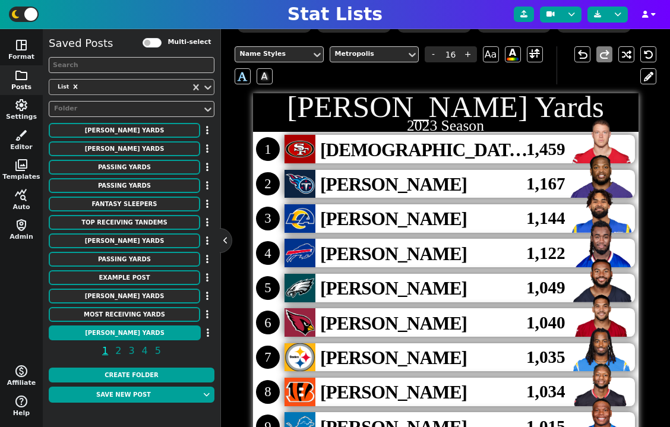
click at [541, 325] on span "1,040" at bounding box center [545, 323] width 39 height 26
click at [434, 149] on span "Christian McCaffrey" at bounding box center [424, 150] width 208 height 20
click at [559, 151] on span "1,459" at bounding box center [545, 150] width 39 height 26
click at [388, 54] on div "Roboto Condensed" at bounding box center [368, 54] width 67 height 10
click at [508, 87] on div "Stat Styles Metropolis - 15 + AA A A A undo redo" at bounding box center [446, 65] width 422 height 56
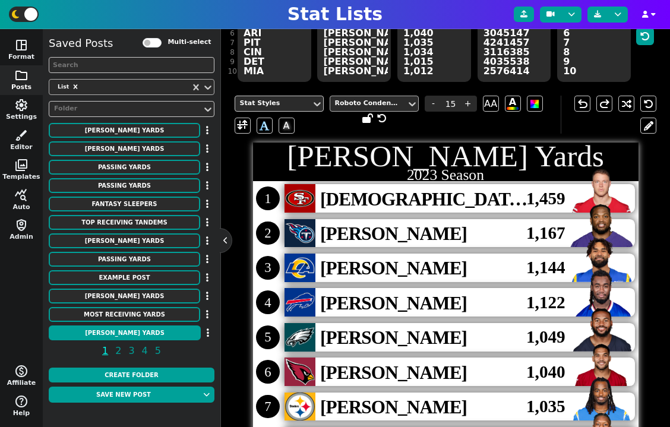
scroll to position [151, 0]
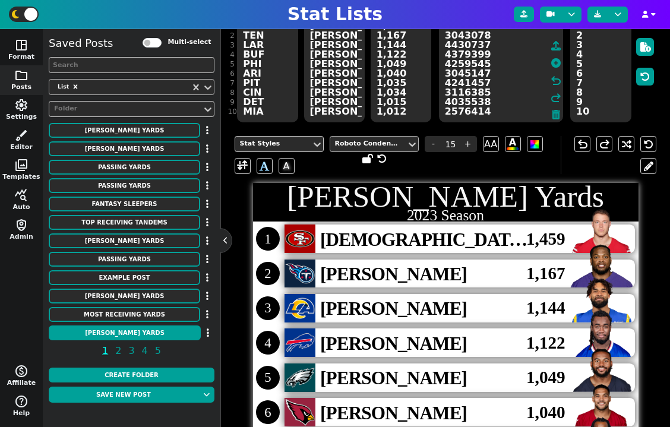
click at [528, 95] on textarea "3117251 3043078 4430737 4379399 4259545 3045147 4241457 3116385 4035538 2576414" at bounding box center [501, 68] width 124 height 107
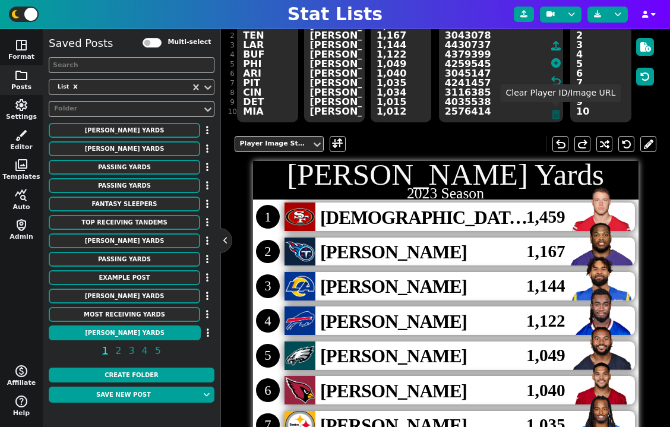
click at [554, 112] on icon at bounding box center [556, 115] width 8 height 10
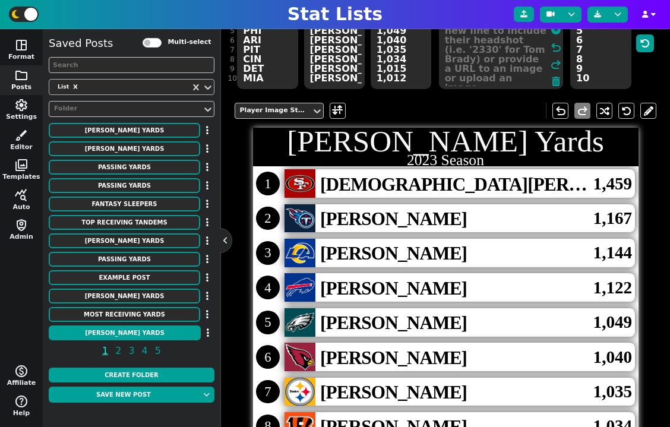
scroll to position [188, 0]
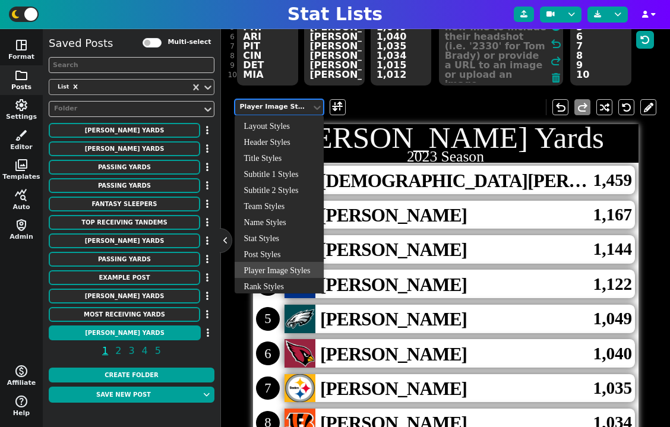
click at [300, 108] on div "Player Image Styles" at bounding box center [273, 107] width 67 height 10
click at [297, 130] on div "Layout Styles" at bounding box center [279, 126] width 89 height 16
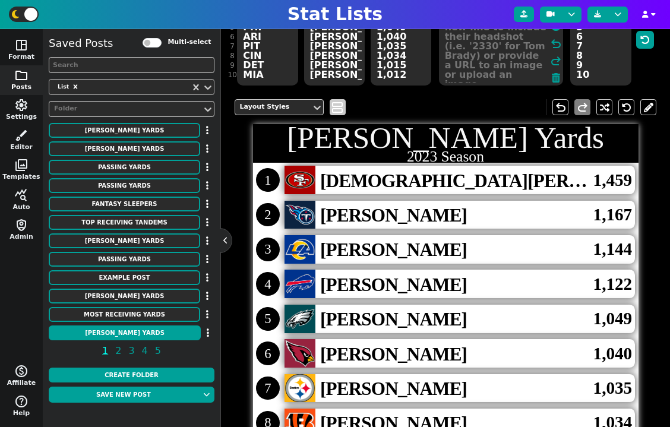
click at [337, 106] on span "view_agenda" at bounding box center [338, 107] width 12 height 14
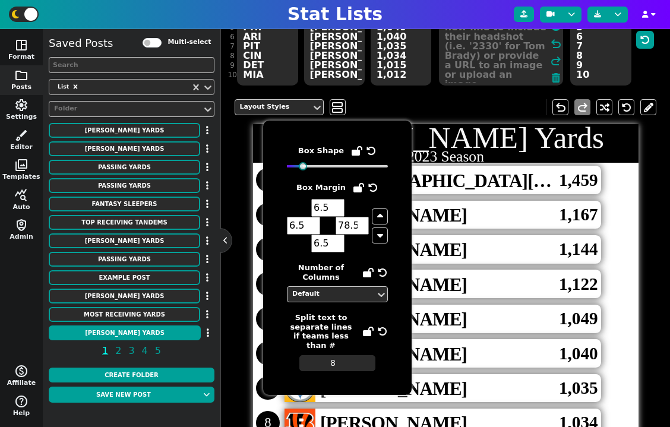
click at [361, 223] on input "79.5" at bounding box center [352, 226] width 33 height 18
click at [352, 225] on input "79.5" at bounding box center [352, 226] width 33 height 18
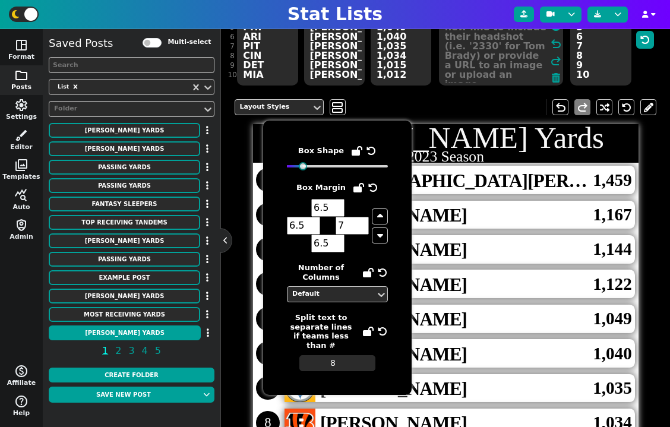
click at [614, 196] on span "1 Christian McCaffrey 1,459" at bounding box center [446, 180] width 386 height 34
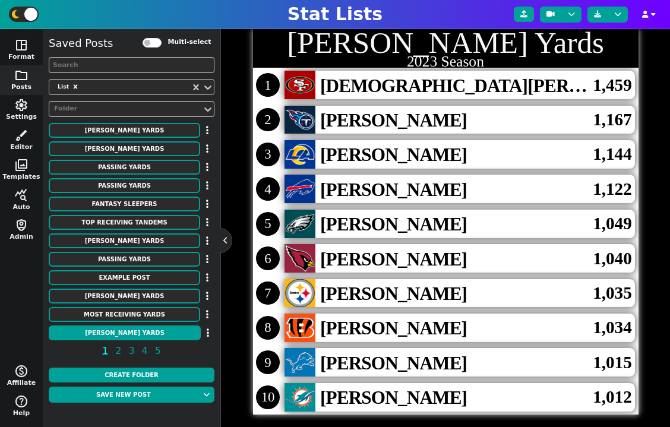
scroll to position [291, 0]
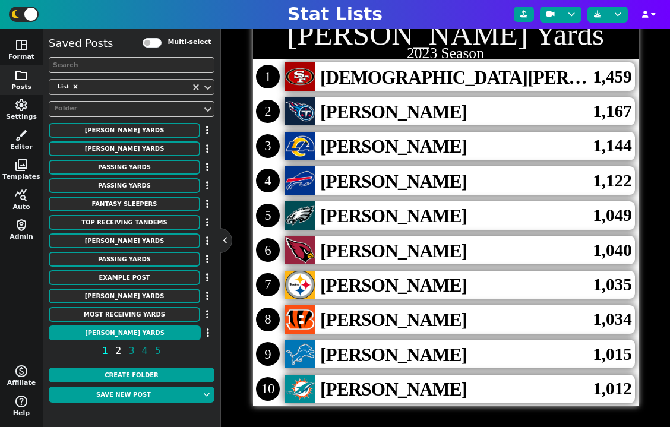
click at [114, 352] on span "2" at bounding box center [118, 350] width 10 height 15
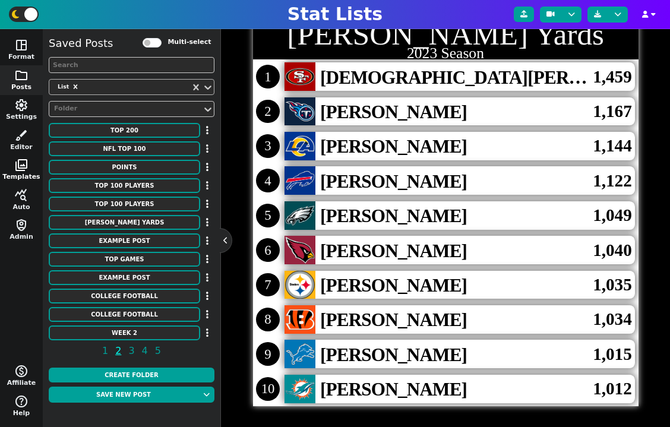
click at [25, 168] on span "photo_library" at bounding box center [21, 165] width 14 height 14
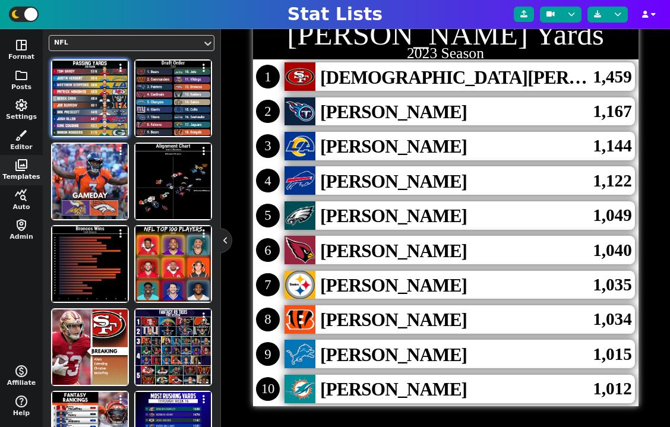
click at [88, 90] on img at bounding box center [89, 98] width 75 height 75
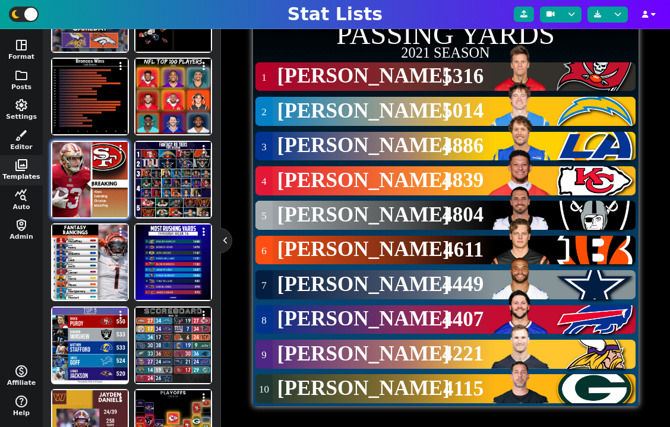
scroll to position [202, 0]
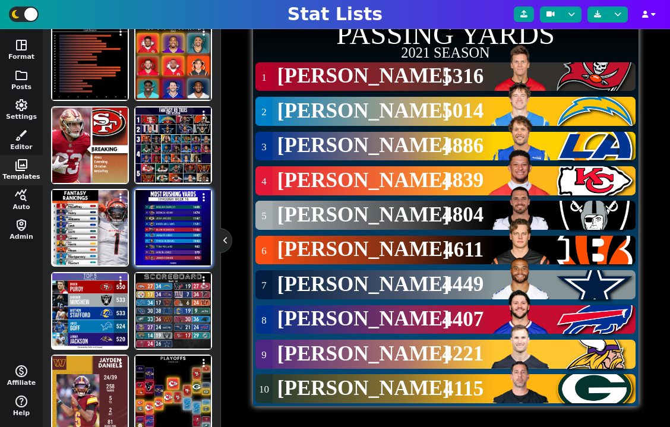
click at [172, 224] on img at bounding box center [172, 227] width 75 height 75
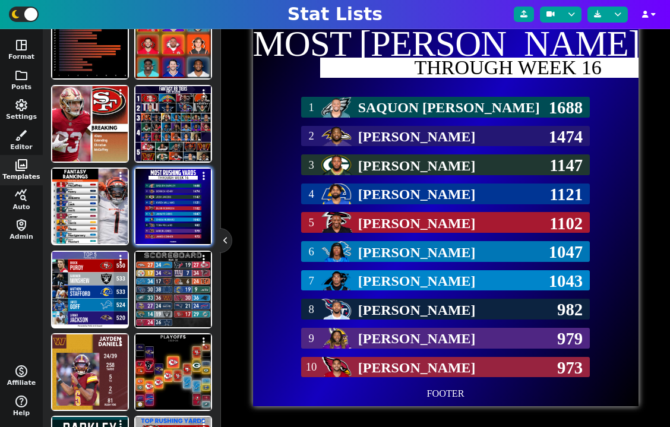
scroll to position [285, 0]
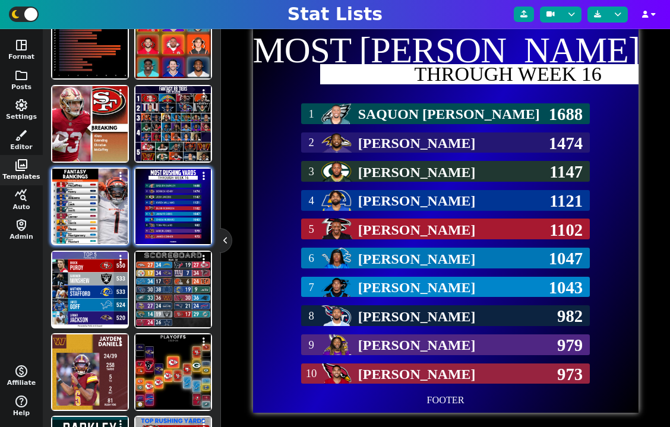
click at [109, 209] on img at bounding box center [89, 206] width 75 height 75
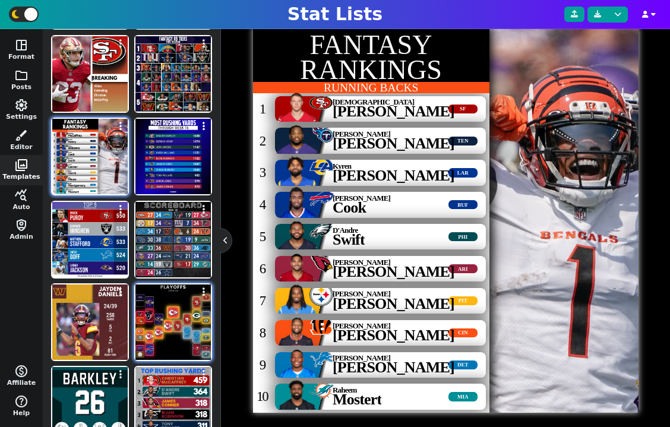
scroll to position [293, 0]
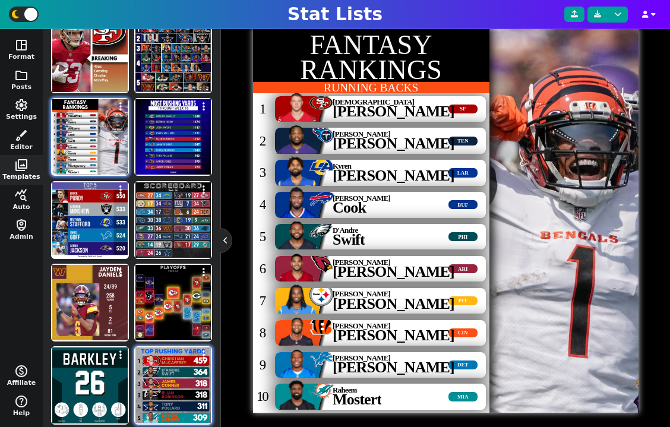
click at [164, 377] on img at bounding box center [172, 385] width 75 height 75
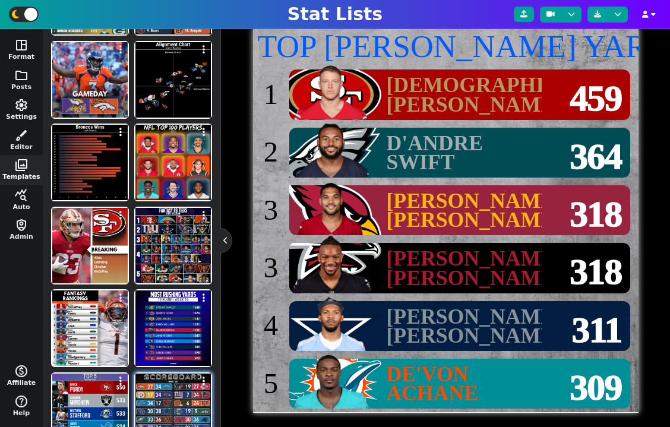
scroll to position [0, 0]
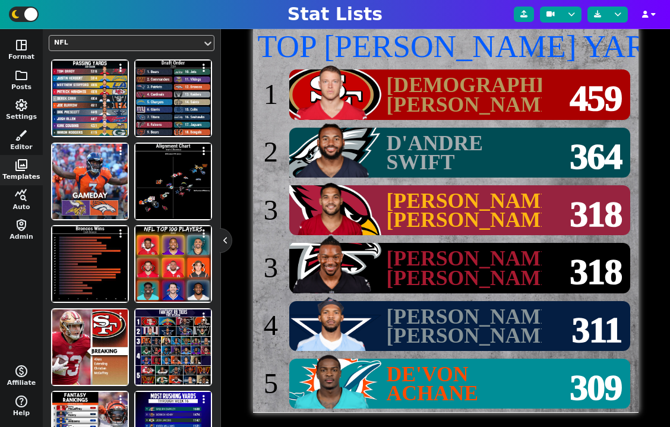
click at [119, 44] on div "NFL" at bounding box center [125, 43] width 143 height 10
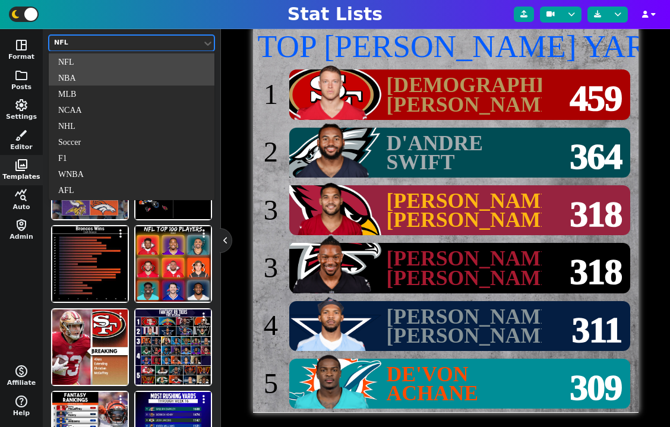
click at [108, 81] on div "NBA" at bounding box center [132, 78] width 166 height 16
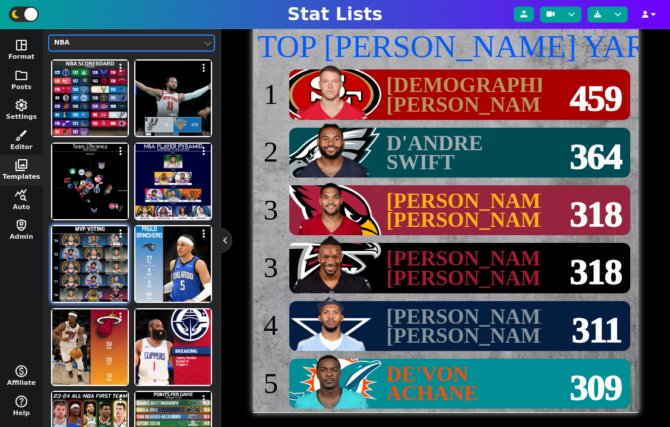
click at [111, 267] on img at bounding box center [89, 263] width 75 height 75
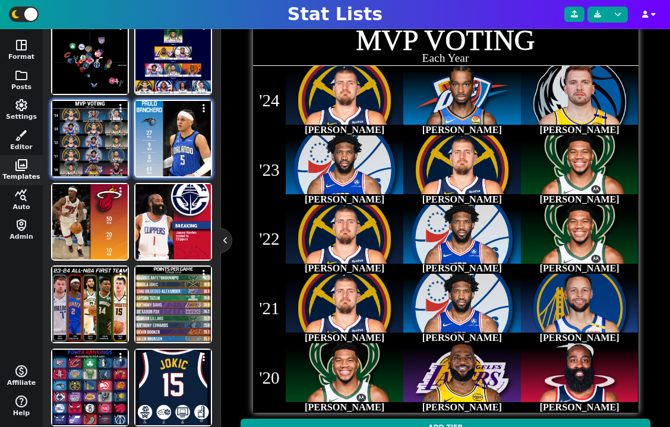
scroll to position [127, 0]
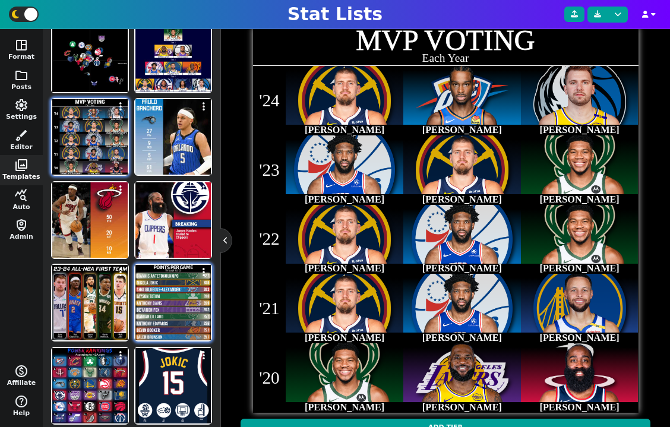
click at [159, 291] on img at bounding box center [172, 302] width 75 height 75
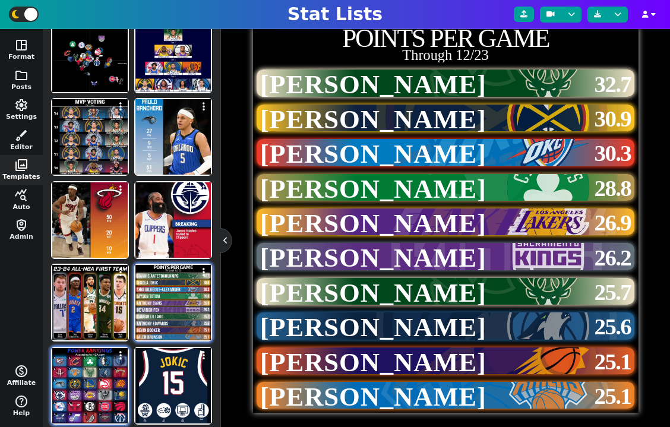
click at [104, 381] on img at bounding box center [89, 385] width 75 height 75
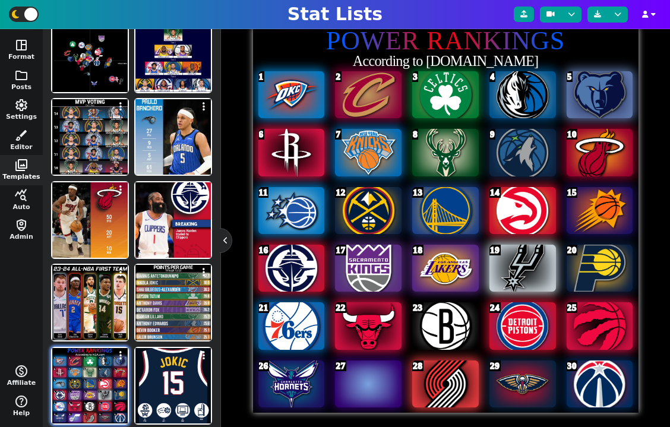
click at [105, 369] on img at bounding box center [89, 385] width 75 height 75
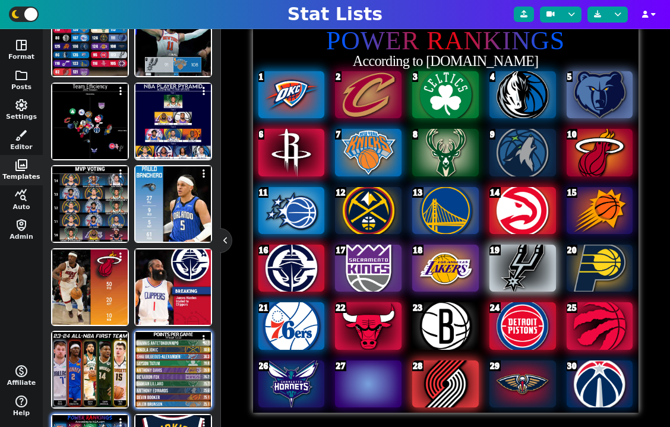
scroll to position [0, 0]
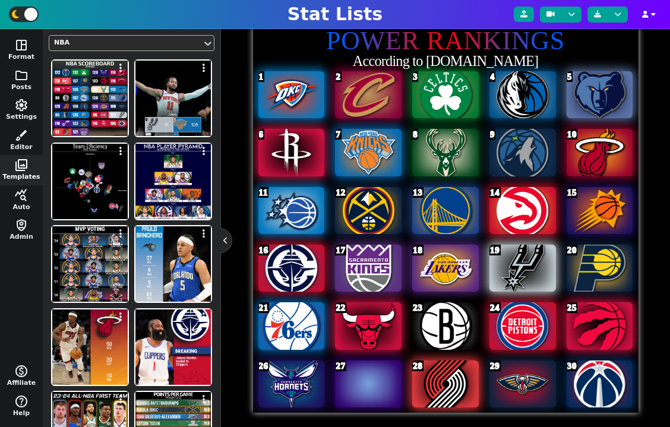
click at [106, 49] on div at bounding box center [126, 43] width 146 height 12
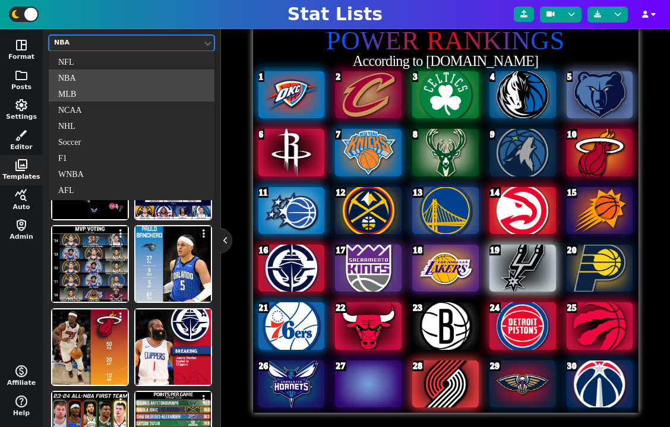
click at [102, 91] on div "MLB" at bounding box center [132, 94] width 166 height 16
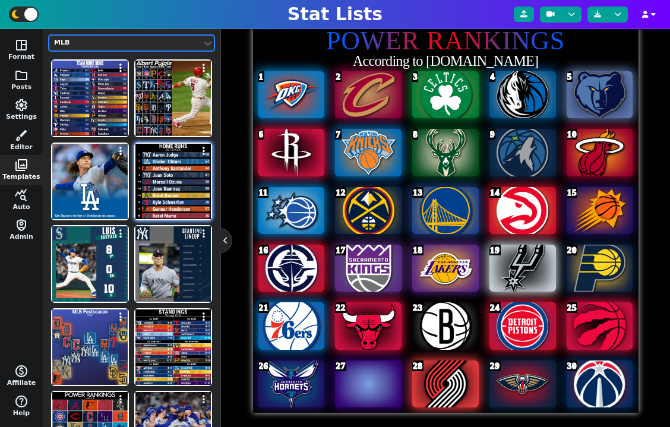
click at [161, 174] on img at bounding box center [172, 181] width 75 height 75
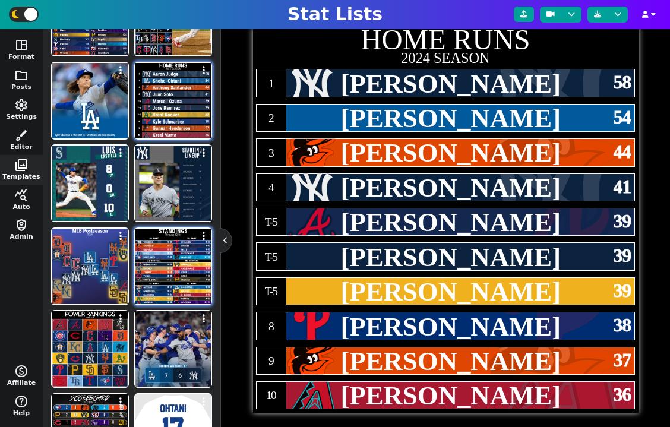
scroll to position [127, 0]
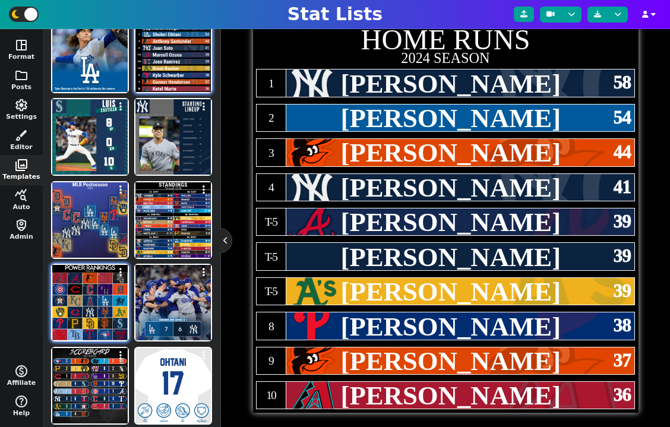
click at [107, 326] on img at bounding box center [89, 302] width 75 height 75
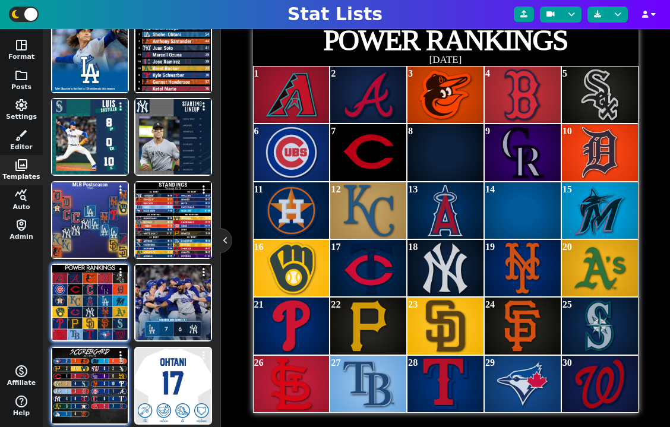
click at [101, 386] on img at bounding box center [89, 385] width 75 height 75
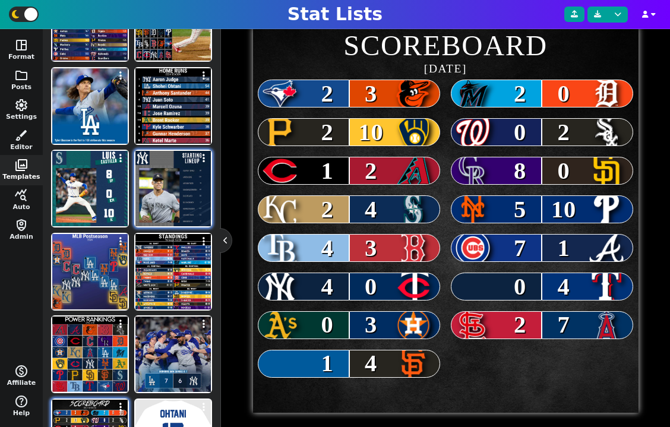
scroll to position [0, 0]
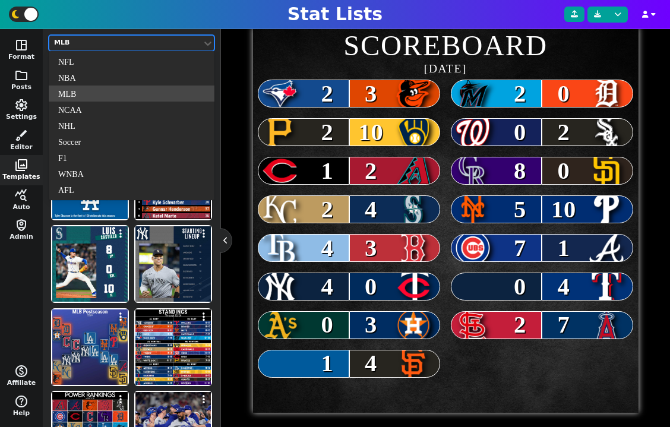
click at [123, 46] on div "MLB" at bounding box center [125, 43] width 143 height 10
click at [113, 104] on div "NCAA" at bounding box center [132, 110] width 166 height 16
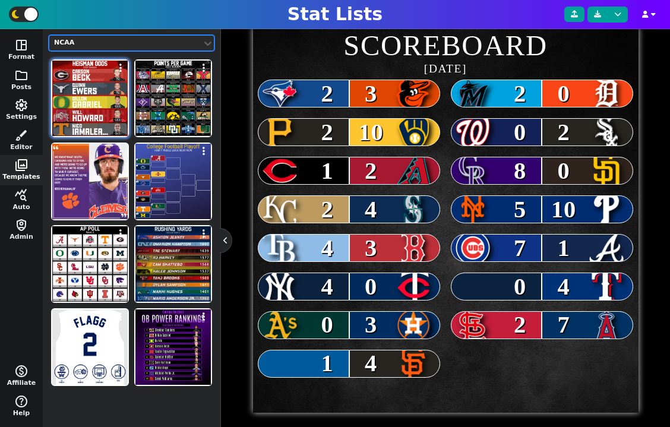
click at [111, 116] on img at bounding box center [89, 98] width 75 height 75
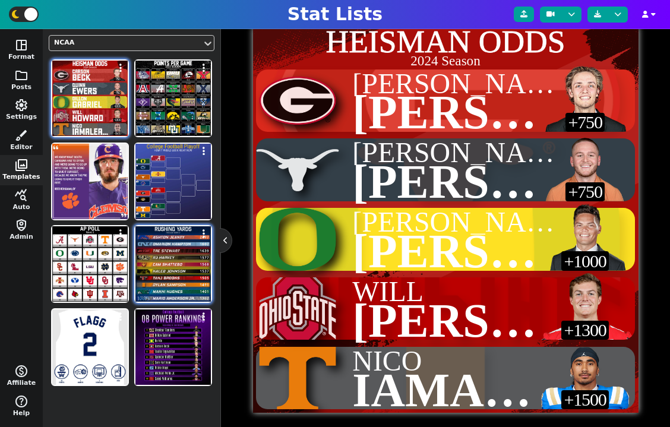
click at [163, 256] on img at bounding box center [172, 263] width 75 height 75
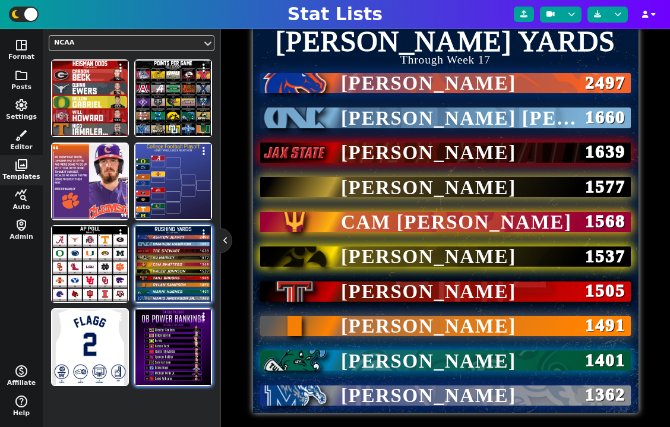
click at [160, 355] on img at bounding box center [172, 347] width 75 height 75
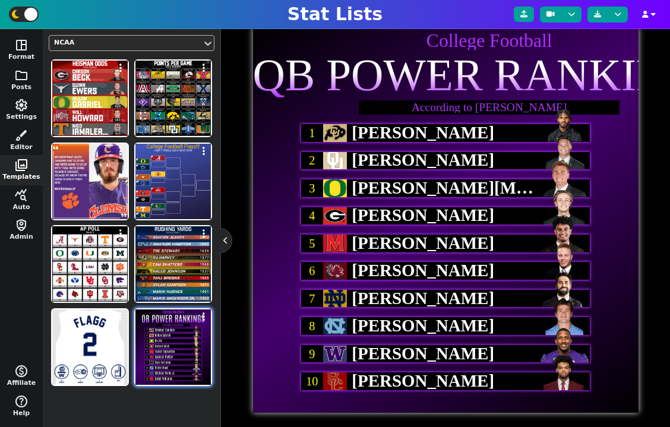
click at [124, 48] on div at bounding box center [126, 43] width 146 height 12
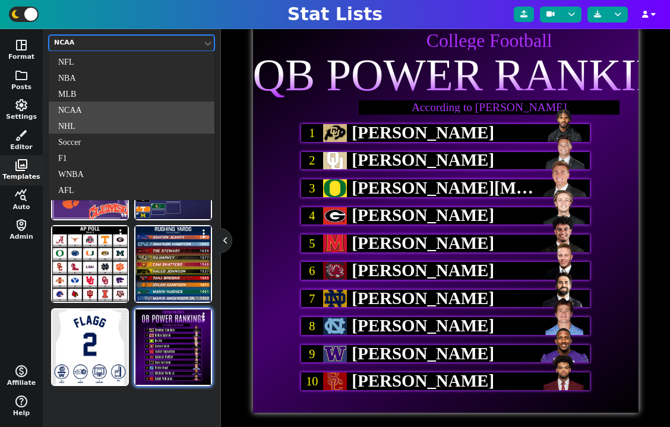
click at [123, 118] on div "NHL" at bounding box center [132, 126] width 166 height 16
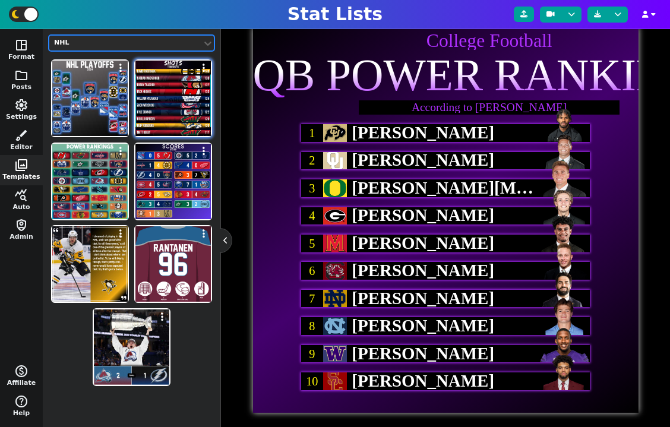
click at [153, 118] on img at bounding box center [172, 98] width 75 height 75
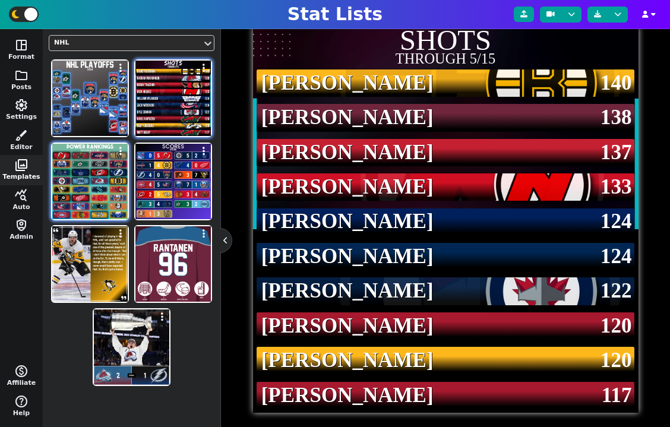
click at [90, 191] on img at bounding box center [89, 181] width 75 height 75
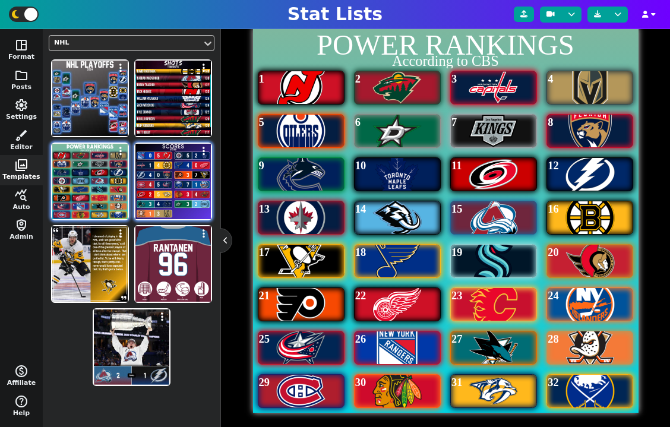
click at [143, 193] on img at bounding box center [172, 181] width 75 height 75
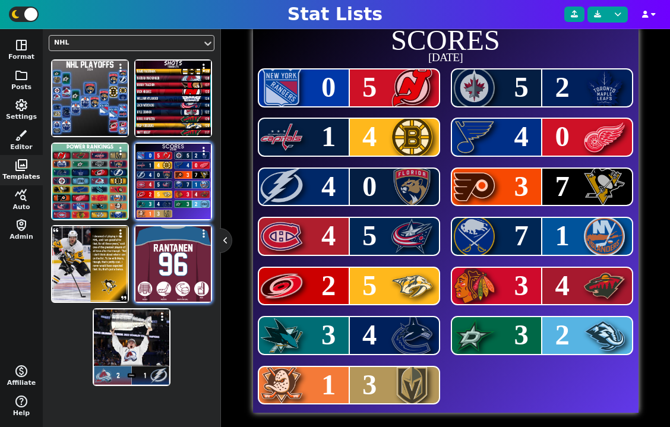
click at [159, 284] on img at bounding box center [172, 263] width 75 height 75
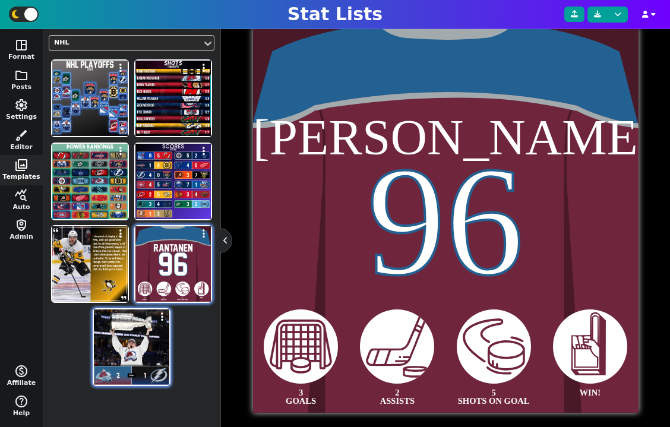
click at [143, 347] on img at bounding box center [131, 347] width 75 height 75
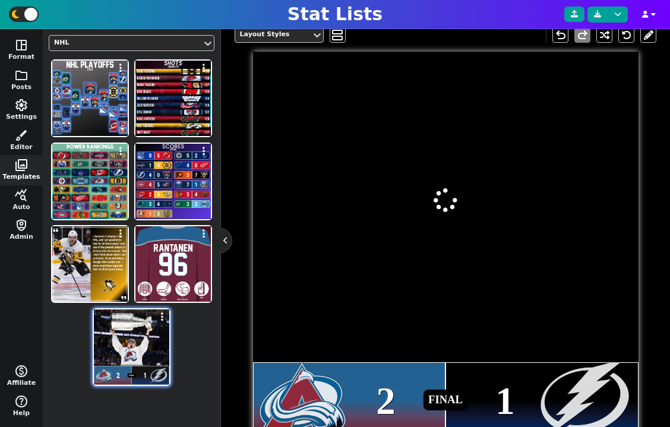
scroll to position [285, 0]
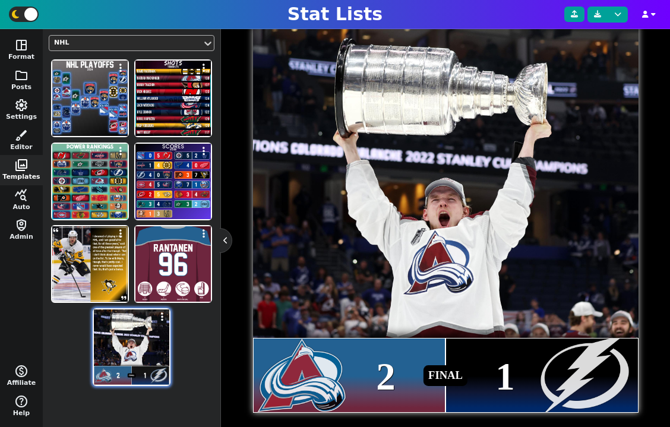
click at [156, 49] on div "NHL" at bounding box center [125, 43] width 153 height 16
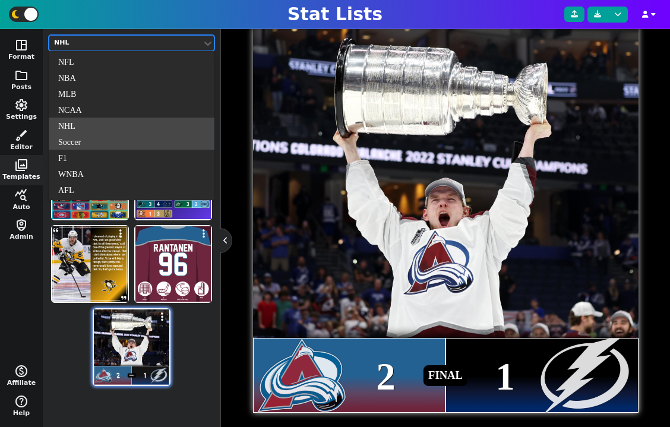
click at [130, 145] on div "Soccer" at bounding box center [132, 142] width 166 height 16
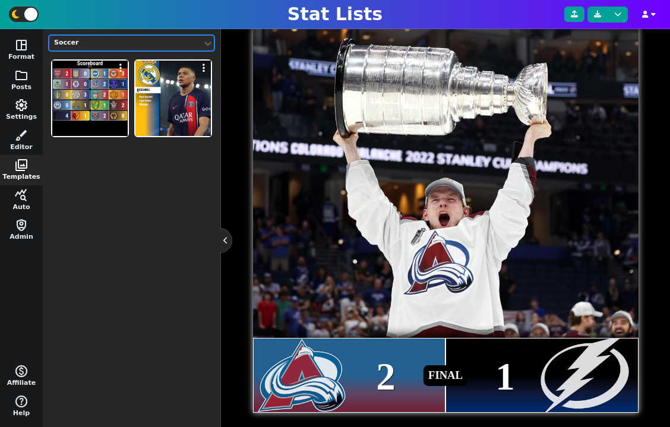
click at [151, 43] on div "Soccer" at bounding box center [125, 43] width 143 height 10
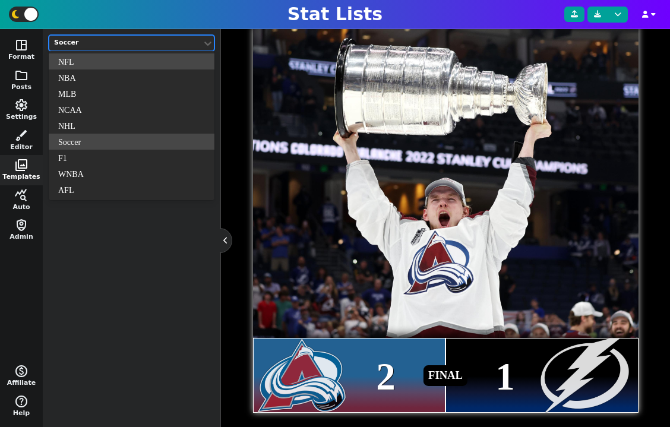
click at [136, 49] on div at bounding box center [126, 43] width 146 height 12
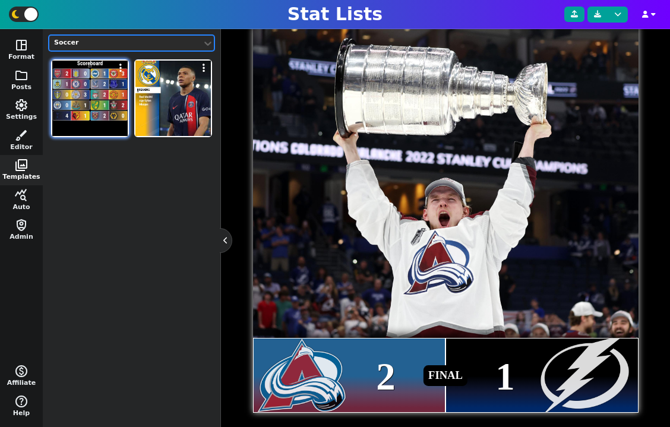
click at [93, 105] on img at bounding box center [89, 98] width 75 height 75
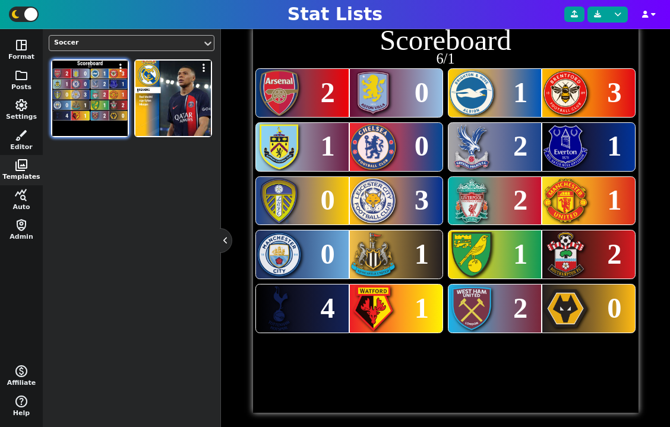
click at [141, 46] on div "Soccer" at bounding box center [125, 43] width 143 height 10
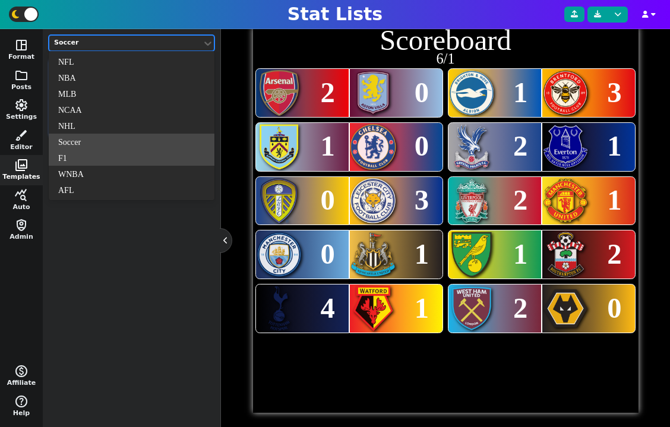
click at [110, 159] on div "F1" at bounding box center [132, 158] width 166 height 16
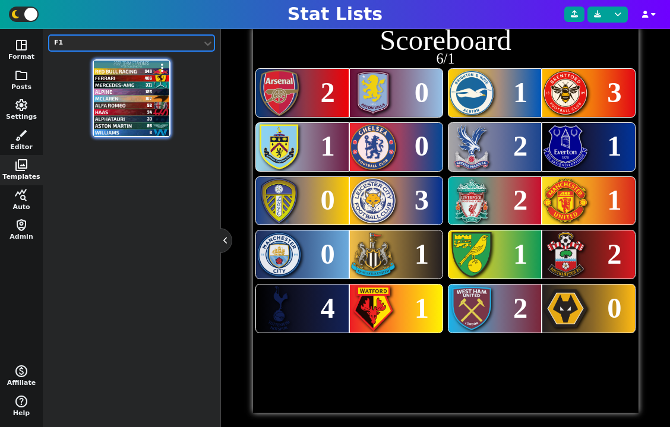
click at [129, 129] on img at bounding box center [131, 98] width 75 height 75
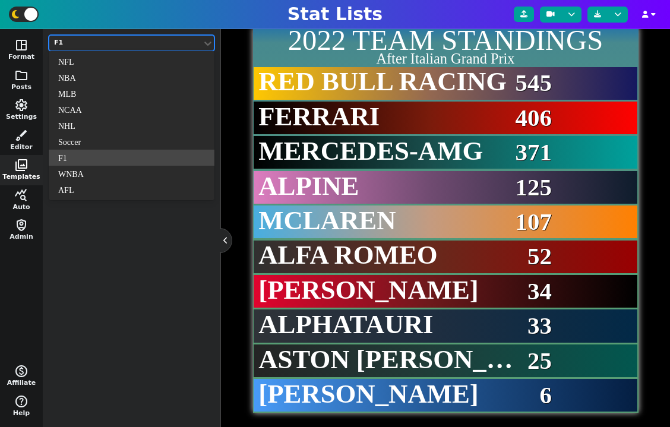
click at [118, 40] on div "F1" at bounding box center [125, 43] width 143 height 10
click at [99, 178] on div "WNBA" at bounding box center [132, 174] width 166 height 16
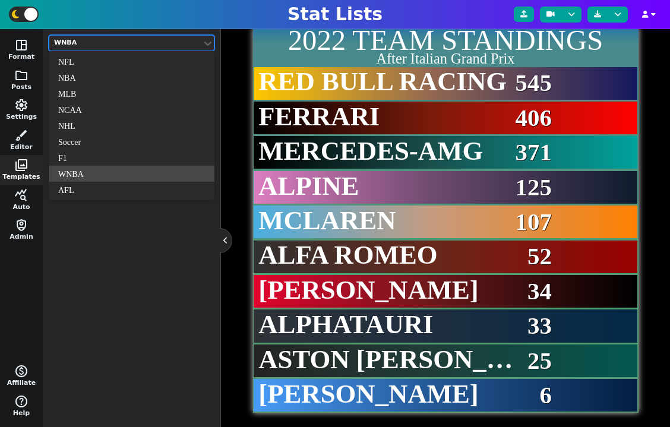
click at [147, 40] on div "WNBA" at bounding box center [125, 43] width 143 height 10
click at [106, 191] on div "AFL" at bounding box center [132, 190] width 166 height 16
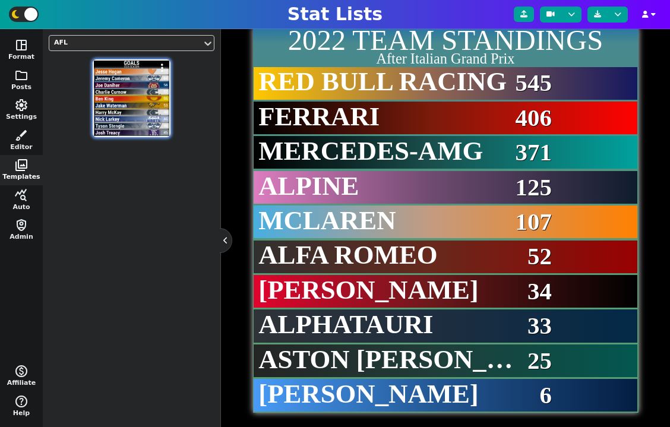
click at [146, 124] on img at bounding box center [131, 98] width 75 height 75
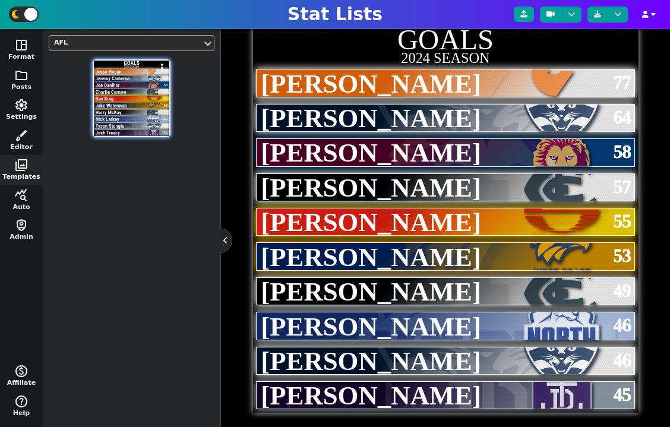
click at [133, 50] on div "AFL" at bounding box center [125, 43] width 153 height 16
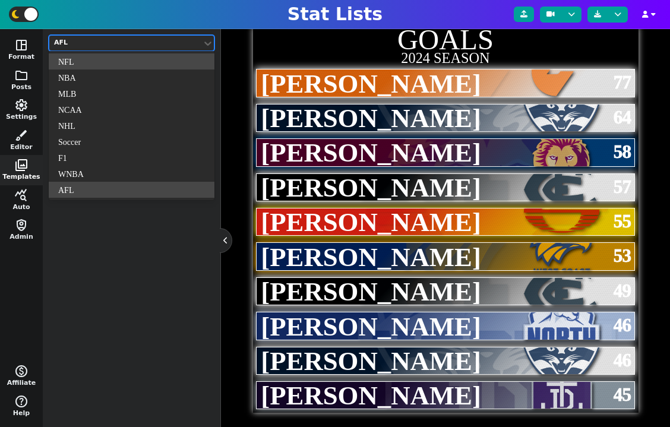
click at [127, 65] on div "NFL" at bounding box center [132, 61] width 166 height 16
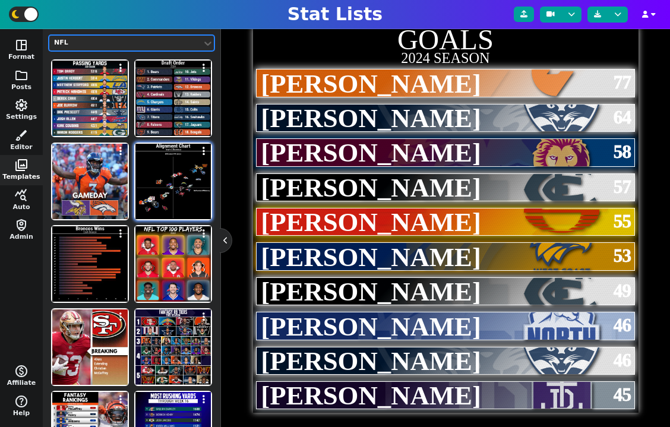
click at [166, 182] on img at bounding box center [172, 181] width 75 height 75
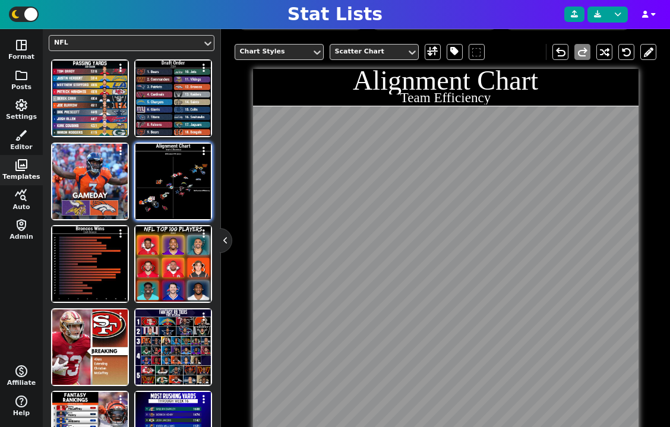
scroll to position [326, 0]
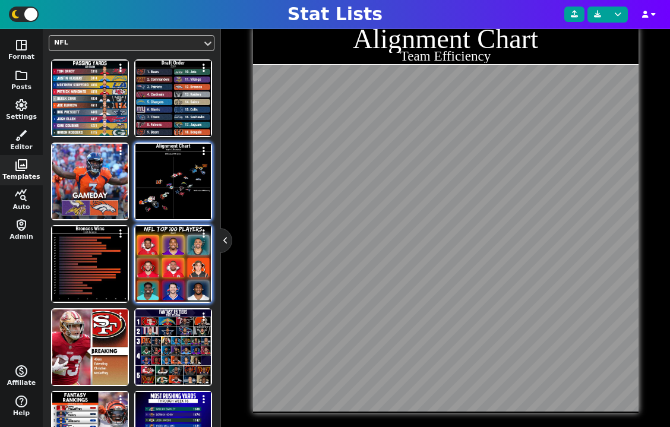
click at [166, 257] on img at bounding box center [172, 263] width 75 height 75
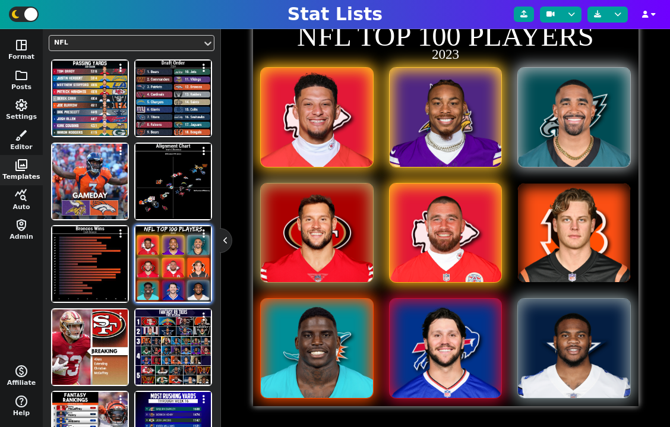
scroll to position [285, 0]
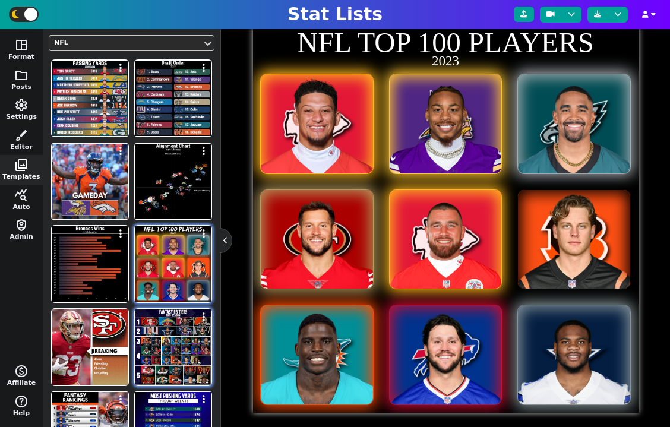
click at [191, 348] on img at bounding box center [172, 347] width 75 height 75
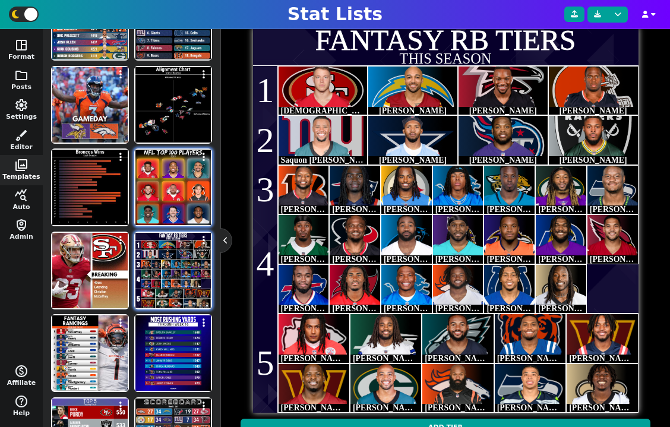
scroll to position [83, 0]
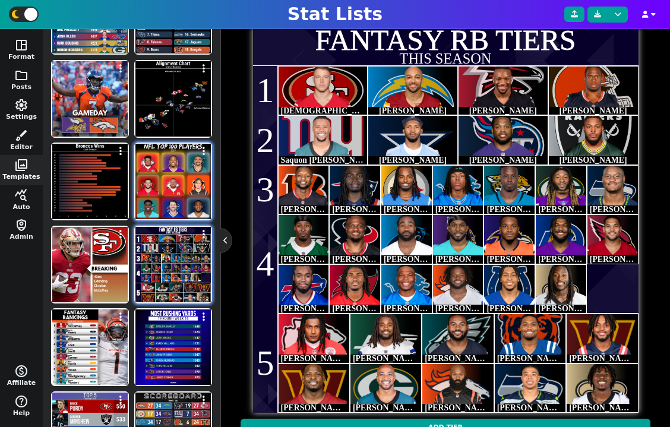
click at [181, 195] on img at bounding box center [172, 181] width 75 height 75
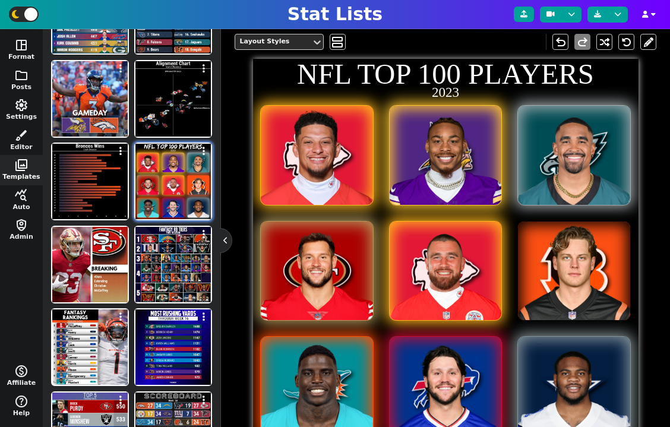
scroll to position [252, 0]
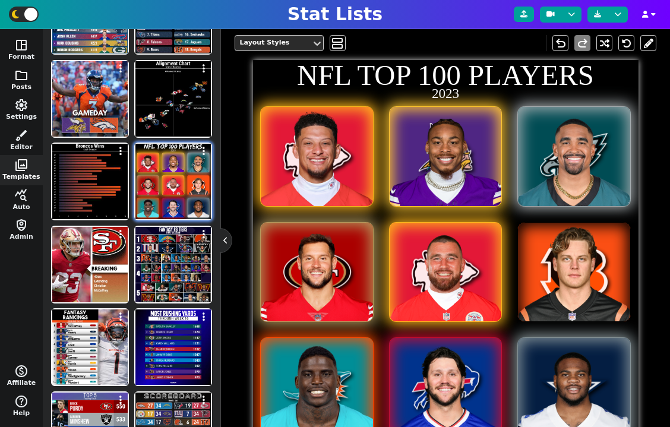
click at [23, 84] on button "folder Posts" at bounding box center [21, 80] width 43 height 30
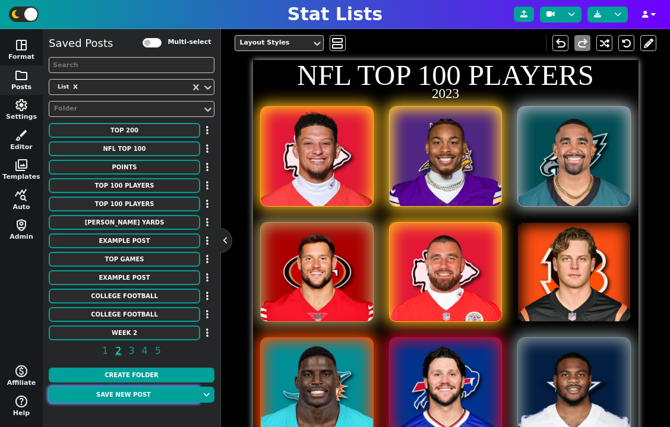
click at [139, 392] on button "Save new post" at bounding box center [124, 395] width 150 height 16
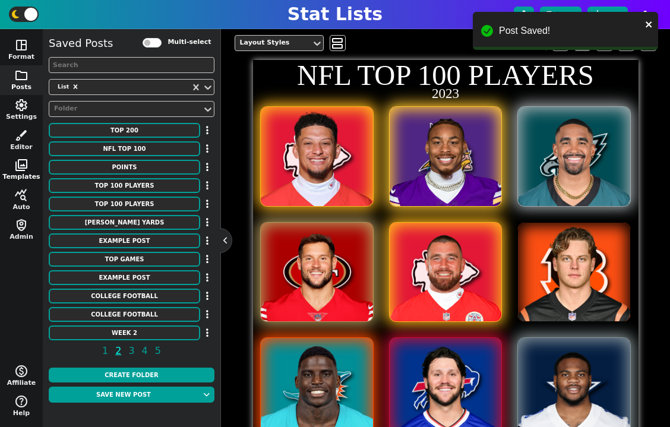
click at [21, 169] on span "photo_library" at bounding box center [21, 165] width 14 height 14
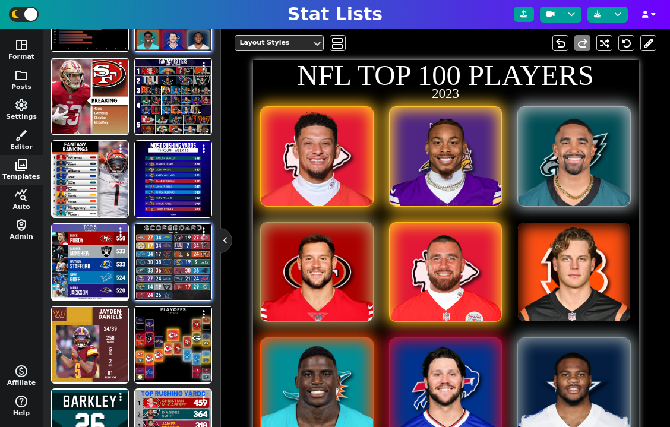
scroll to position [293, 0]
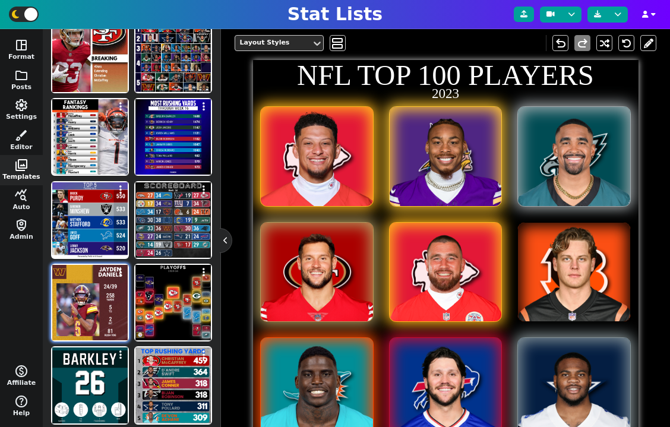
click at [101, 310] on img at bounding box center [89, 302] width 75 height 75
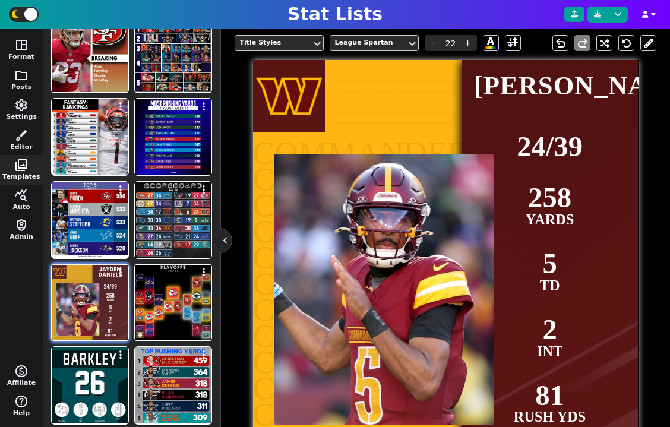
scroll to position [291, 0]
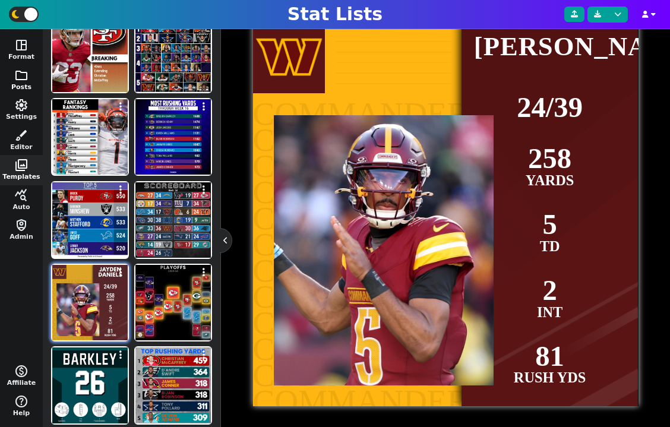
click at [26, 80] on span "folder" at bounding box center [21, 75] width 14 height 14
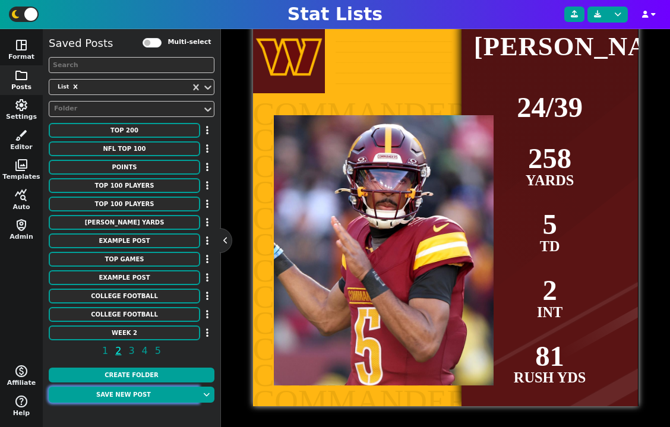
click at [138, 395] on button "Save new post" at bounding box center [124, 395] width 150 height 16
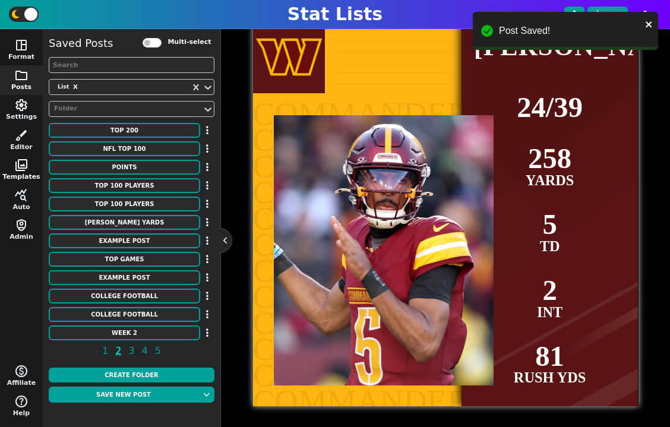
click at [27, 171] on span "photo_library" at bounding box center [21, 165] width 14 height 14
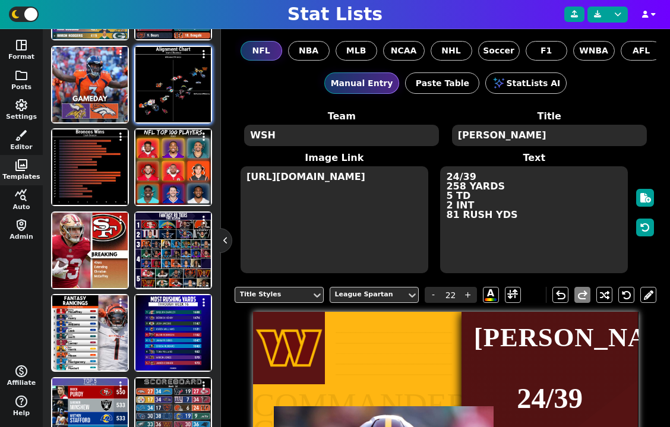
scroll to position [293, 0]
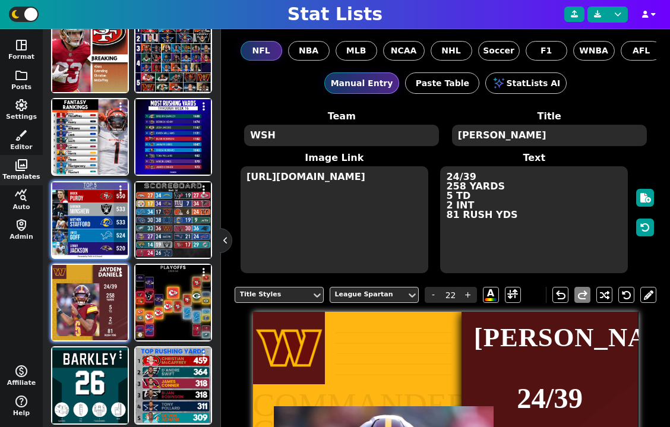
click at [106, 228] on img at bounding box center [89, 219] width 75 height 75
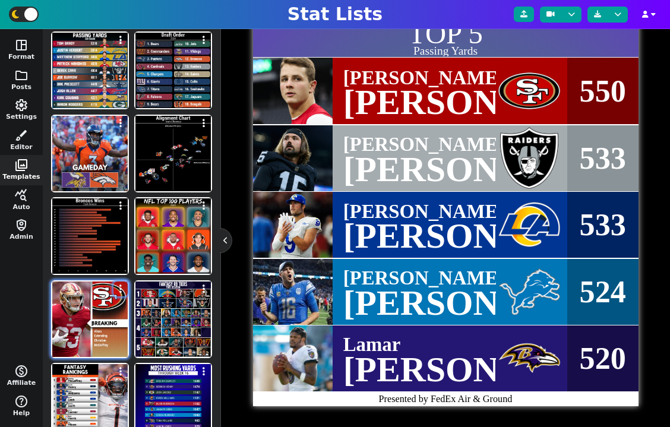
scroll to position [0, 0]
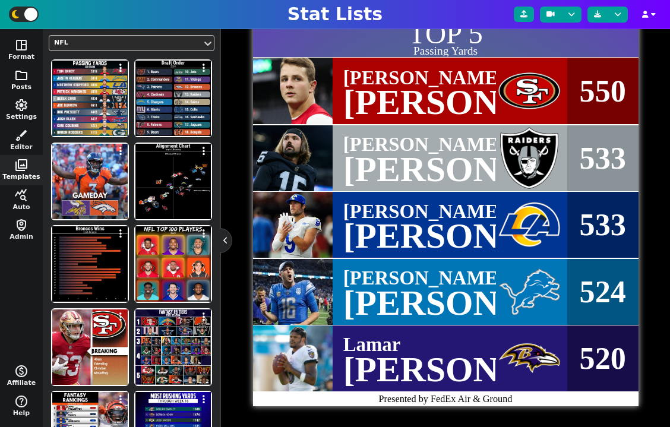
click at [23, 74] on span "folder" at bounding box center [21, 75] width 14 height 14
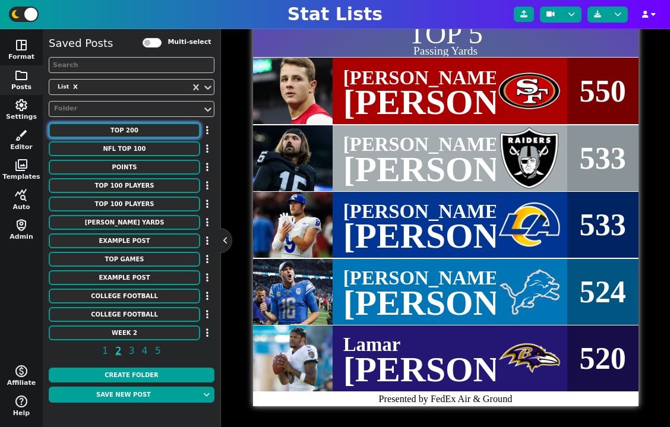
click at [137, 133] on button "TOP 200" at bounding box center [125, 130] width 152 height 15
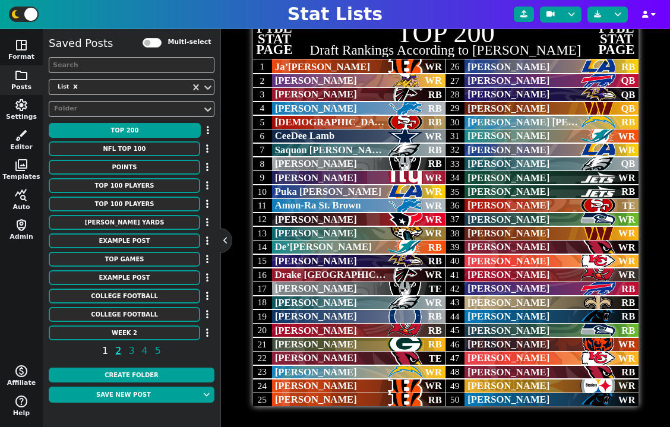
click at [108, 350] on span "1" at bounding box center [105, 350] width 10 height 15
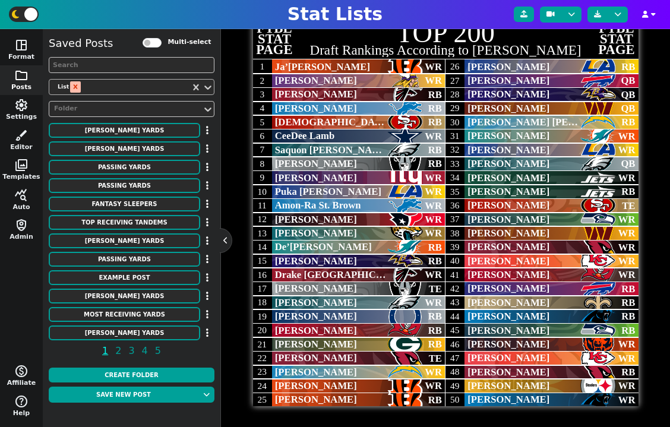
click at [75, 89] on icon "Remove List" at bounding box center [75, 87] width 8 height 8
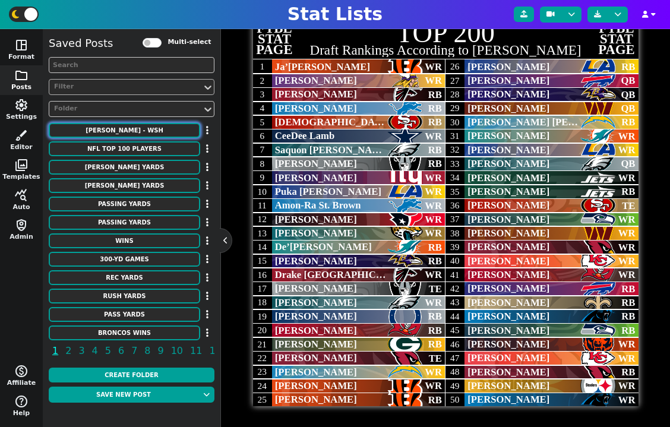
click at [163, 131] on button "[PERSON_NAME] - WSH" at bounding box center [125, 130] width 152 height 15
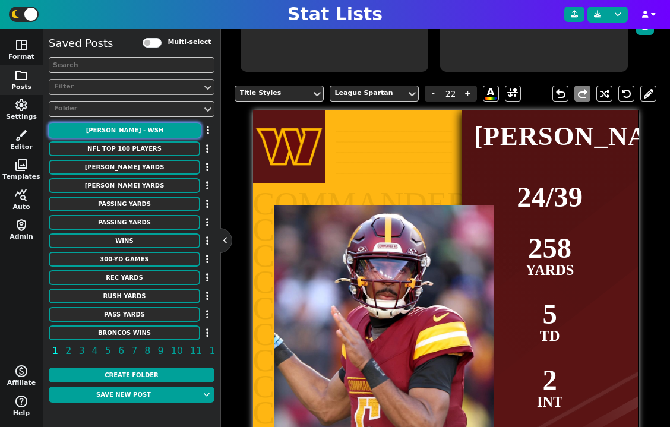
scroll to position [181, 0]
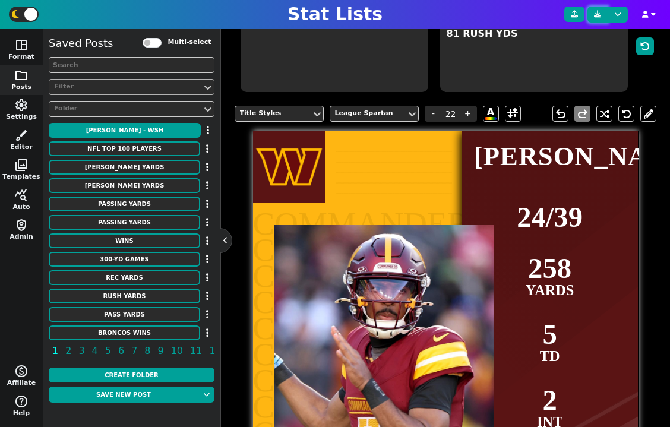
click at [598, 16] on icon at bounding box center [597, 14] width 7 height 7
